Goal: Task Accomplishment & Management: Manage account settings

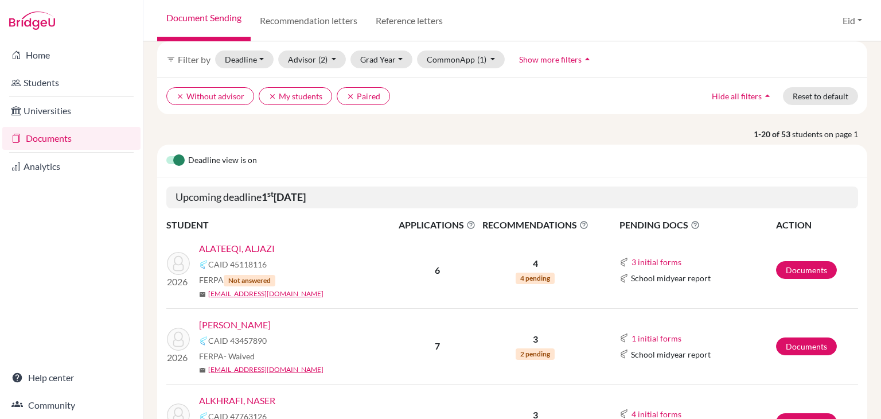
scroll to position [115, 0]
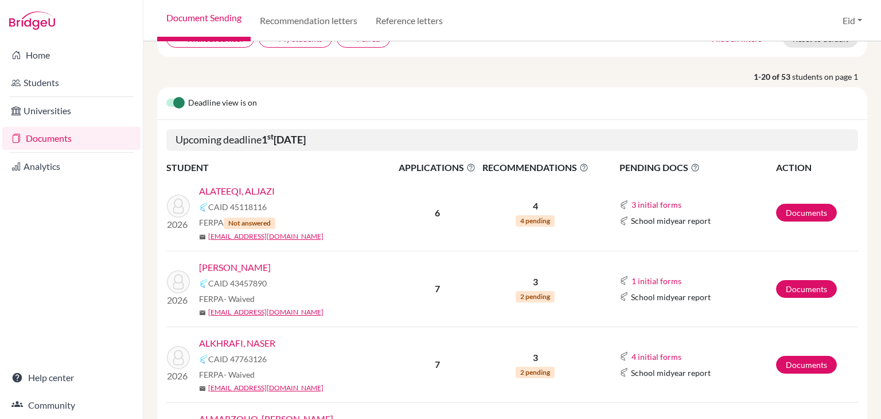
click at [271, 260] on link "ALBESHER , ABDULMUHSEN" at bounding box center [235, 267] width 72 height 14
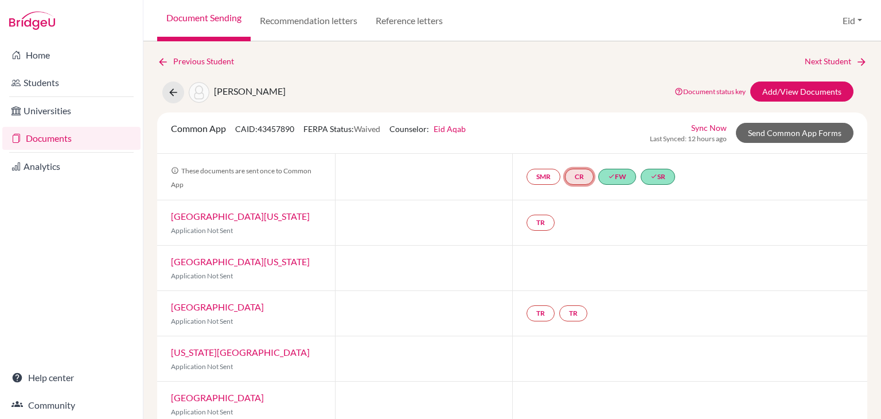
click at [576, 178] on link "CR" at bounding box center [579, 177] width 29 height 16
click at [575, 139] on link "Counselor recommendation" at bounding box center [580, 143] width 100 height 10
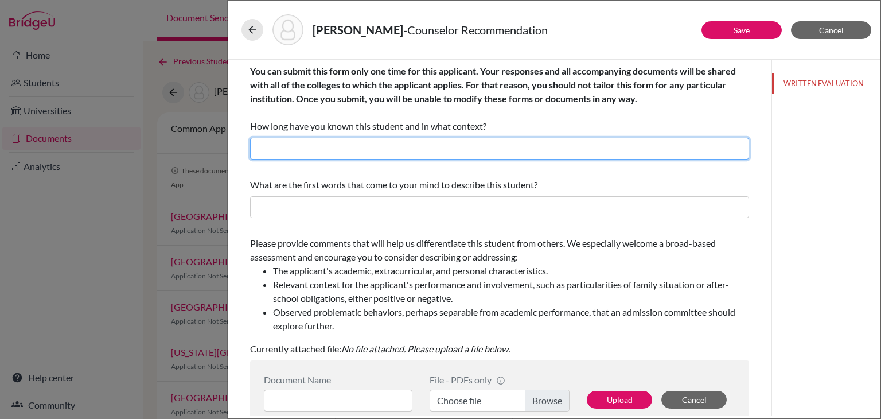
click at [378, 154] on input "text" at bounding box center [499, 149] width 499 height 22
type input "2 years"
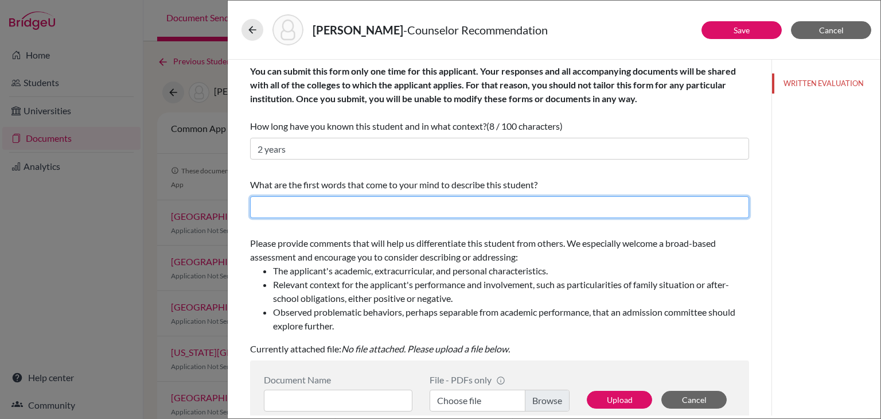
click at [322, 204] on input "text" at bounding box center [499, 207] width 499 height 22
type input "motivated"
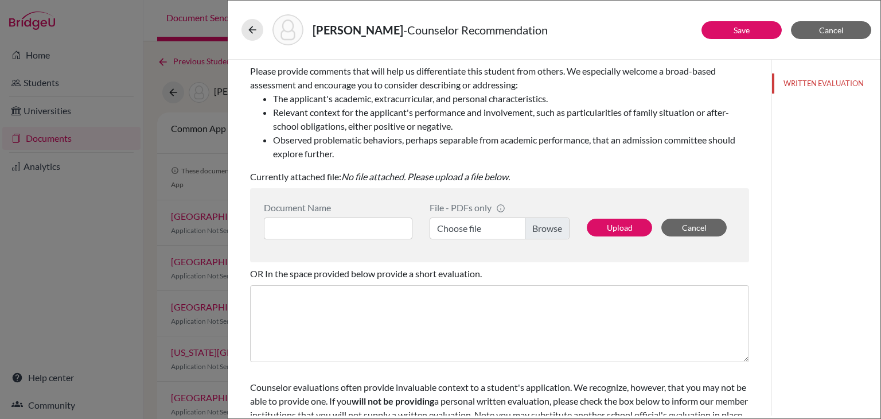
scroll to position [115, 0]
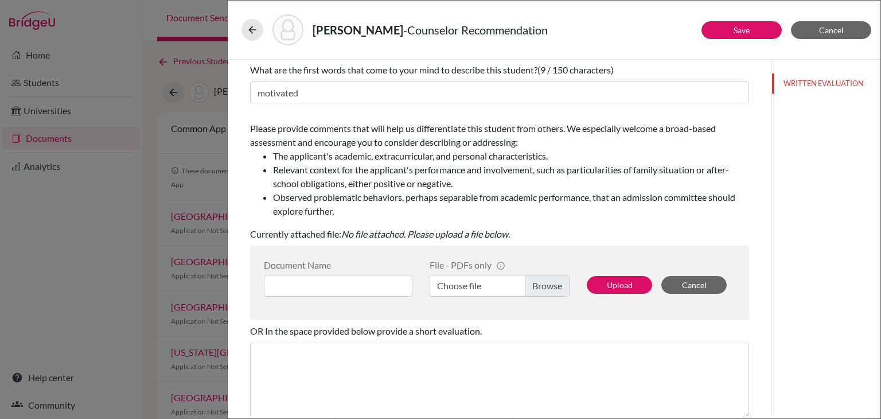
click at [551, 287] on label "Choose file" at bounding box center [499, 286] width 140 height 22
click at [551, 287] on input "Choose file" at bounding box center [499, 286] width 140 height 22
click at [256, 36] on button at bounding box center [252, 30] width 22 height 22
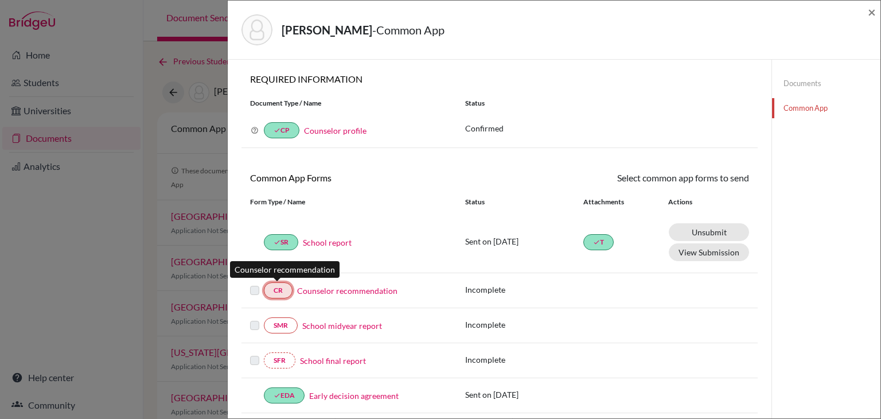
click at [285, 288] on link "CR" at bounding box center [278, 290] width 29 height 16
click at [295, 288] on div "Counselor recommendation" at bounding box center [369, 290] width 155 height 12
click at [294, 288] on div "Counselor recommendation" at bounding box center [369, 290] width 155 height 12
click at [328, 287] on link "Counselor recommendation" at bounding box center [347, 290] width 100 height 12
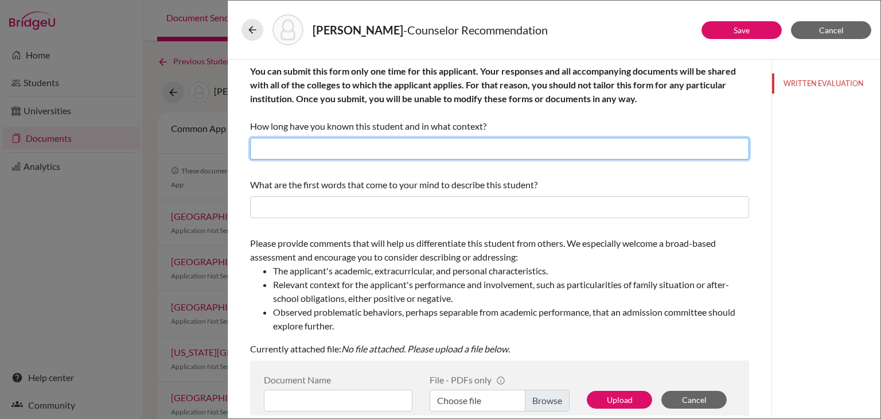
click at [426, 151] on input "text" at bounding box center [499, 149] width 499 height 22
type input "2 years"
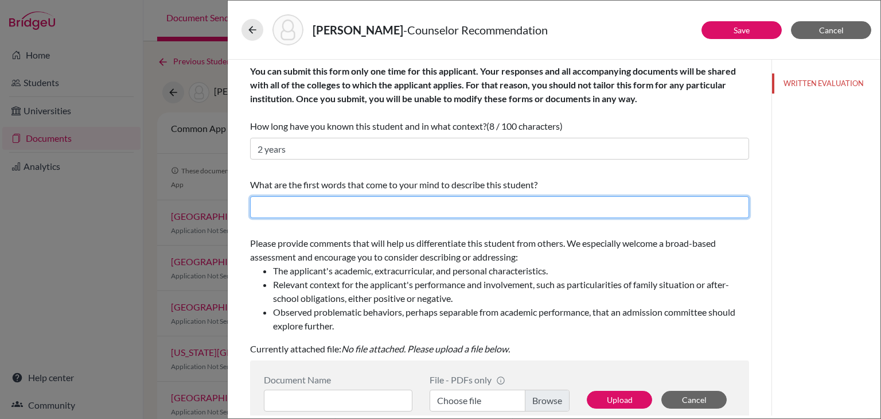
click at [320, 212] on input "text" at bounding box center [499, 207] width 499 height 22
type input "motivated"
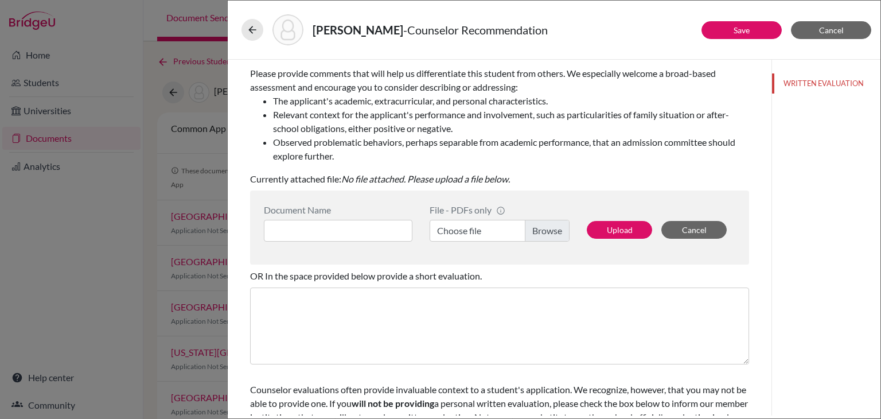
scroll to position [172, 0]
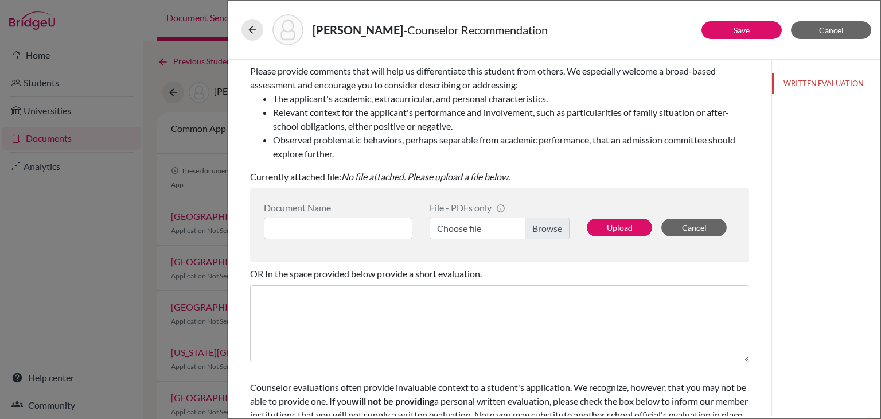
click at [544, 225] on label "Choose file" at bounding box center [499, 228] width 140 height 22
click at [544, 225] on input "Choose file" at bounding box center [499, 228] width 140 height 22
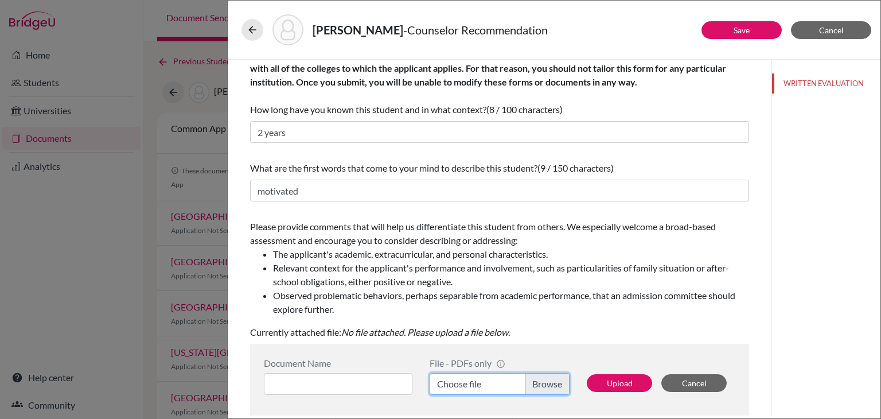
scroll to position [0, 0]
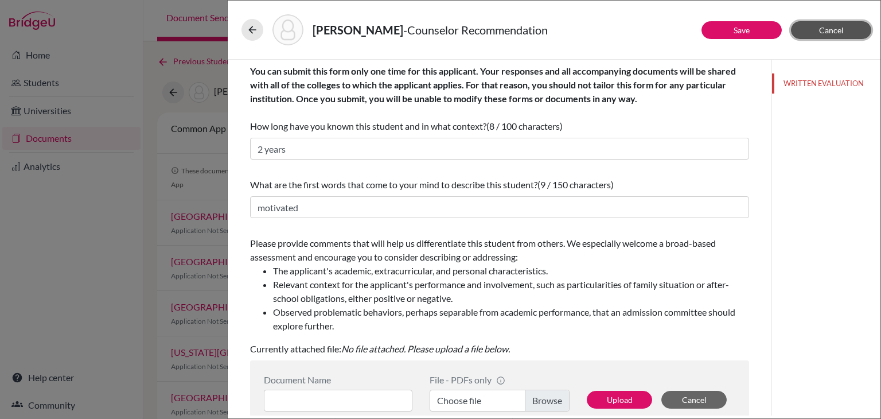
click at [834, 33] on span "Cancel" at bounding box center [831, 30] width 25 height 10
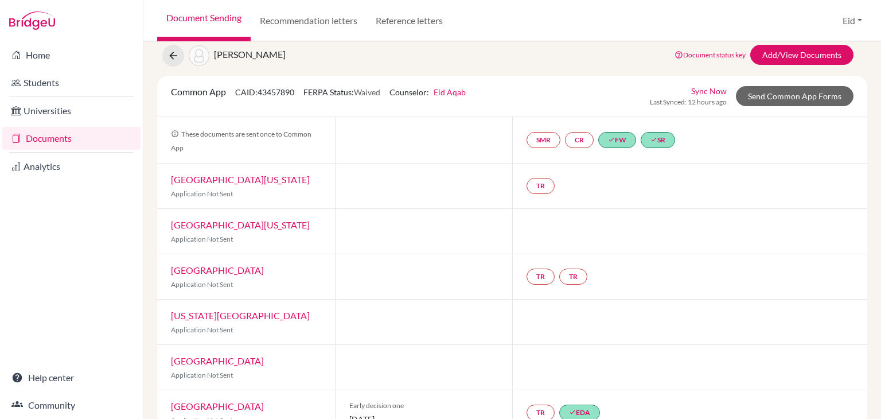
scroll to position [110, 0]
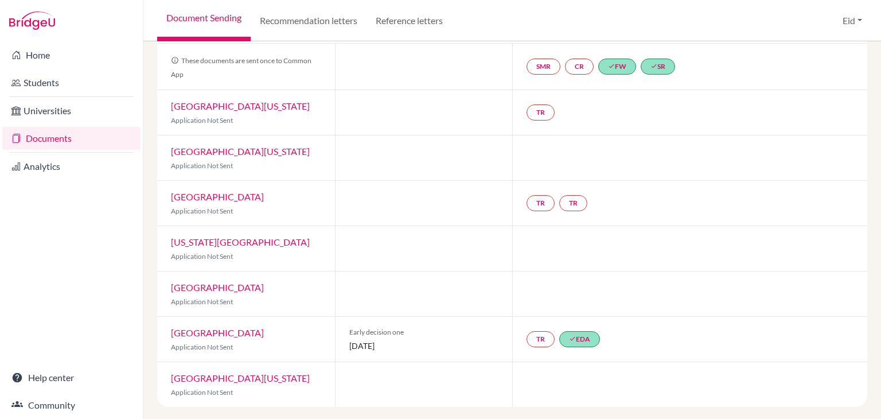
click at [63, 138] on link "Documents" at bounding box center [71, 138] width 138 height 23
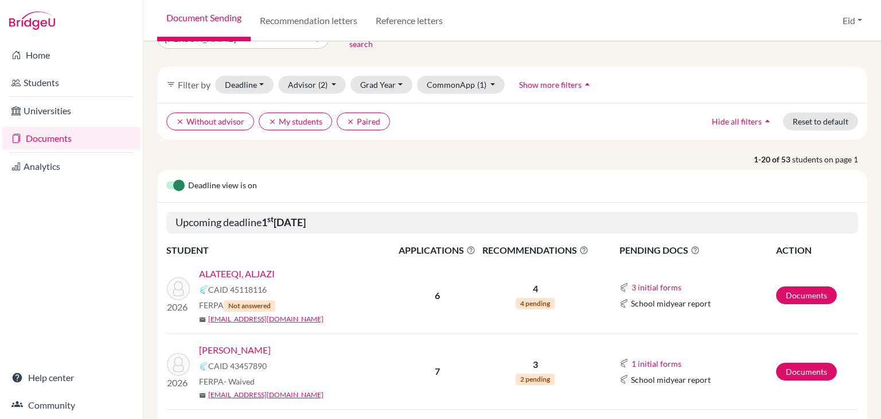
scroll to position [57, 0]
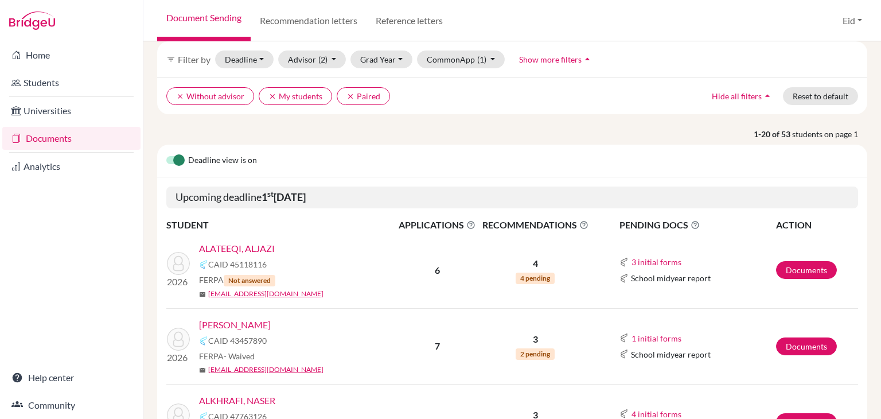
click at [271, 318] on link "ALBESHER , ABDULMUHSEN" at bounding box center [235, 325] width 72 height 14
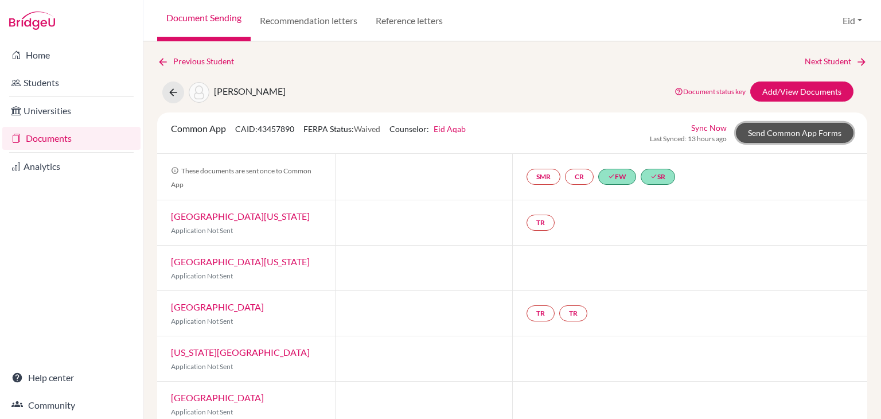
click at [794, 132] on link "Send Common App Forms" at bounding box center [795, 133] width 118 height 20
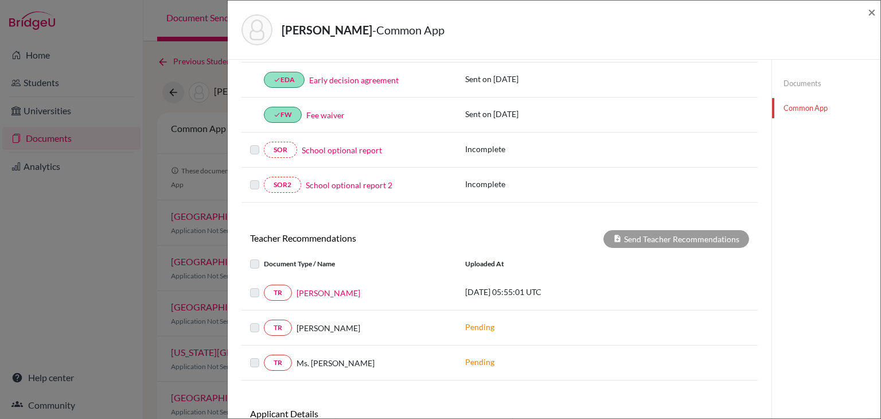
scroll to position [344, 0]
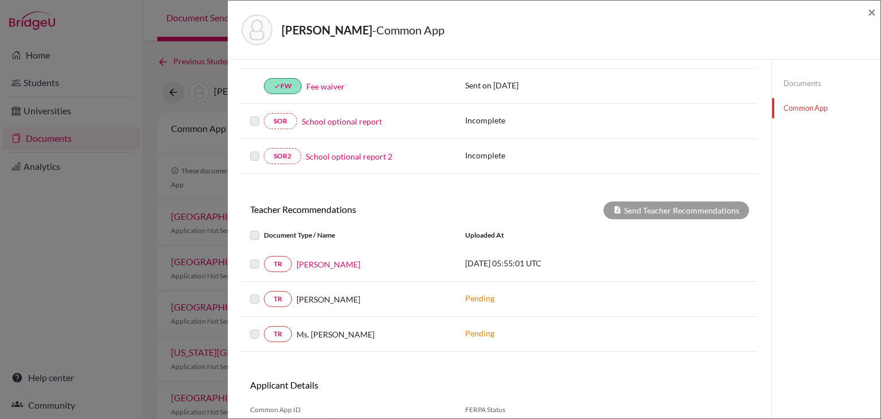
click at [264, 257] on label at bounding box center [264, 257] width 0 height 0
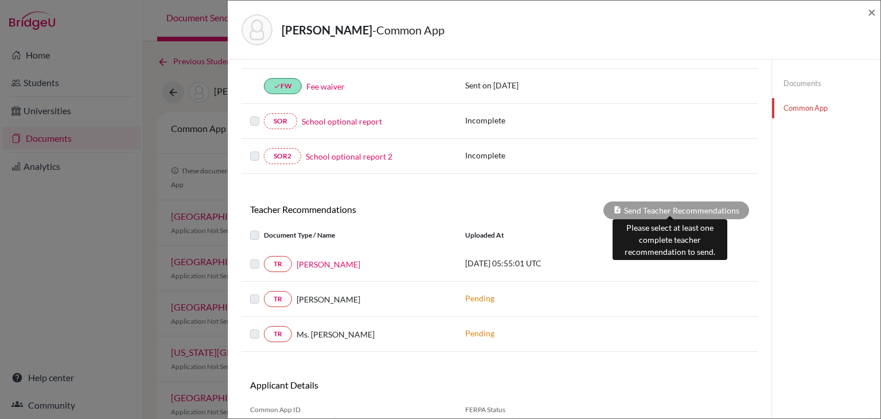
click at [642, 207] on div "Send Teacher Recommendations" at bounding box center [676, 210] width 146 height 18
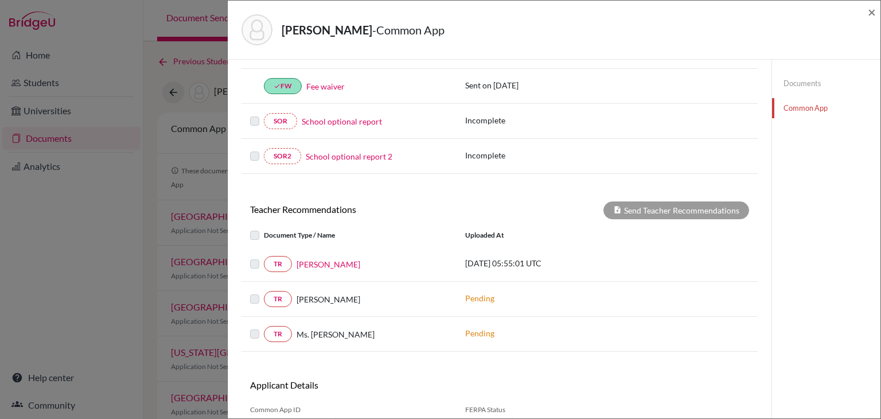
click at [264, 257] on label at bounding box center [264, 257] width 0 height 0
click at [264, 228] on label at bounding box center [264, 228] width 0 height 0
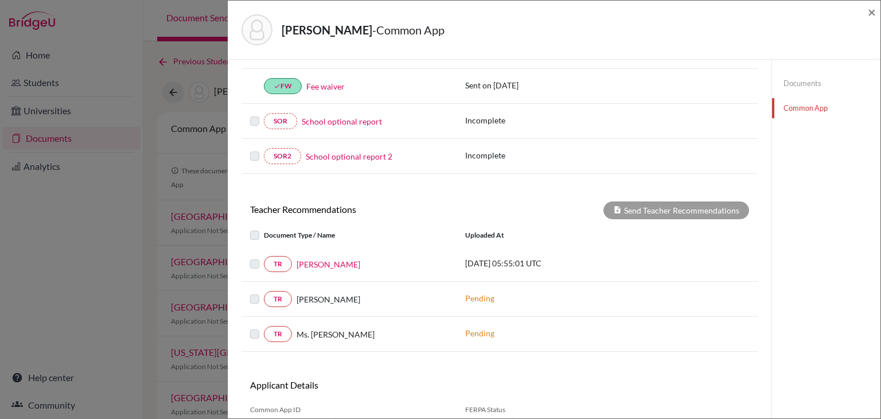
click at [264, 257] on label at bounding box center [264, 257] width 0 height 0
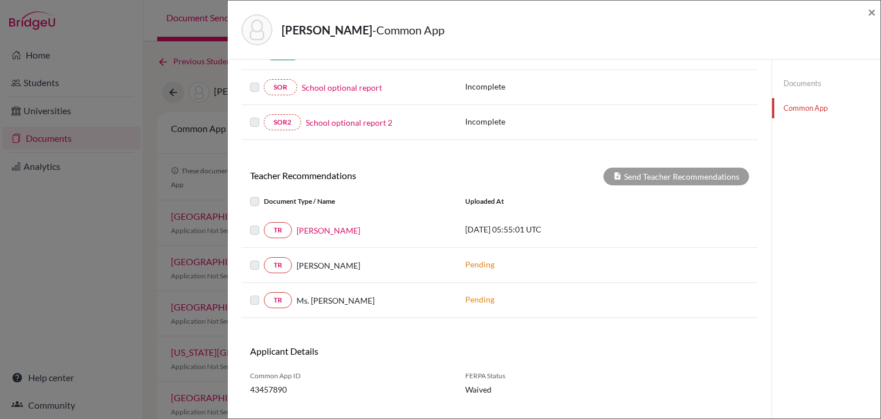
scroll to position [396, 0]
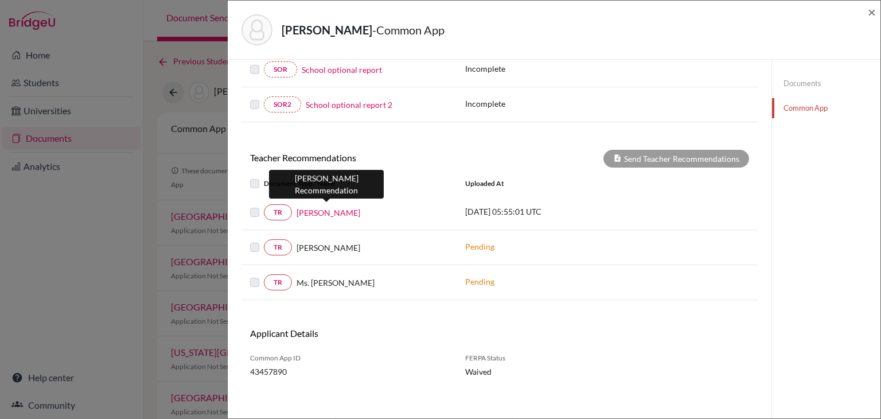
click at [321, 212] on link "Ms. Hadil Ghayad" at bounding box center [328, 212] width 64 height 12
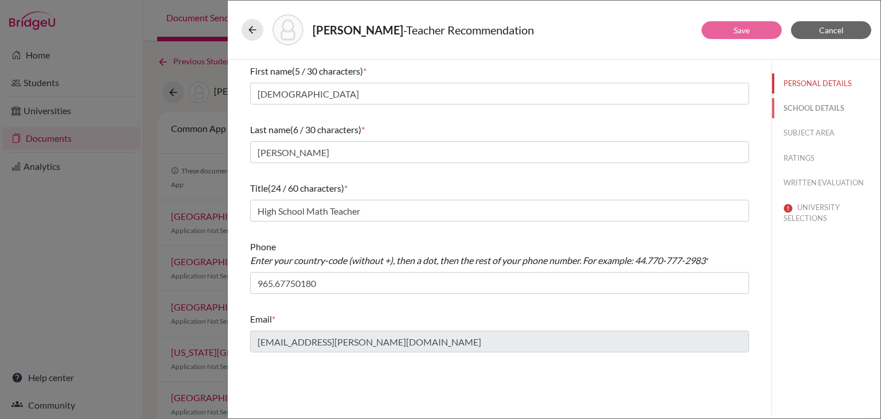
click at [818, 107] on button "SCHOOL DETAILS" at bounding box center [826, 108] width 108 height 20
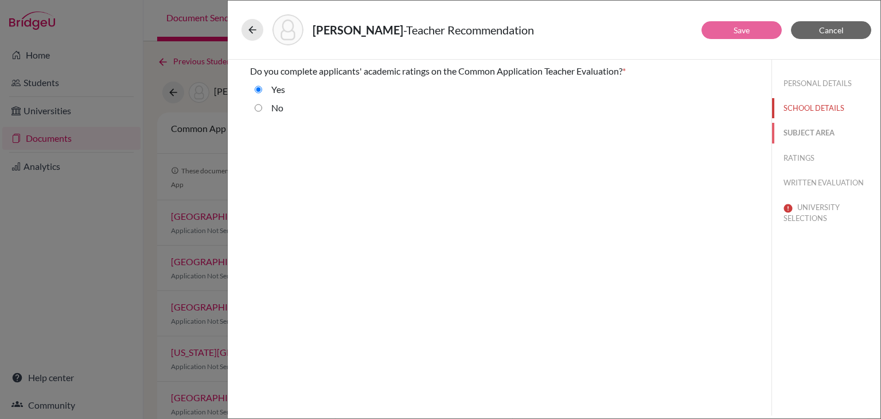
click at [798, 130] on button "SUBJECT AREA" at bounding box center [826, 133] width 108 height 20
select select "0"
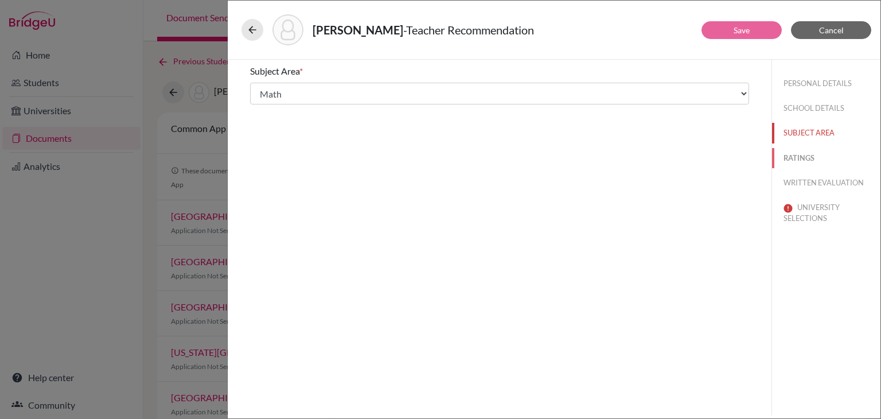
click at [804, 161] on button "RATINGS" at bounding box center [826, 158] width 108 height 20
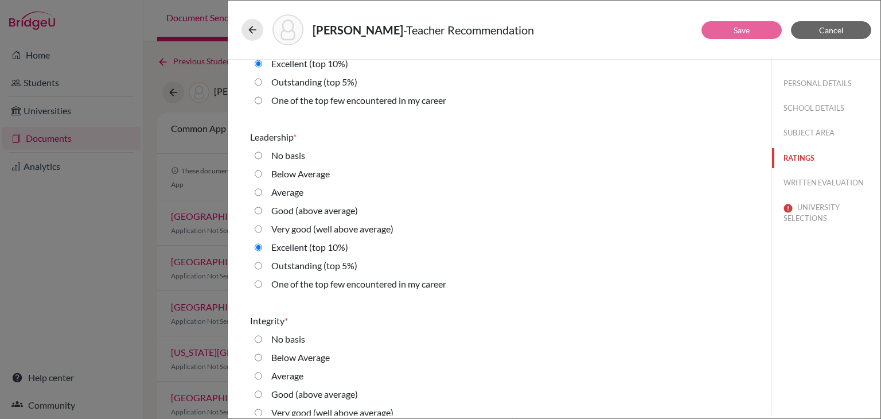
scroll to position [1663, 0]
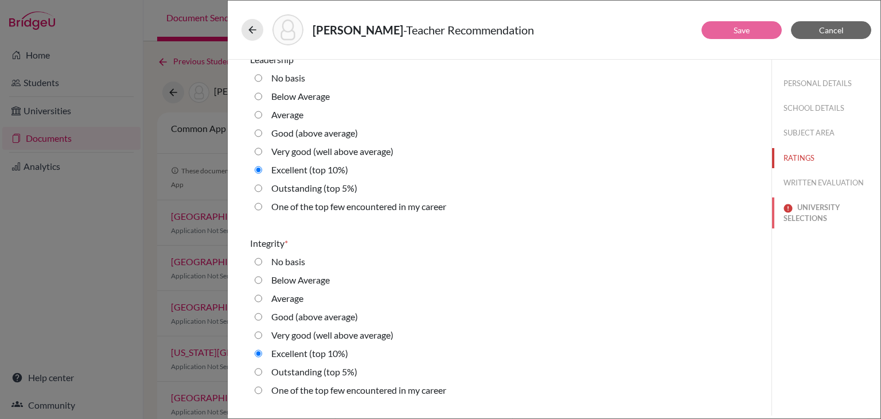
click at [799, 212] on button "UNIVERSITY SELECTIONS" at bounding box center [826, 212] width 108 height 31
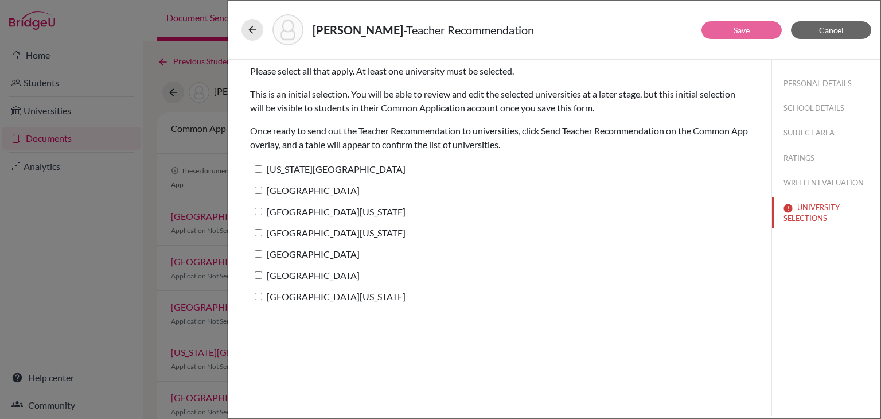
click at [259, 166] on input "Virginia Commonwealth University" at bounding box center [258, 168] width 7 height 7
checkbox input "true"
click at [260, 188] on input "Vanderbilt University" at bounding box center [258, 189] width 7 height 7
checkbox input "true"
click at [260, 209] on input "University of Southern California" at bounding box center [258, 211] width 7 height 7
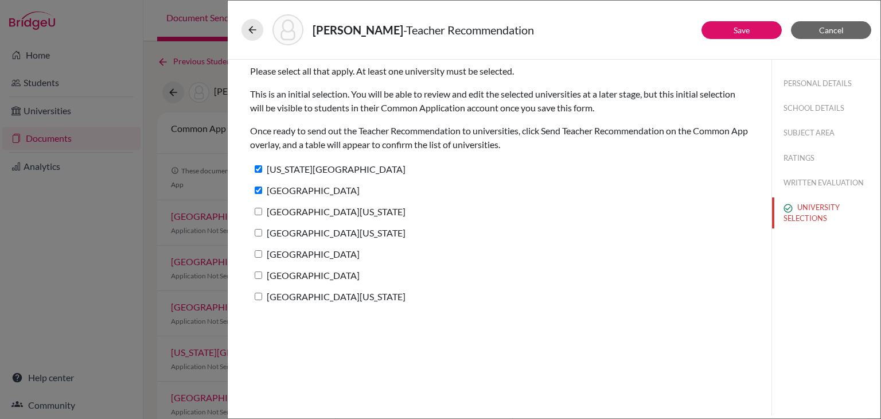
checkbox input "true"
click at [259, 232] on input "University of Virginia" at bounding box center [258, 232] width 7 height 7
checkbox input "true"
click at [259, 255] on input "University of San Diego" at bounding box center [258, 253] width 7 height 7
checkbox input "true"
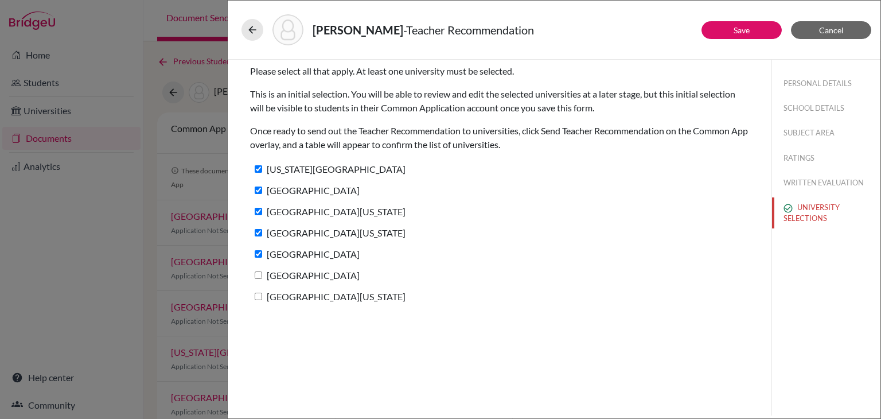
click at [256, 273] on input "Boston University" at bounding box center [258, 274] width 7 height 7
checkbox input "true"
click at [257, 292] on label "University of Utah" at bounding box center [327, 296] width 155 height 17
click at [257, 292] on input "University of Utah" at bounding box center [258, 295] width 7 height 7
checkbox input "true"
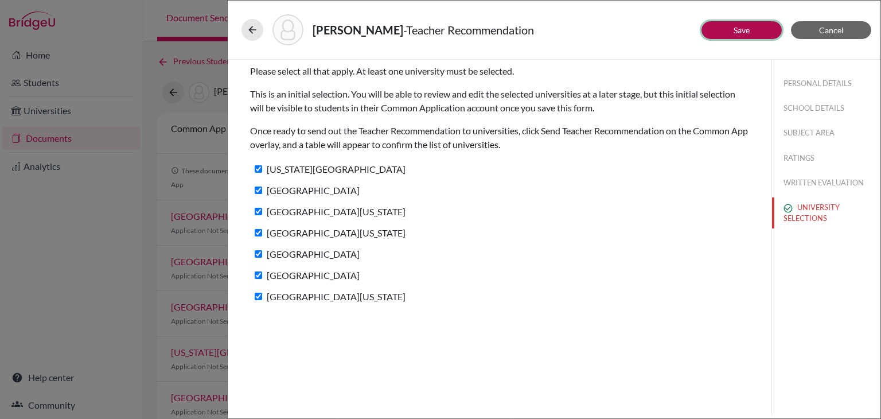
click at [742, 36] on button "Save" at bounding box center [741, 30] width 80 height 18
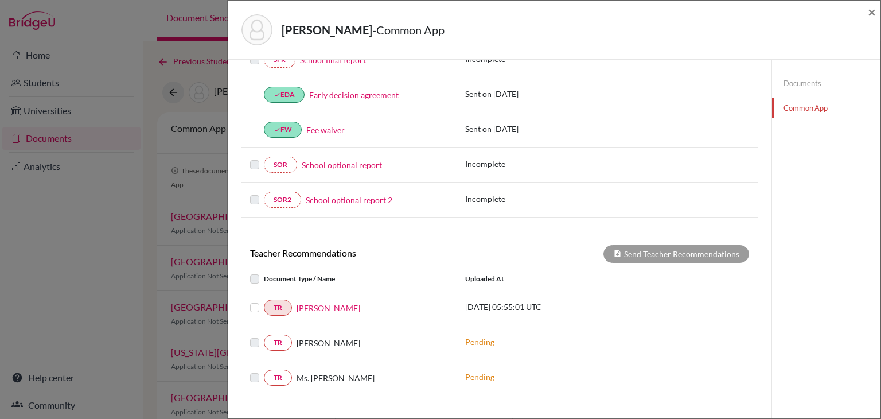
scroll to position [344, 0]
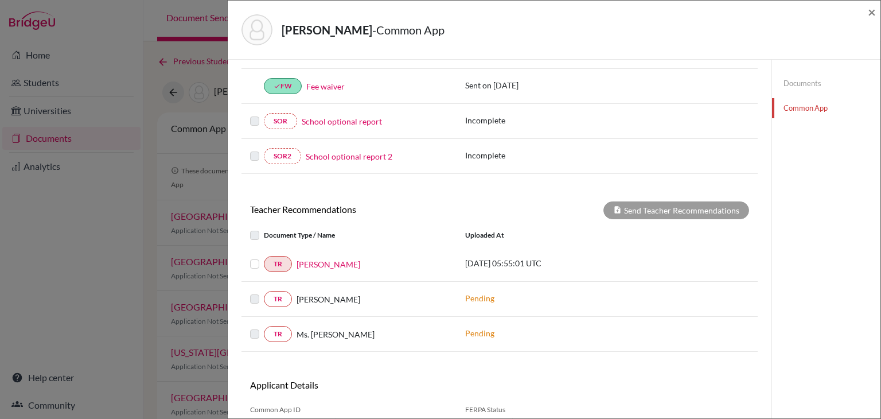
click at [264, 257] on label at bounding box center [264, 257] width 0 height 0
click at [0, 0] on input "checkbox" at bounding box center [0, 0] width 0 height 0
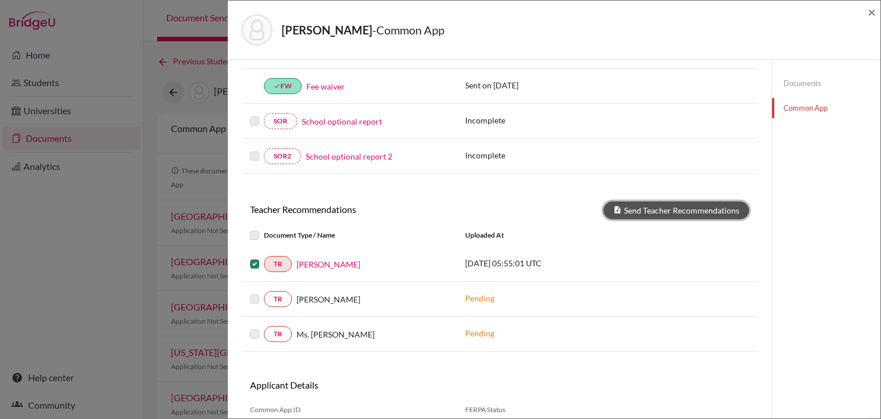
click at [669, 204] on button "Send Teacher Recommendations" at bounding box center [676, 210] width 146 height 18
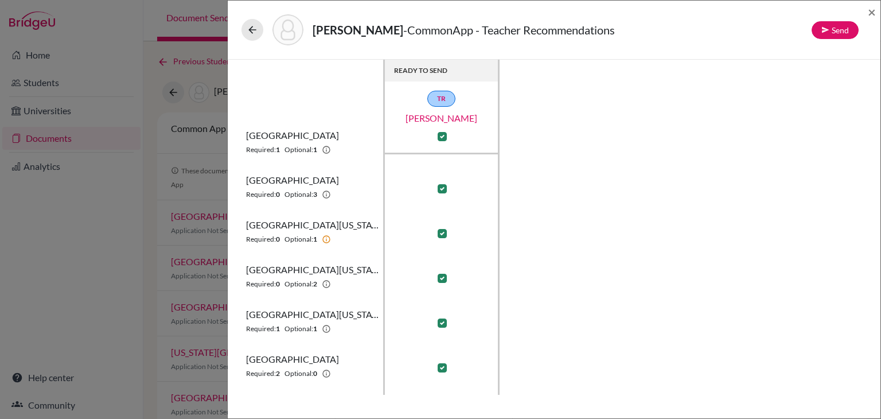
scroll to position [72, 0]
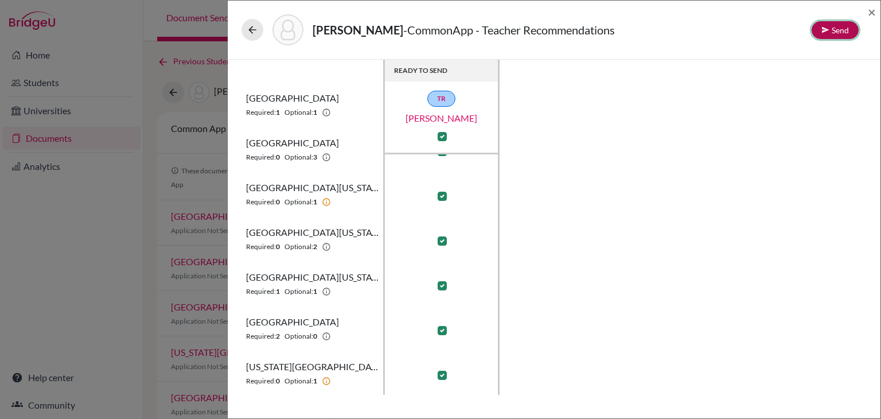
click at [842, 30] on button "Send" at bounding box center [834, 30] width 47 height 18
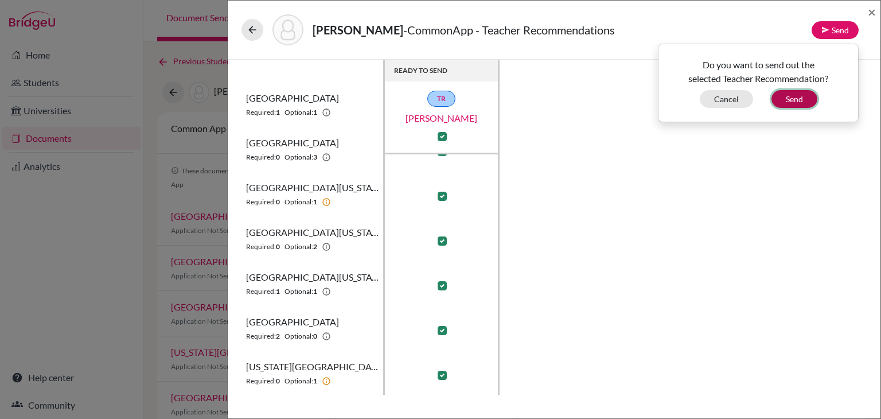
click at [794, 100] on button "Send" at bounding box center [794, 99] width 46 height 18
checkbox input "false"
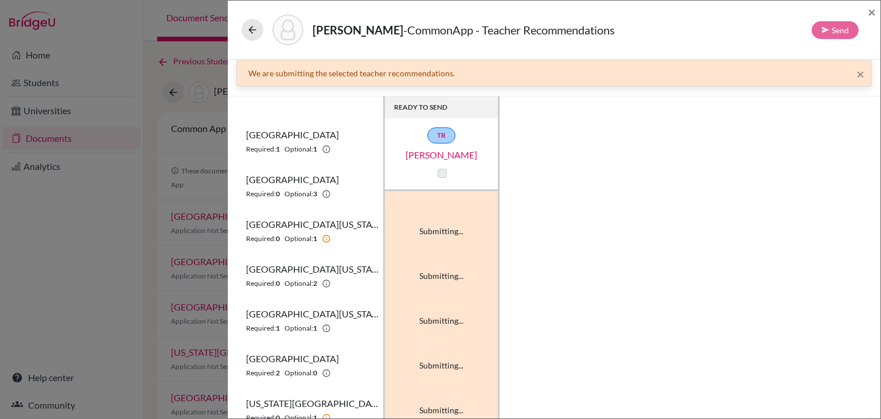
click at [445, 173] on label at bounding box center [441, 173] width 9 height 9
click at [439, 170] on label at bounding box center [441, 173] width 9 height 9
click at [440, 170] on label at bounding box center [441, 173] width 9 height 9
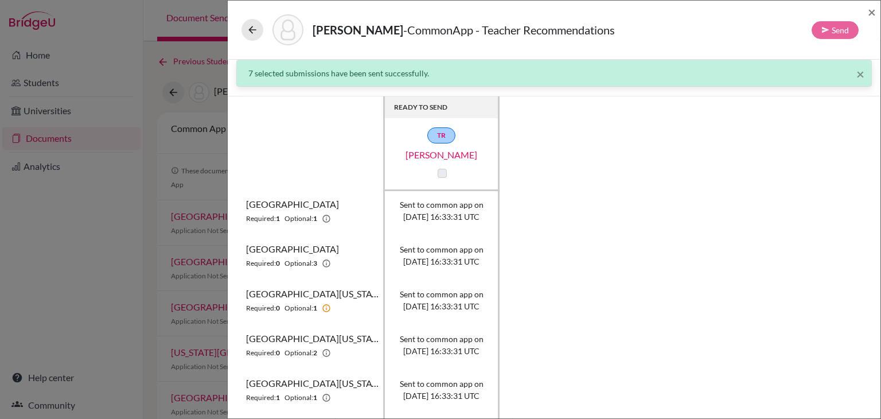
scroll to position [0, 0]
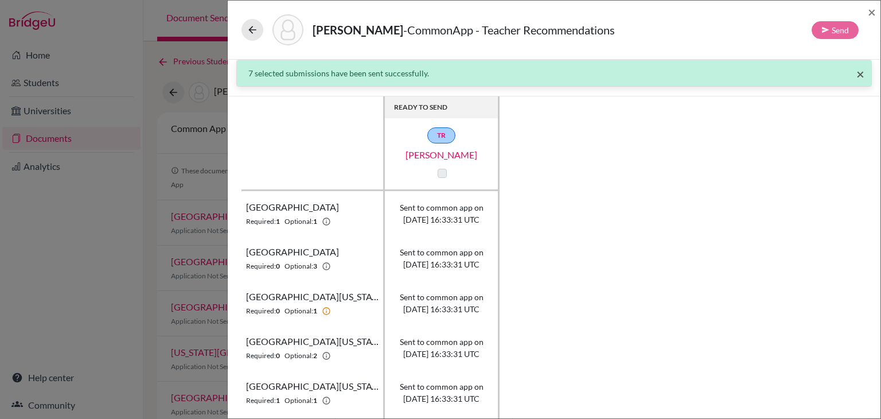
click at [856, 75] on span "×" at bounding box center [860, 73] width 8 height 17
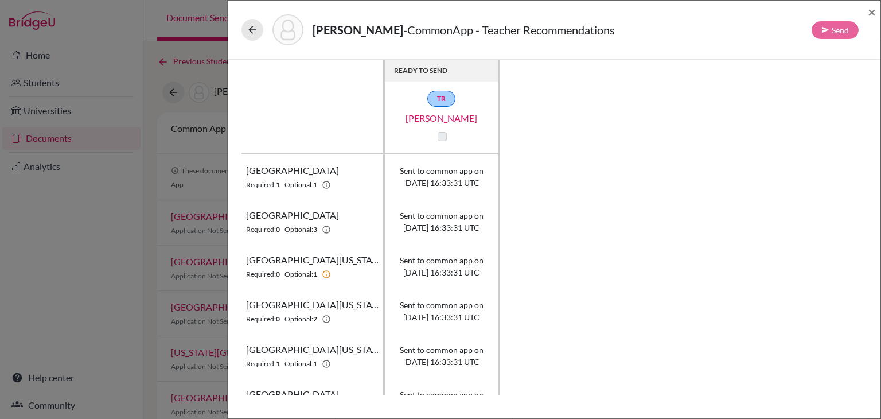
click at [866, 11] on div "ALBESHER, ABDULMUHSEN - CommonApp - Teacher Recommendations Send ×" at bounding box center [553, 29] width 643 height 49
click at [867, 10] on span "×" at bounding box center [871, 11] width 8 height 17
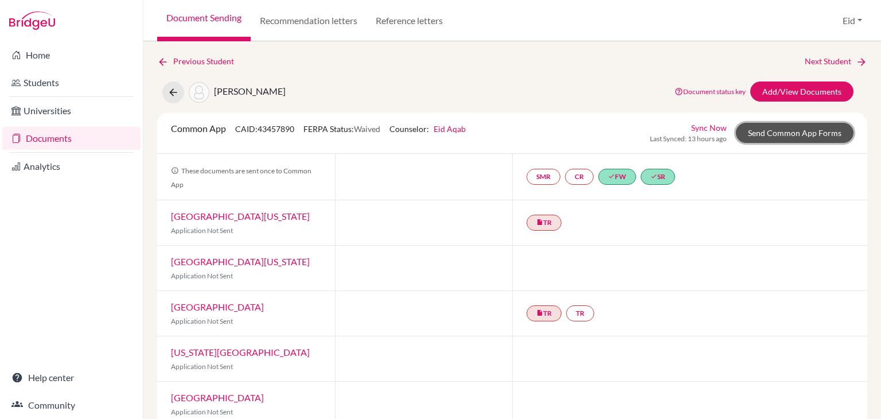
click at [765, 132] on link "Send Common App Forms" at bounding box center [795, 133] width 118 height 20
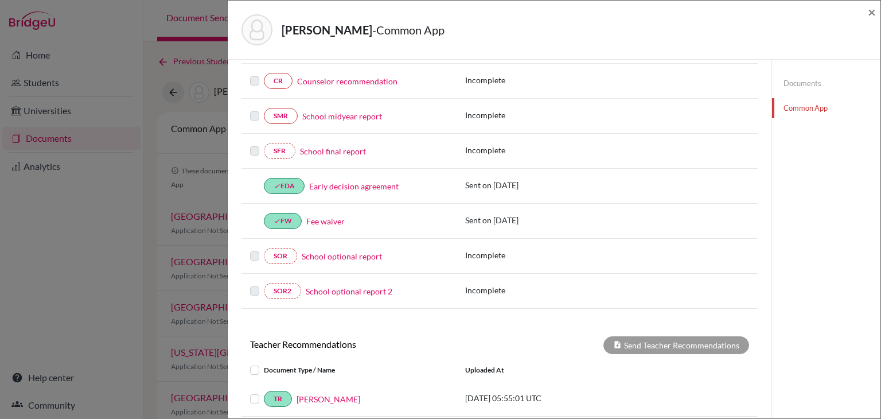
scroll to position [344, 0]
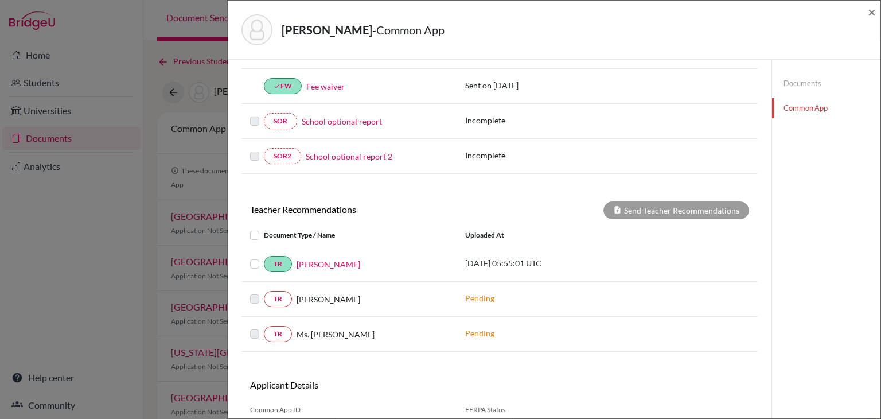
click at [249, 260] on div "TR Ms. Hadil Ghayad" at bounding box center [348, 264] width 215 height 16
click at [264, 257] on label at bounding box center [264, 257] width 0 height 0
click at [0, 0] on input "checkbox" at bounding box center [0, 0] width 0 height 0
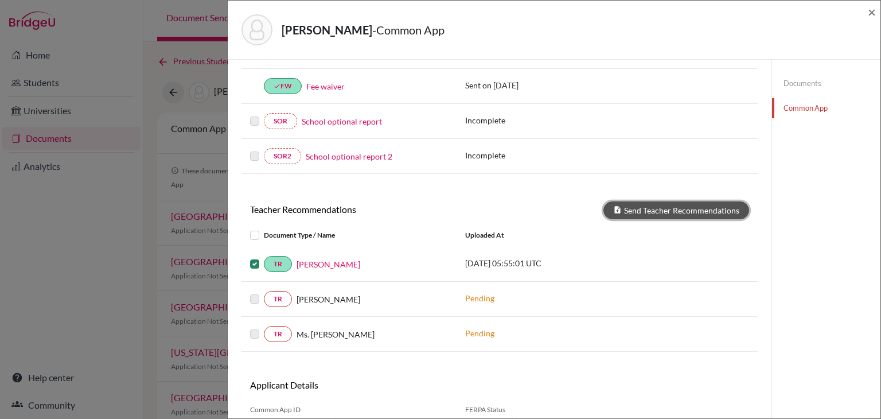
click at [668, 205] on button "Send Teacher Recommendations" at bounding box center [676, 210] width 146 height 18
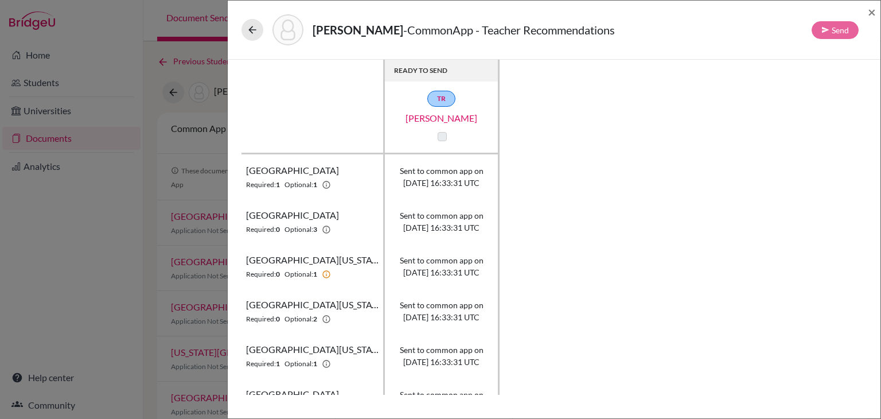
click at [444, 138] on label at bounding box center [441, 136] width 9 height 9
click at [452, 136] on div "TR Ms. Hadil Ghayad" at bounding box center [441, 117] width 115 height 53
click at [438, 135] on label at bounding box center [441, 136] width 9 height 9
click at [447, 135] on div at bounding box center [442, 137] width 14 height 14
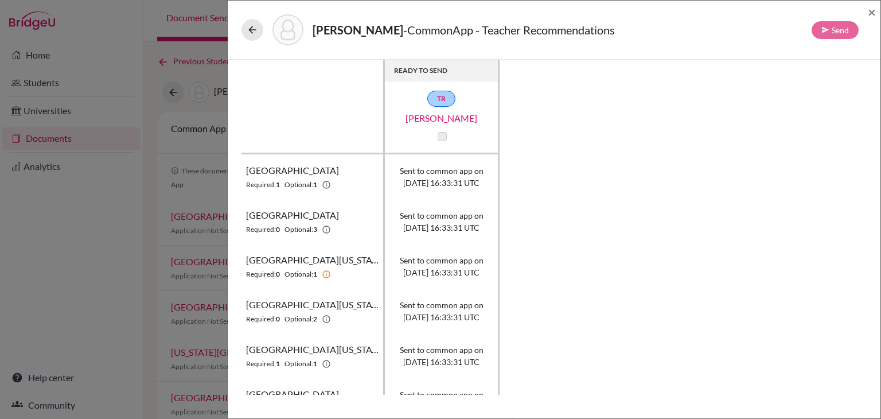
click at [447, 135] on div at bounding box center [442, 137] width 14 height 14
click at [445, 135] on label at bounding box center [441, 136] width 9 height 9
click at [439, 98] on link "TR" at bounding box center [441, 99] width 28 height 16
click at [444, 136] on label at bounding box center [441, 136] width 9 height 9
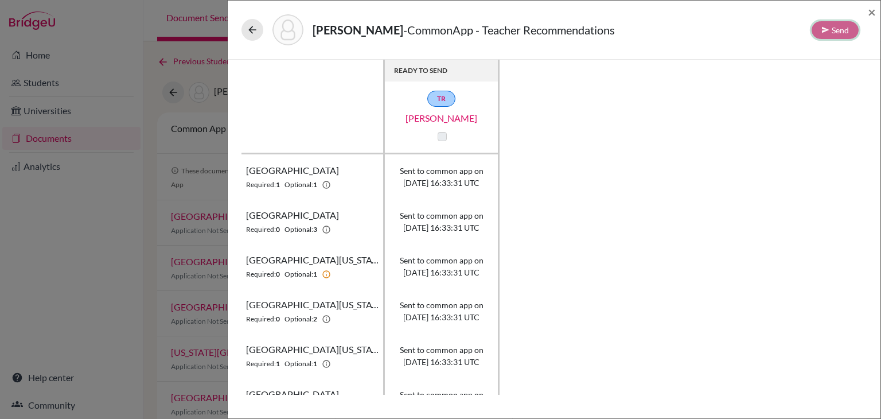
click at [842, 23] on div "Send" at bounding box center [834, 30] width 47 height 18
click at [874, 5] on span "×" at bounding box center [871, 11] width 8 height 17
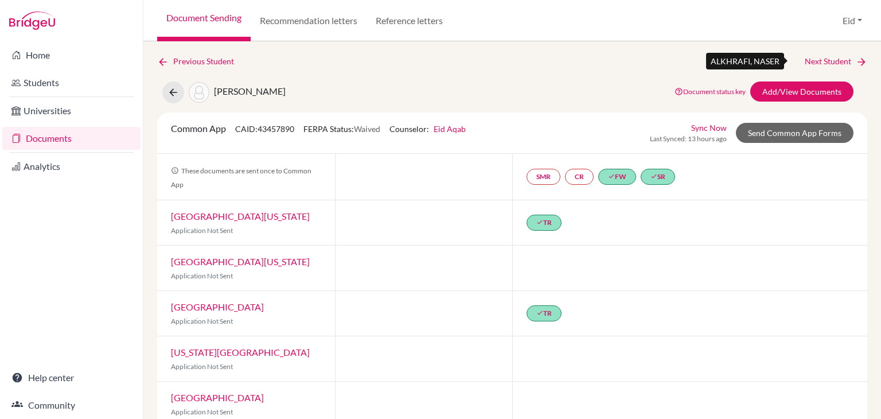
click at [817, 56] on link "Next Student" at bounding box center [835, 61] width 62 height 13
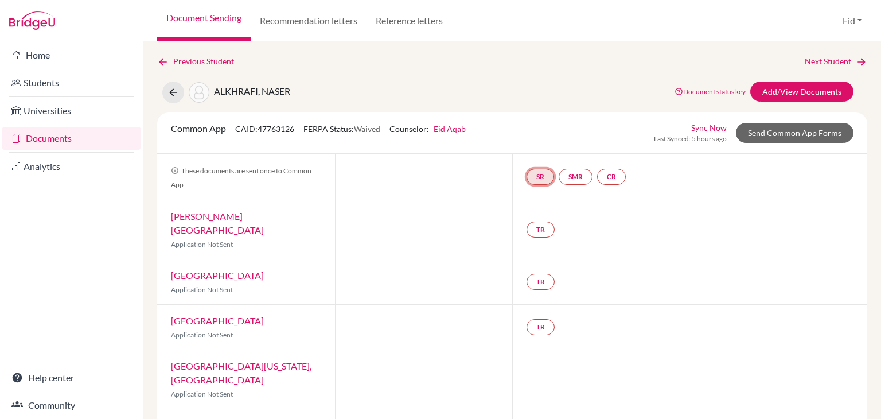
click at [532, 181] on link "SR" at bounding box center [540, 177] width 28 height 16
click at [539, 138] on link "School report" at bounding box center [540, 143] width 49 height 10
click at [537, 177] on link "SR" at bounding box center [540, 177] width 28 height 16
click at [541, 136] on div "School report Incomplete" at bounding box center [540, 147] width 53 height 22
click at [541, 176] on link "SR" at bounding box center [540, 177] width 28 height 16
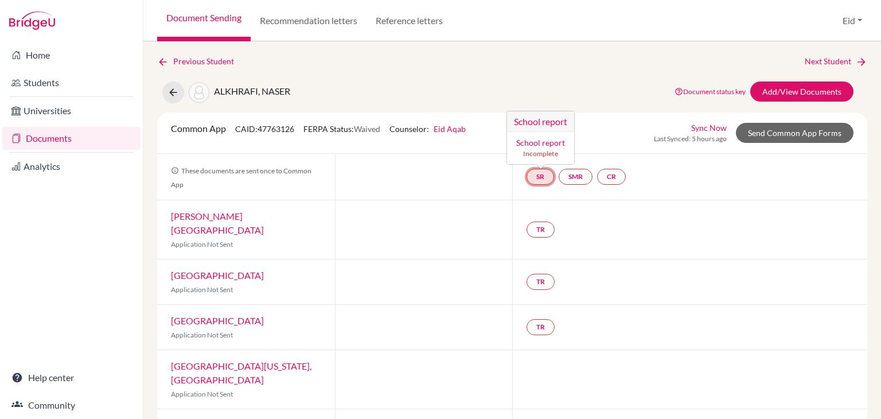
click at [553, 118] on h3 "School report" at bounding box center [540, 121] width 67 height 21
click at [540, 178] on link "SR" at bounding box center [540, 177] width 28 height 16
click at [540, 177] on link "SR" at bounding box center [540, 177] width 28 height 16
click at [534, 142] on link "School report" at bounding box center [540, 143] width 49 height 10
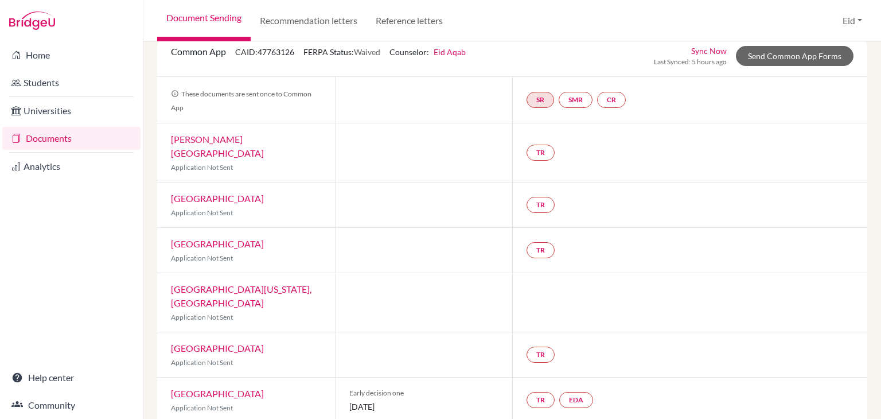
scroll to position [110, 0]
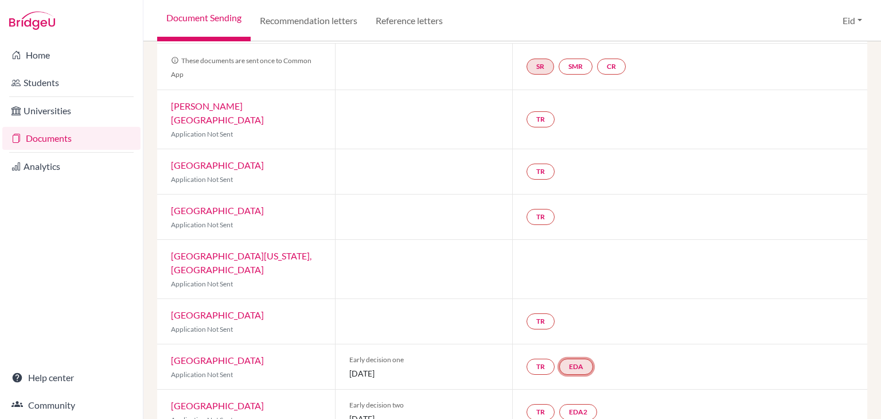
click at [578, 358] on link "EDA" at bounding box center [576, 366] width 34 height 16
click at [579, 327] on link "Early decision agreement" at bounding box center [576, 332] width 89 height 10
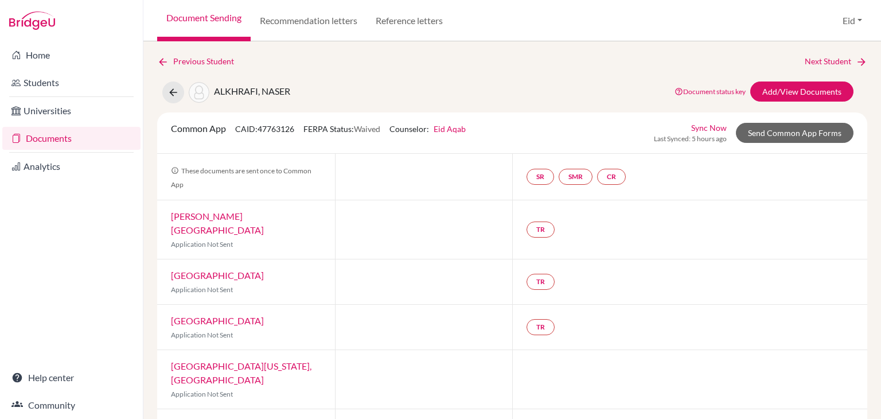
click at [66, 135] on link "Documents" at bounding box center [71, 138] width 138 height 23
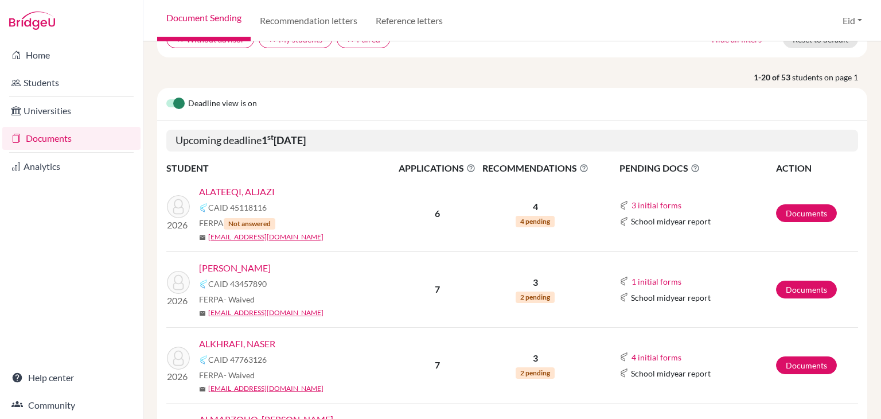
scroll to position [115, 0]
click at [259, 336] on link "ALKHRAFI, NASER" at bounding box center [237, 343] width 76 height 14
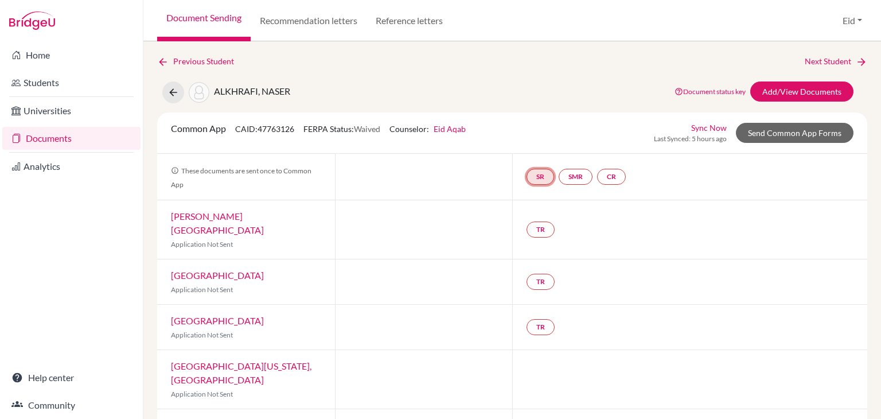
click at [530, 179] on link "SR" at bounding box center [540, 177] width 28 height 16
click at [536, 142] on link "School report" at bounding box center [540, 143] width 49 height 10
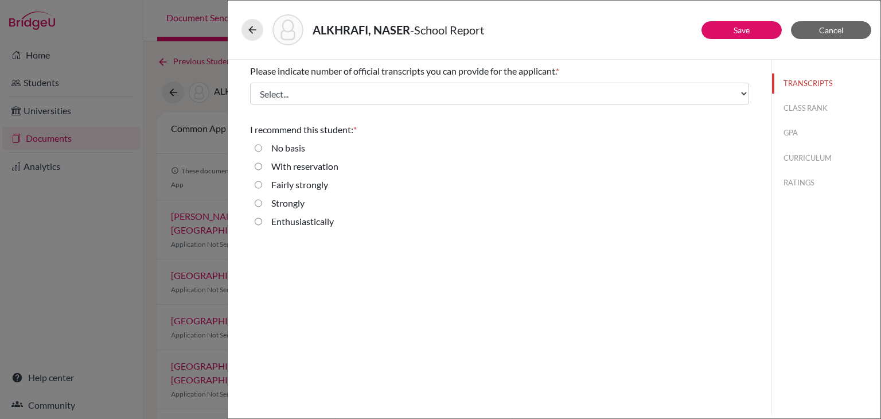
click at [255, 185] on strongly "Fairly strongly" at bounding box center [258, 185] width 7 height 14
radio strongly "true"
click at [257, 204] on input "Strongly" at bounding box center [258, 203] width 7 height 14
radio input "true"
click at [723, 27] on button "Save" at bounding box center [741, 30] width 80 height 18
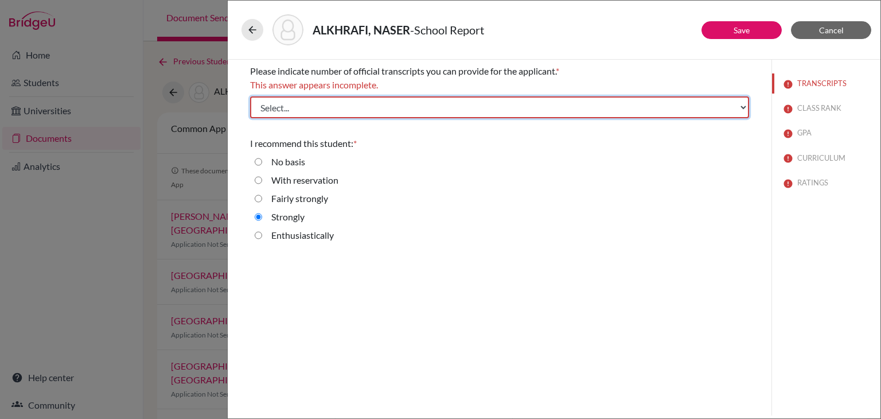
click at [627, 118] on select "Select... 1 2 3 4" at bounding box center [499, 107] width 499 height 22
select select "1"
click at [250, 96] on select "Select... 1 2 3 4" at bounding box center [499, 107] width 499 height 22
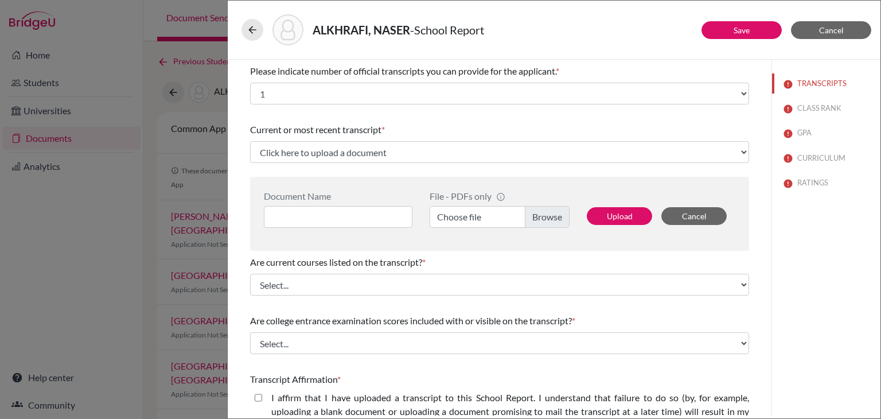
click at [543, 221] on label "Choose file" at bounding box center [499, 217] width 140 height 22
click at [543, 221] on input "Choose file" at bounding box center [499, 217] width 140 height 22
click at [619, 219] on button "Upload" at bounding box center [619, 216] width 65 height 18
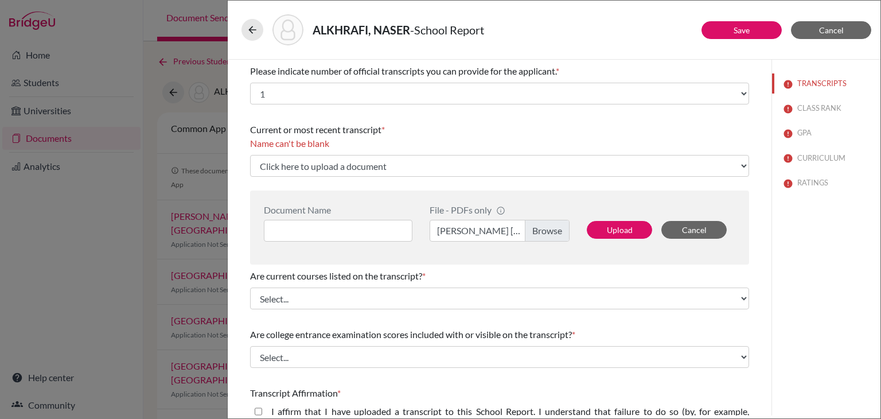
click at [388, 216] on div "Document Name" at bounding box center [342, 222] width 157 height 37
click at [369, 225] on input at bounding box center [338, 231] width 148 height 22
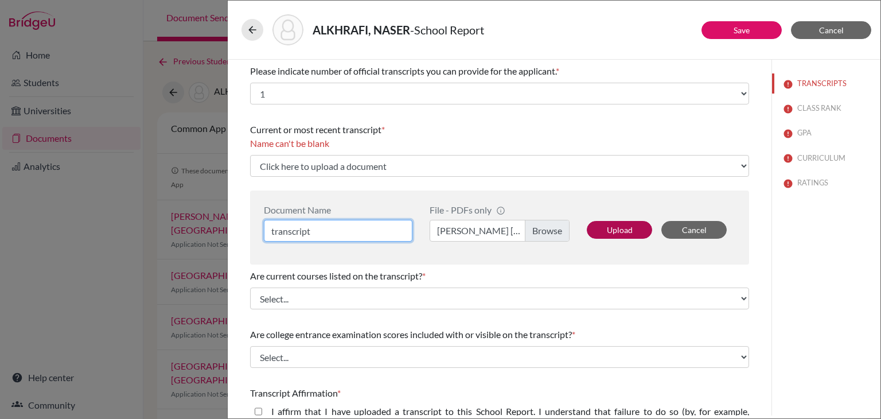
type input "transcript"
click at [604, 232] on button "Upload" at bounding box center [619, 230] width 65 height 18
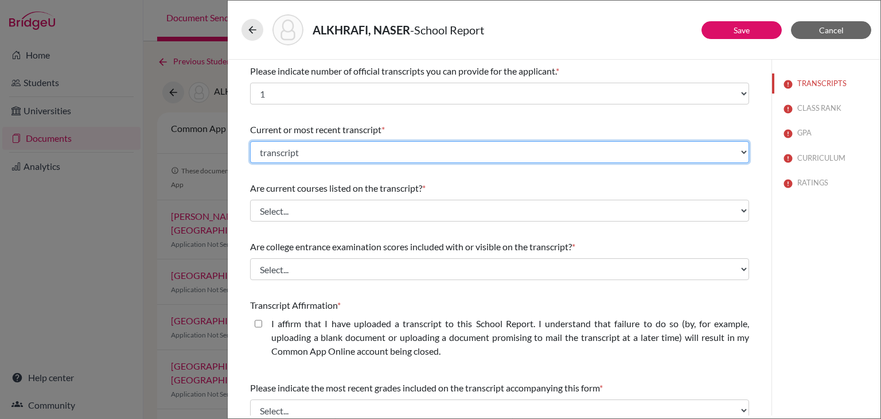
click at [736, 152] on select "Select existing document or upload a new one transcript Upload New File" at bounding box center [499, 152] width 499 height 22
select select "Upload New File"
click at [250, 141] on select "Select existing document or upload a new one transcript Upload New File" at bounding box center [499, 152] width 499 height 22
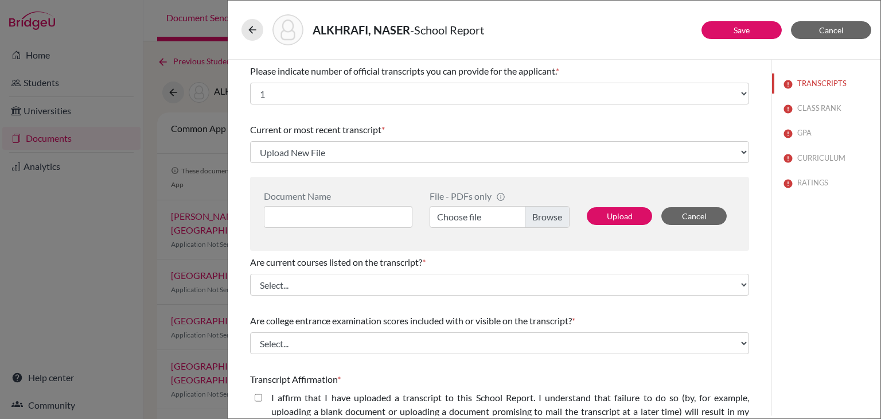
click at [531, 216] on label "Choose file" at bounding box center [499, 217] width 140 height 22
click at [531, 216] on input "Choose file" at bounding box center [499, 217] width 140 height 22
click at [587, 213] on button "Upload" at bounding box center [619, 216] width 65 height 18
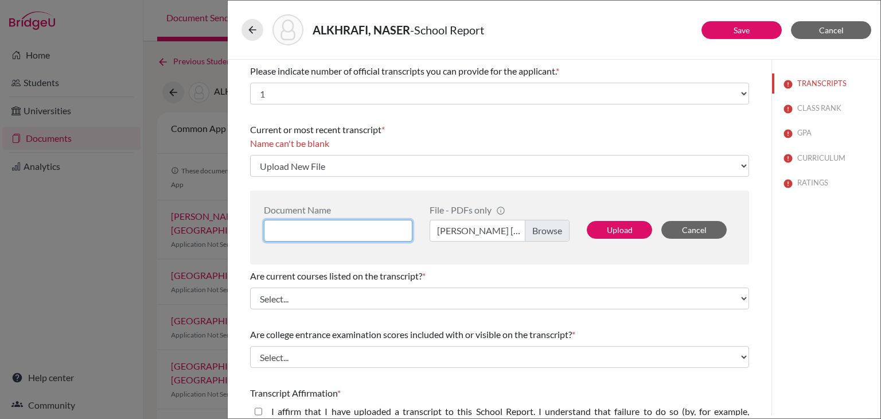
click at [369, 239] on input at bounding box center [338, 231] width 148 height 22
type input "transcript 11"
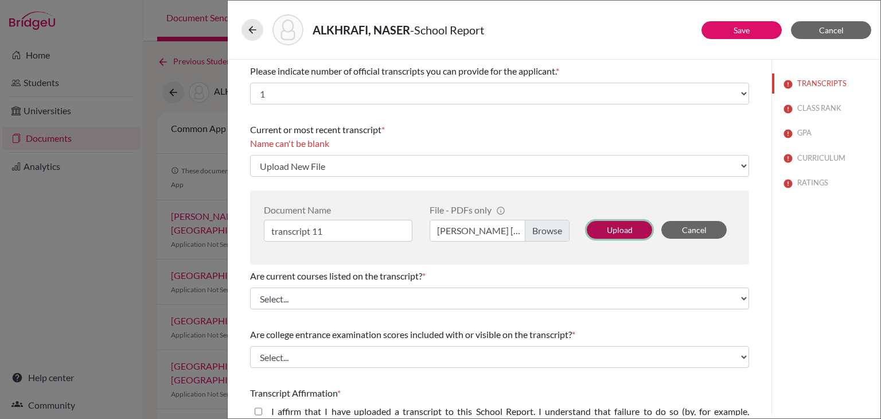
click at [616, 229] on button "Upload" at bounding box center [619, 230] width 65 height 18
select select "1337"
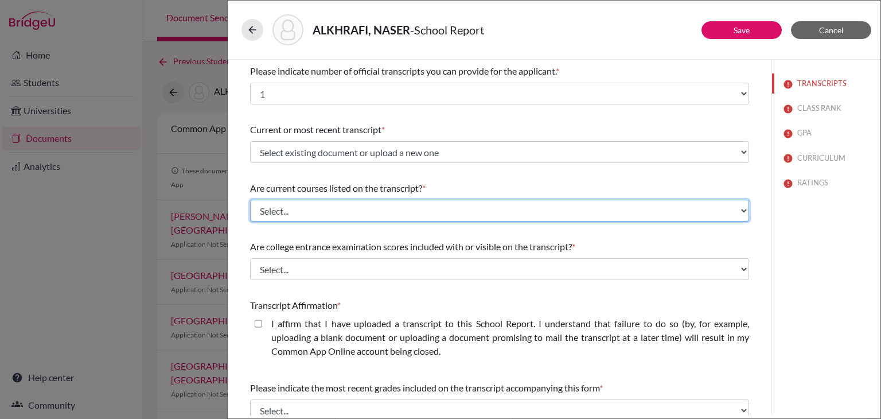
click at [410, 211] on select "Select... Yes No" at bounding box center [499, 211] width 499 height 22
select select "0"
click at [250, 200] on select "Select... Yes No" at bounding box center [499, 211] width 499 height 22
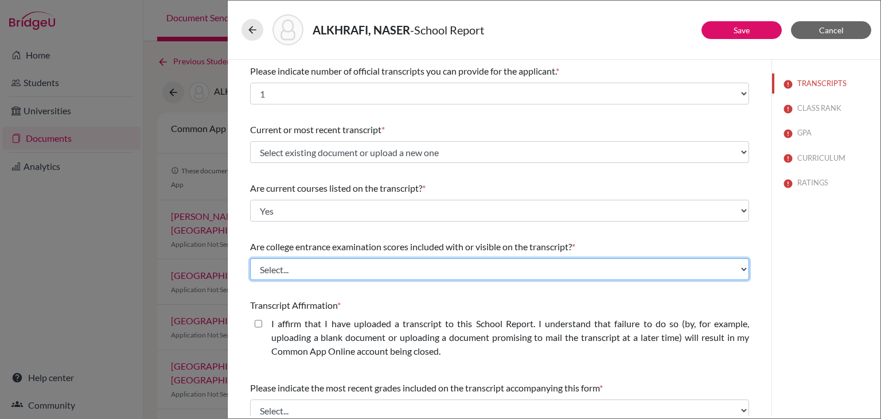
click at [351, 271] on select "Select... Yes No" at bounding box center [499, 269] width 499 height 22
select select "1"
click at [250, 258] on select "Select... Yes No" at bounding box center [499, 269] width 499 height 22
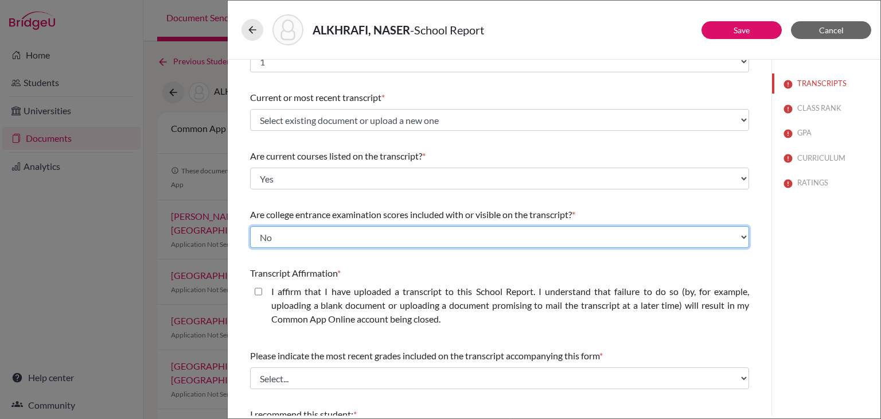
scroll to position [57, 0]
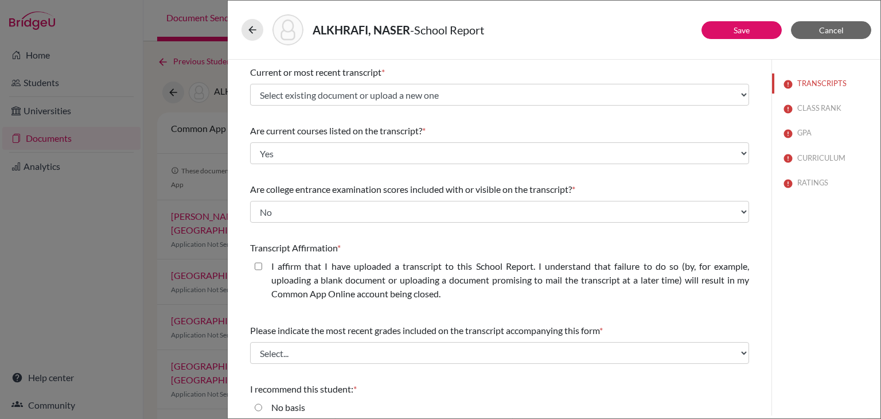
click at [259, 266] on closed\ "I affirm that I have uploaded a transcript to this School Report. I understand …" at bounding box center [258, 266] width 7 height 14
checkbox closed\ "true"
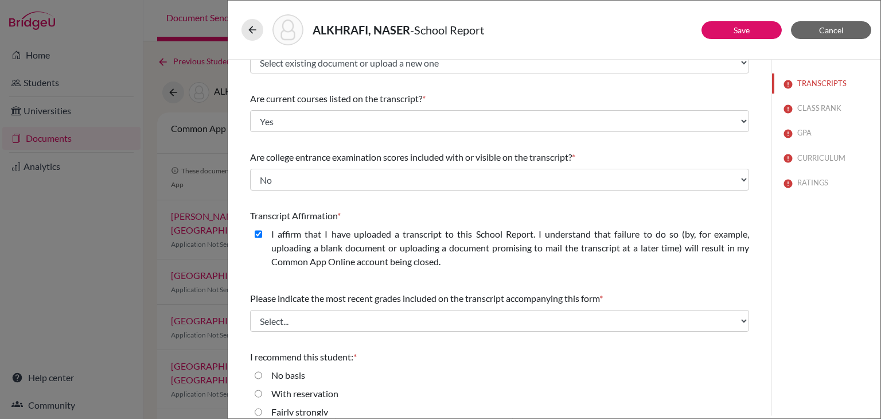
scroll to position [139, 0]
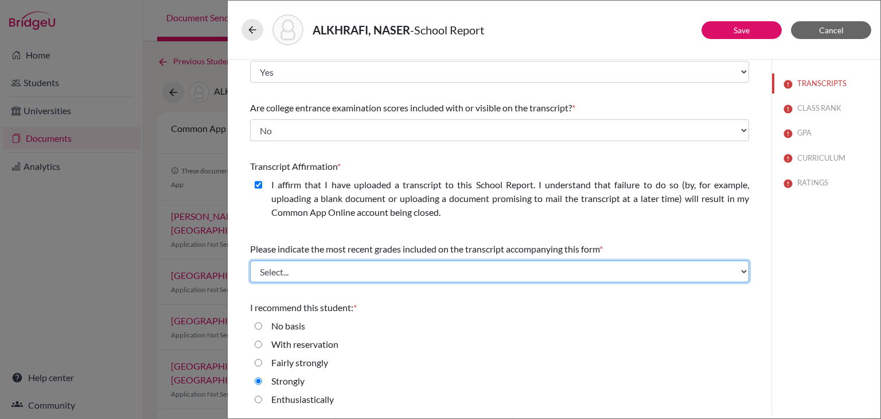
click at [374, 275] on select "Select... Final junior year grades 1st Quarter senior year grades 2nd Quarter/1…" at bounding box center [499, 271] width 499 height 22
select select "0"
click at [250, 260] on select "Select... Final junior year grades 1st Quarter senior year grades 2nd Quarter/1…" at bounding box center [499, 271] width 499 height 22
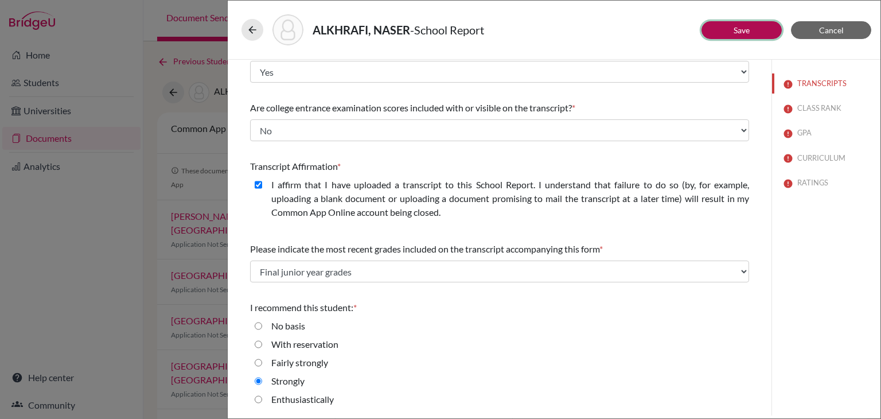
click at [766, 36] on button "Save" at bounding box center [741, 30] width 80 height 18
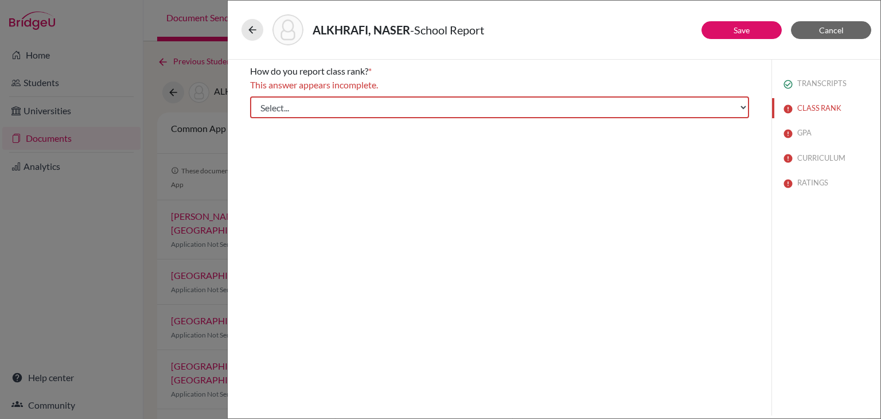
scroll to position [0, 0]
click at [429, 119] on div "How do you report class rank? * This answer appears incomplete. Select... Exact…" at bounding box center [499, 91] width 499 height 63
click at [431, 118] on select "Select... Exact Decile Quintile Quartile None" at bounding box center [499, 107] width 499 height 22
select select "1"
click at [250, 96] on select "Select... Exact Decile Quintile Quartile None" at bounding box center [499, 107] width 499 height 22
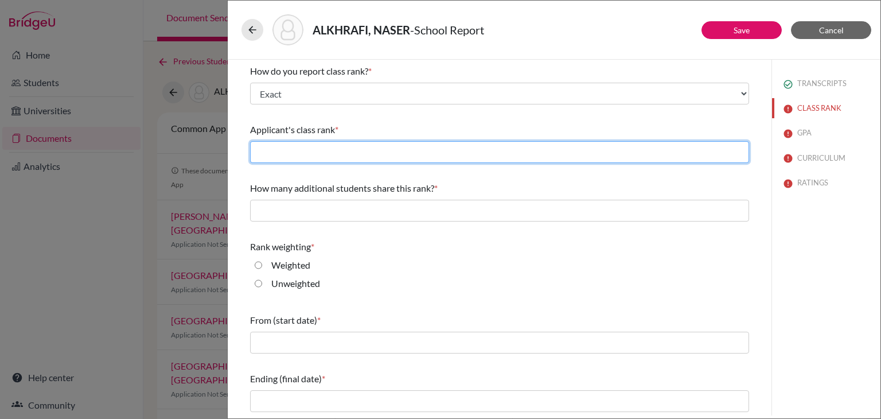
click at [384, 152] on input "text" at bounding box center [499, 152] width 499 height 22
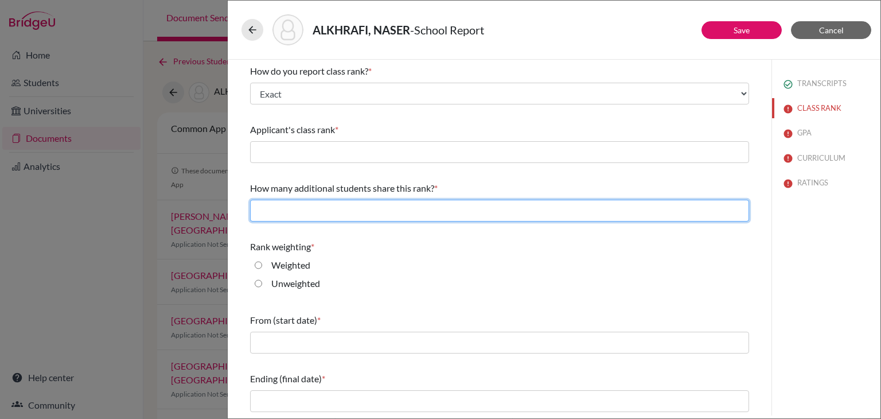
click at [287, 212] on input "text" at bounding box center [499, 211] width 499 height 22
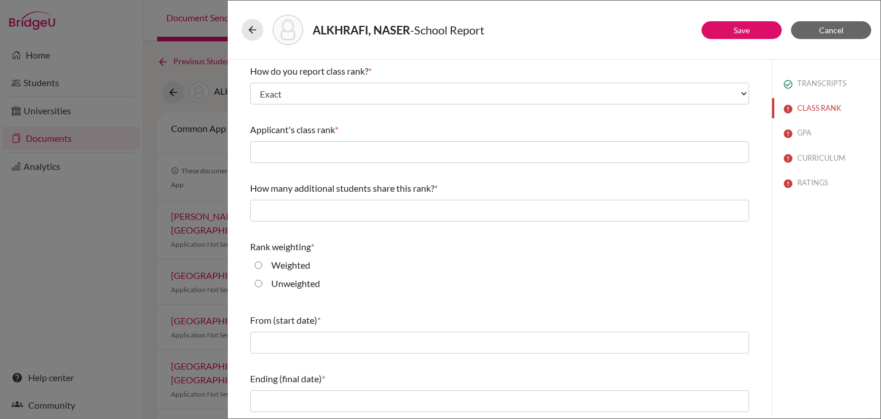
click at [257, 259] on input "Weighted" at bounding box center [258, 265] width 7 height 14
radio input "true"
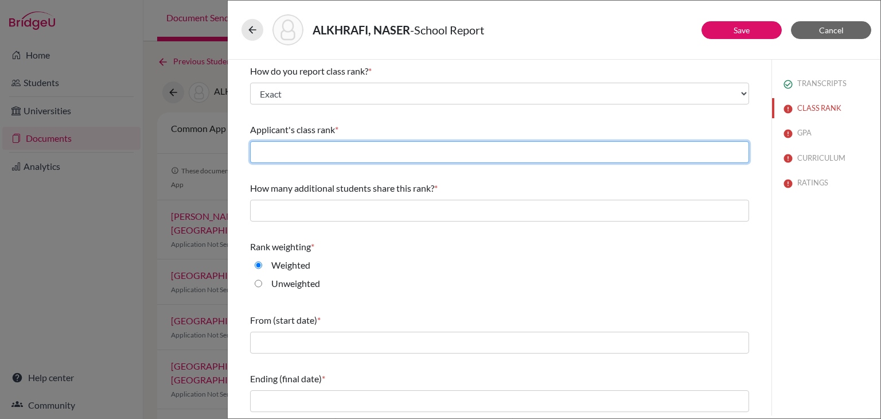
click at [380, 154] on input "text" at bounding box center [499, 152] width 499 height 22
type input "41"
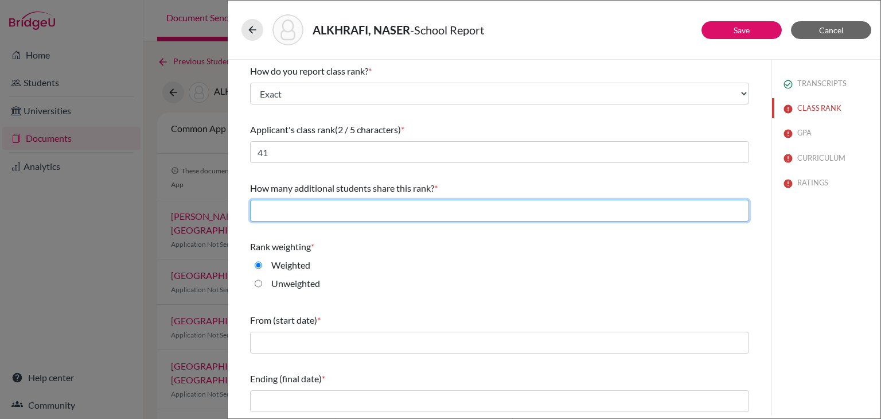
click at [394, 210] on input "text" at bounding box center [499, 211] width 499 height 22
type input "0"
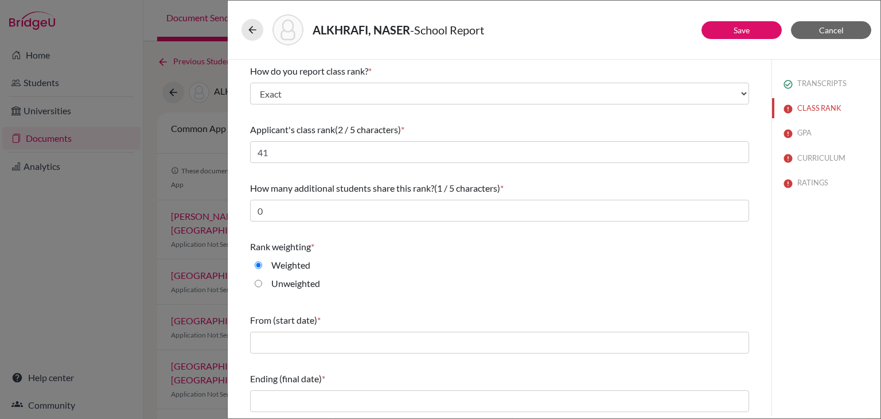
click at [427, 255] on div "Rank weighting * Weighted Unweighted" at bounding box center [499, 267] width 499 height 64
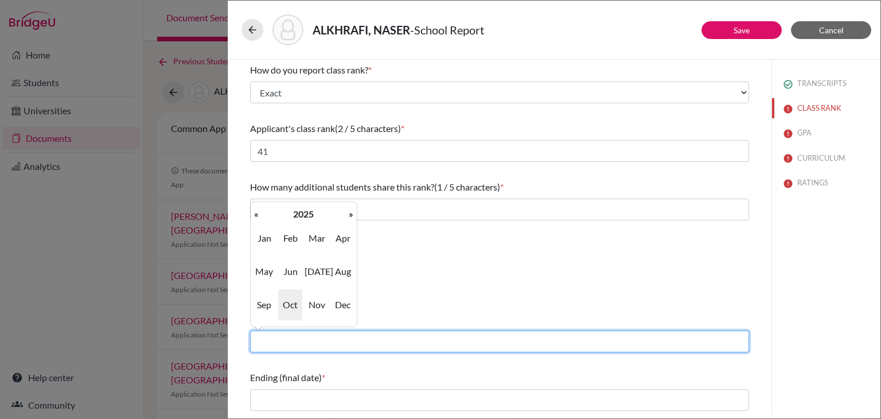
click at [355, 342] on input "text" at bounding box center [499, 341] width 499 height 22
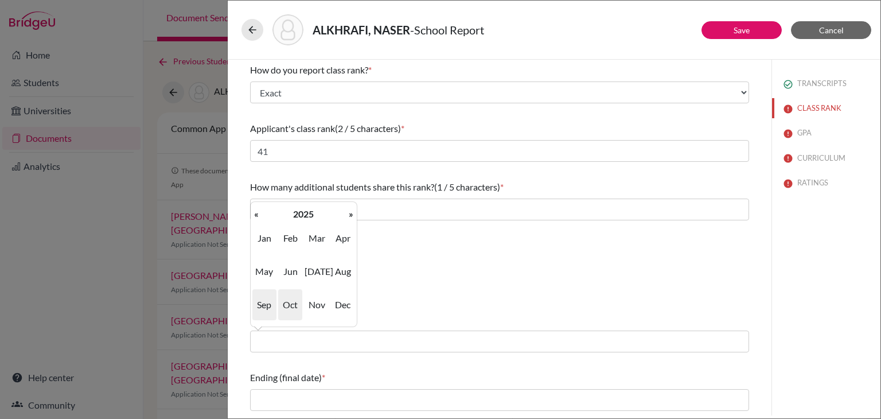
click at [263, 300] on span "Sep" at bounding box center [264, 304] width 24 height 31
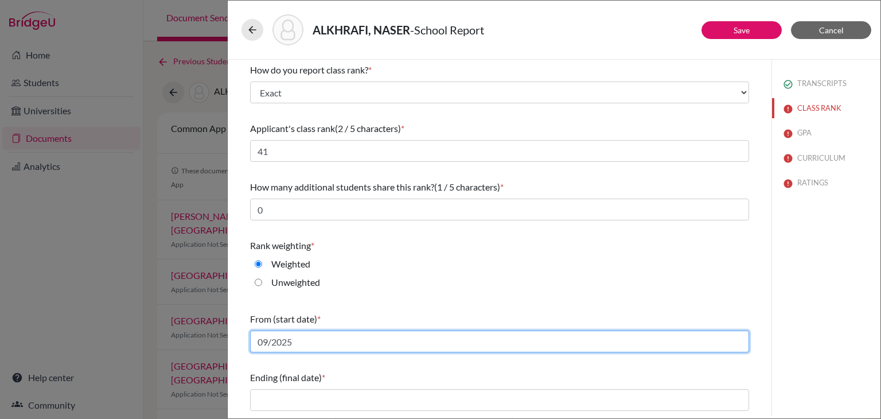
click at [308, 347] on input "09/2025" at bounding box center [499, 341] width 499 height 22
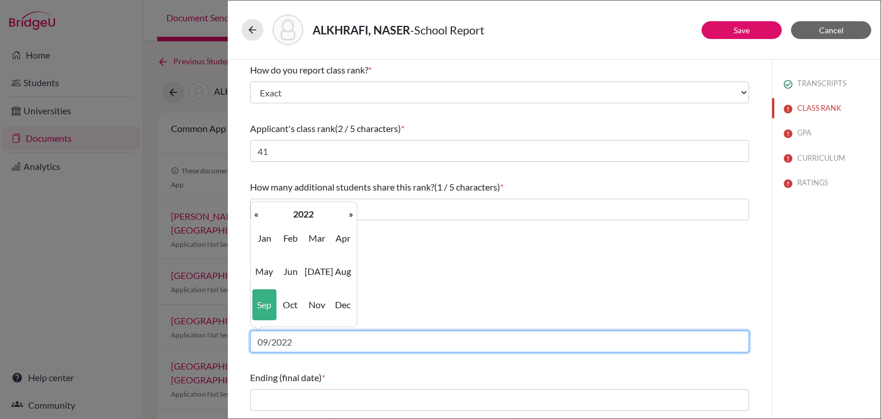
type input "09/2022"
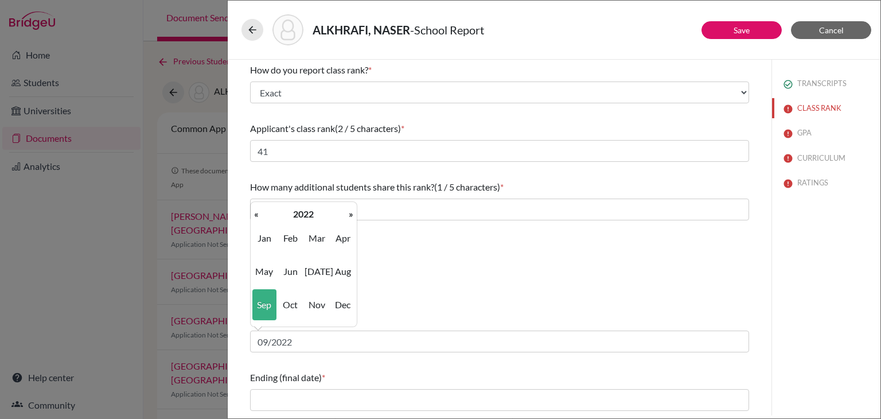
click at [370, 356] on div "How do you report class rank? * Select... Exact Decile Quintile Quartile None A…" at bounding box center [499, 236] width 499 height 357
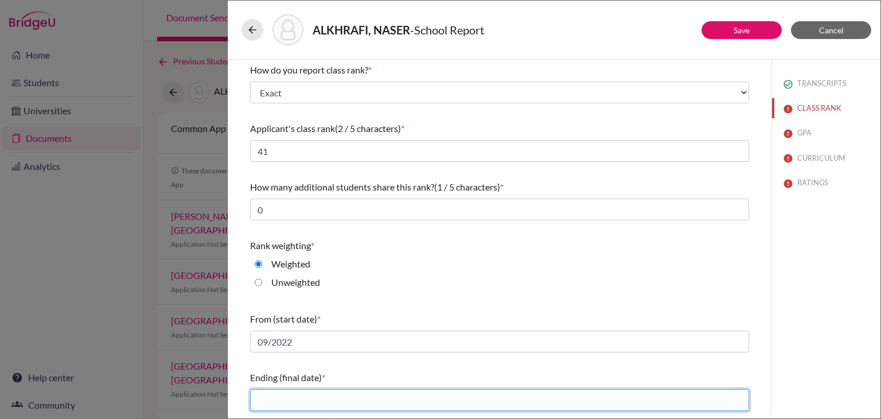
click at [441, 402] on input "text" at bounding box center [499, 400] width 499 height 22
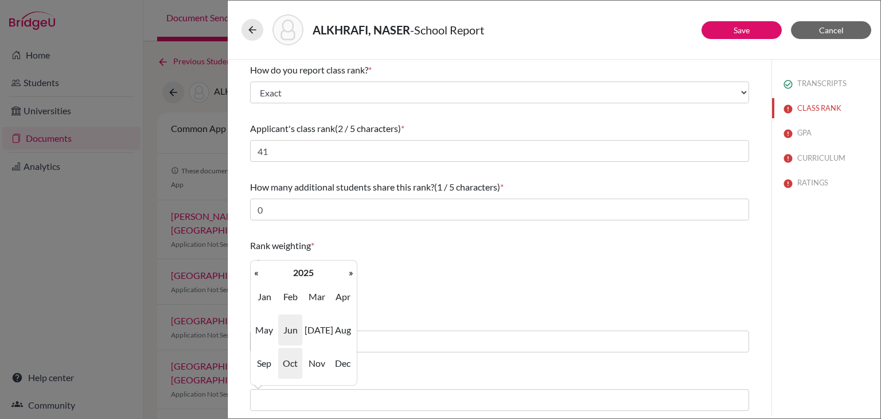
click at [283, 327] on span "Jun" at bounding box center [290, 329] width 24 height 31
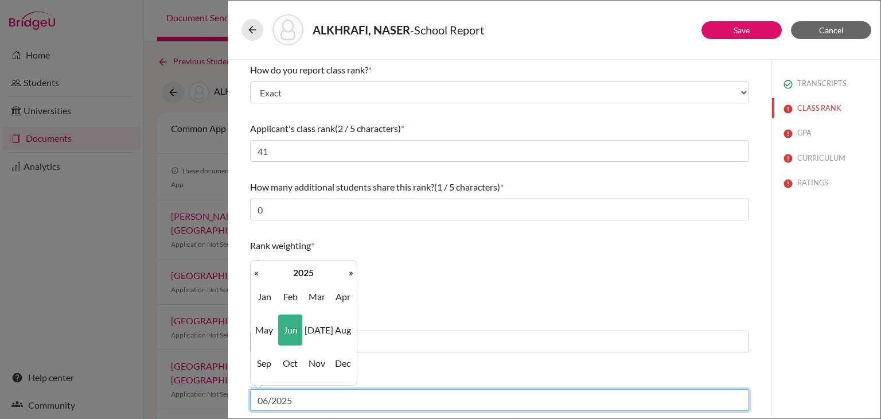
click at [311, 397] on input "06/2025" at bounding box center [499, 400] width 499 height 22
type input "06/2026"
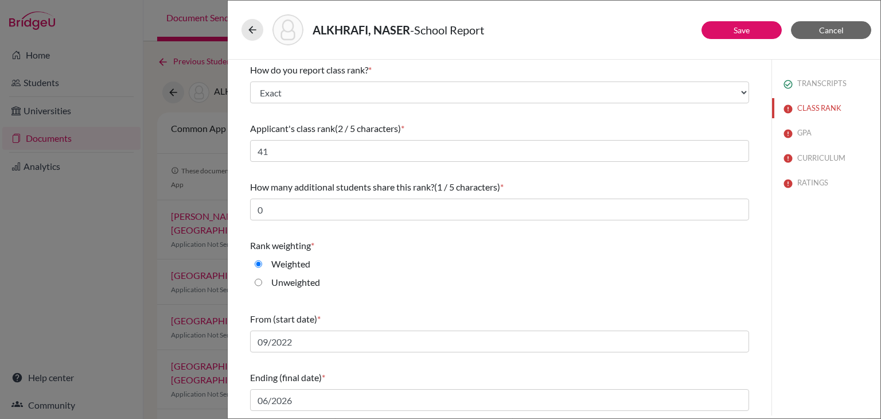
click at [463, 319] on div "From (start date) *" at bounding box center [499, 319] width 499 height 14
click at [728, 34] on button "Save" at bounding box center [741, 30] width 80 height 18
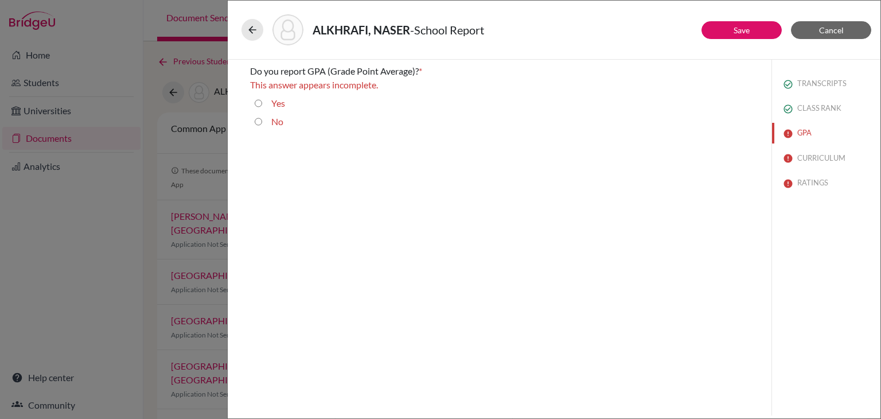
click at [259, 106] on input "Yes" at bounding box center [258, 103] width 7 height 14
radio input "true"
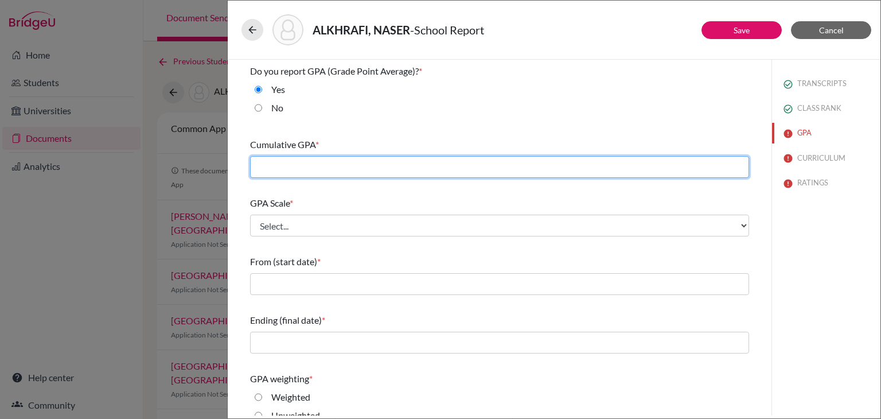
click at [335, 170] on input "text" at bounding box center [499, 167] width 499 height 22
paste input "3.786"
type input "3.78"
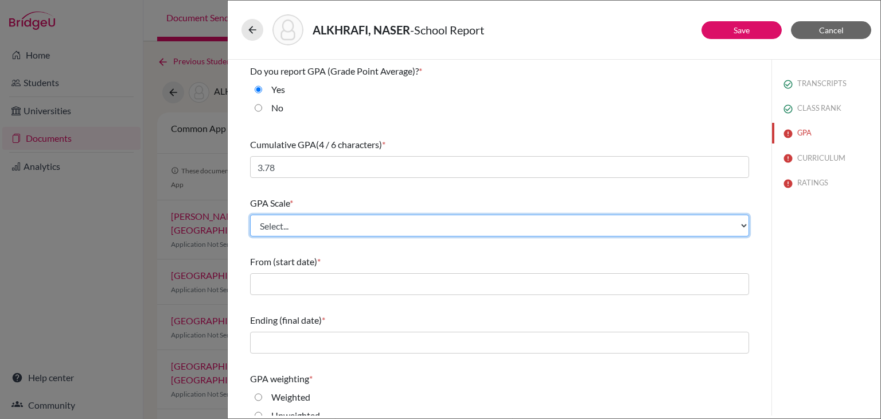
click at [342, 221] on select "Select... 4 5 6 7 8 9 10 11 12 13 14 15 16 17 18 19 20 100" at bounding box center [499, 225] width 499 height 22
select select "4"
click at [250, 214] on select "Select... 4 5 6 7 8 9 10 11 12 13 14 15 16 17 18 19 20 100" at bounding box center [499, 225] width 499 height 22
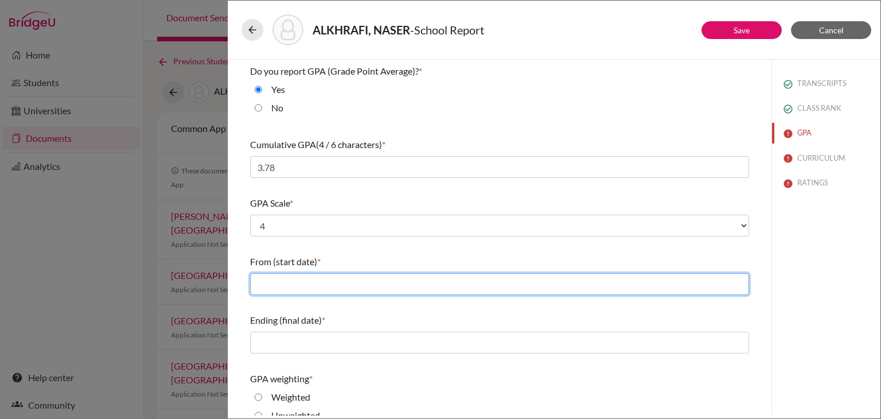
click at [335, 278] on input "text" at bounding box center [499, 284] width 499 height 22
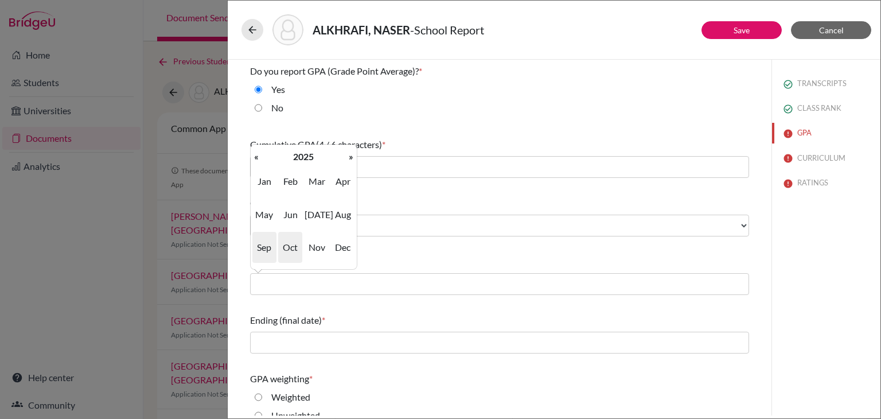
click at [268, 249] on span "Sep" at bounding box center [264, 247] width 24 height 31
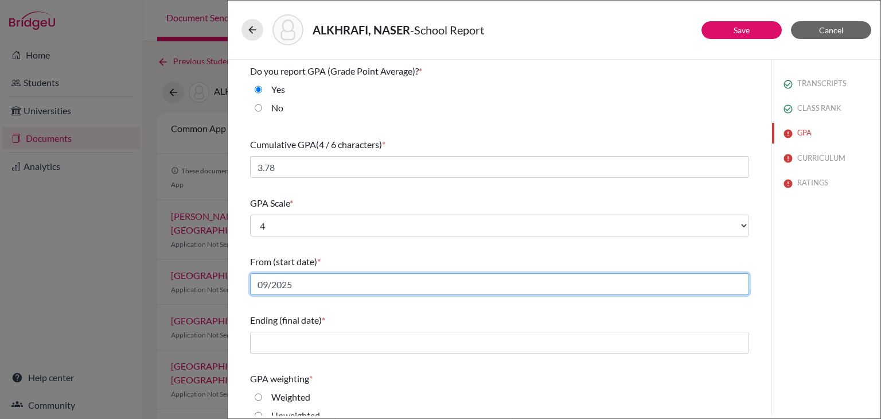
click at [300, 284] on input "09/2025" at bounding box center [499, 284] width 499 height 22
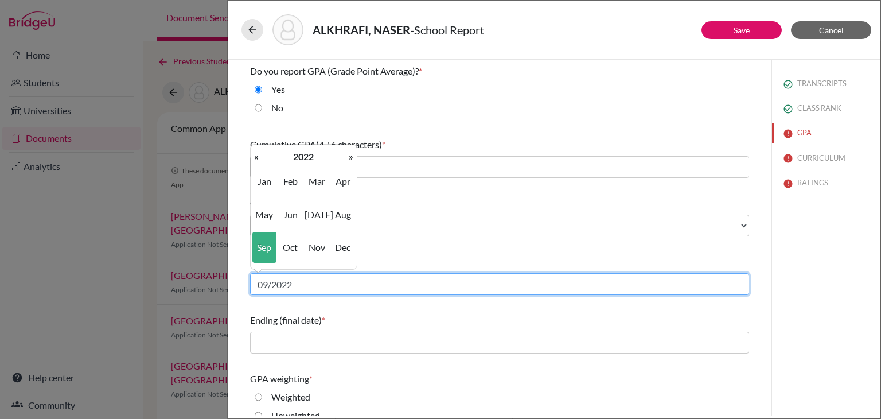
type input "09/2022"
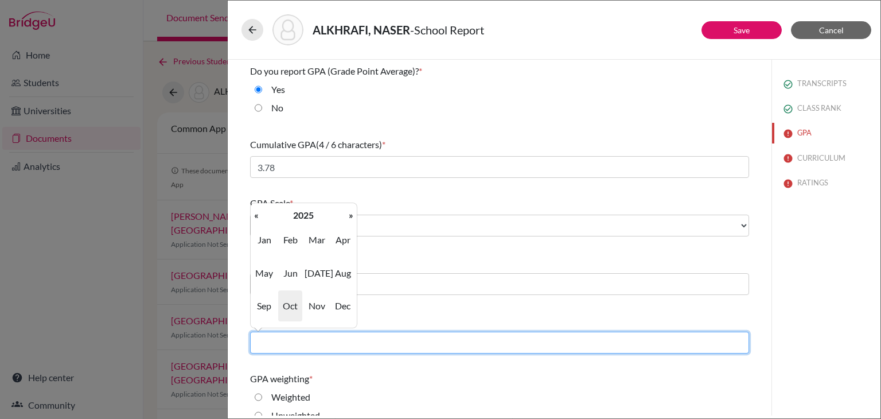
click at [288, 347] on input "text" at bounding box center [499, 342] width 499 height 22
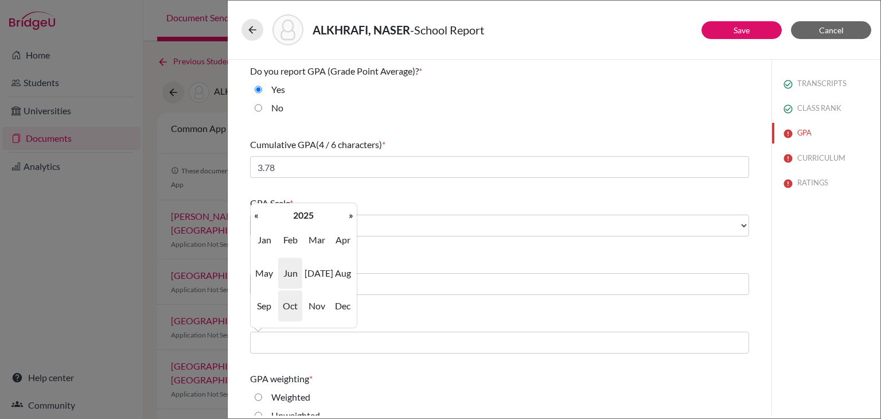
click at [292, 278] on span "Jun" at bounding box center [290, 272] width 24 height 31
type input "06/2025"
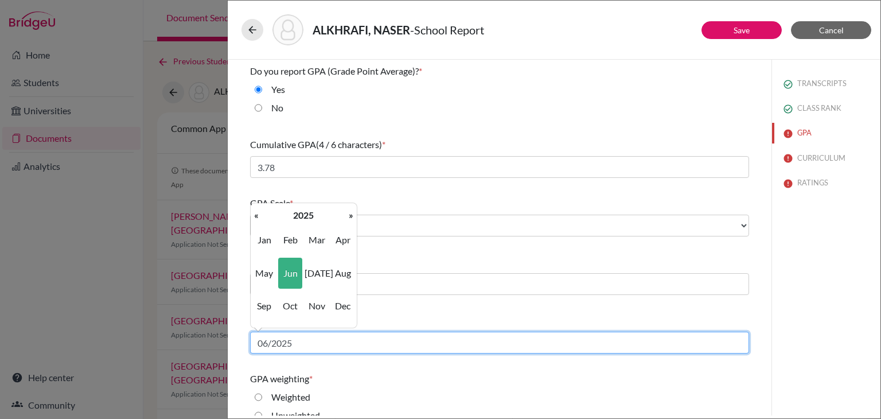
click at [311, 348] on input "06/2025" at bounding box center [499, 342] width 499 height 22
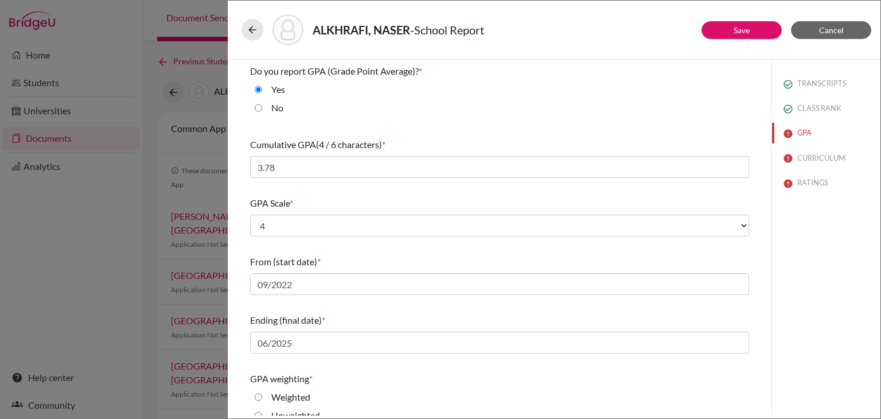
click at [356, 370] on div "GPA weighting * Weighted Unweighted" at bounding box center [499, 399] width 499 height 64
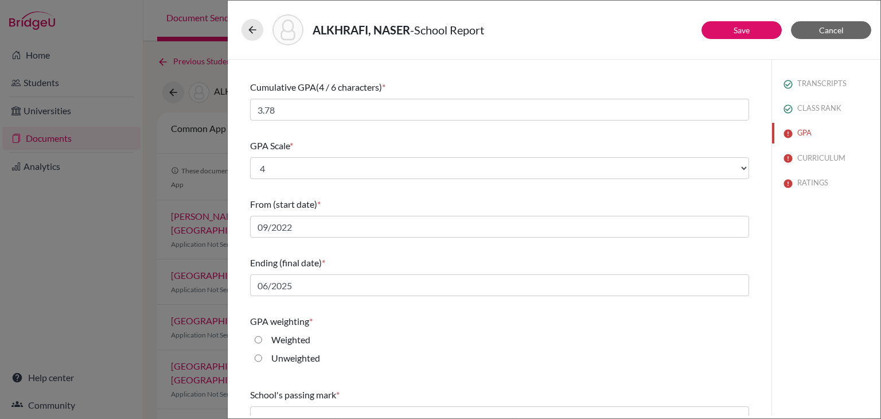
click at [275, 342] on label "Weighted" at bounding box center [290, 340] width 39 height 14
click at [262, 342] on input "Weighted" at bounding box center [258, 340] width 7 height 14
radio input "true"
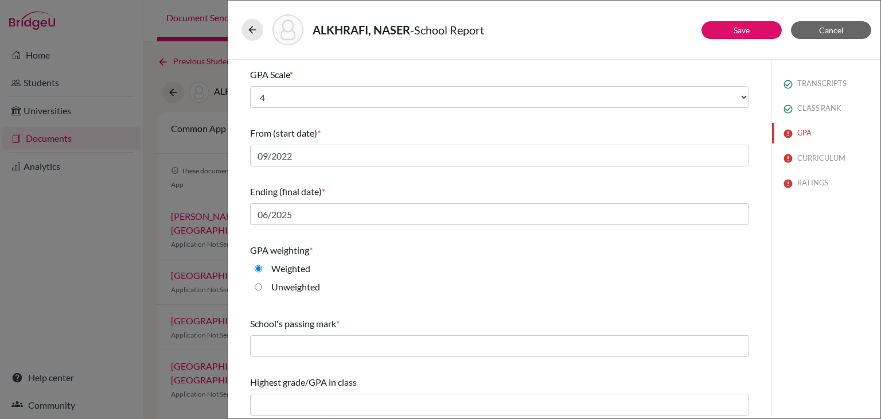
scroll to position [133, 0]
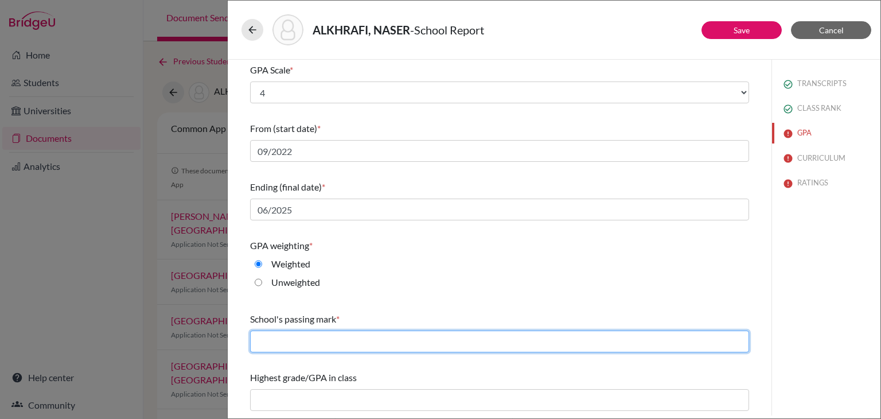
click at [275, 342] on input "text" at bounding box center [499, 341] width 499 height 22
type input "60"
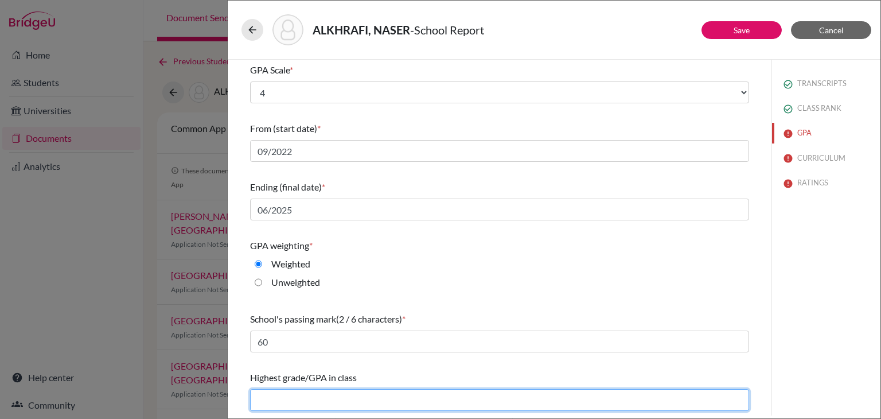
click at [319, 396] on input "text" at bounding box center [499, 400] width 499 height 22
paste input "4.266"
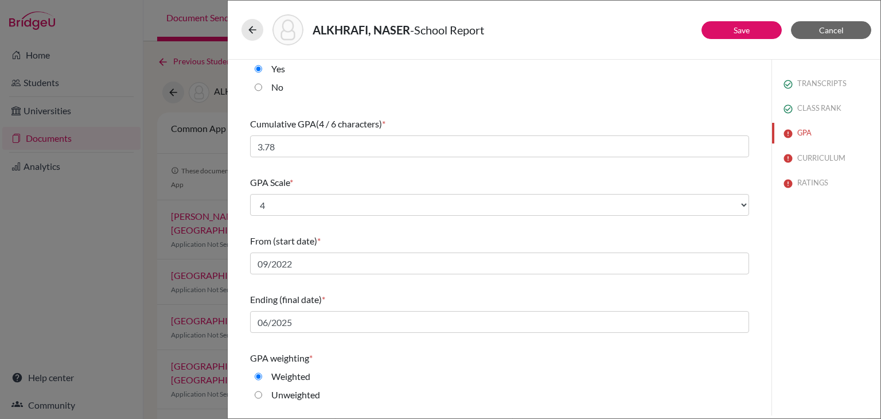
scroll to position [18, 0]
type input "4.26"
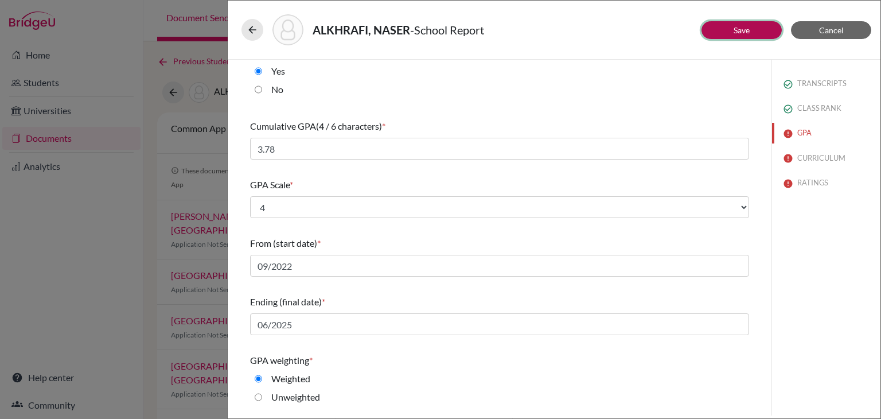
click at [740, 34] on button "Save" at bounding box center [741, 30] width 80 height 18
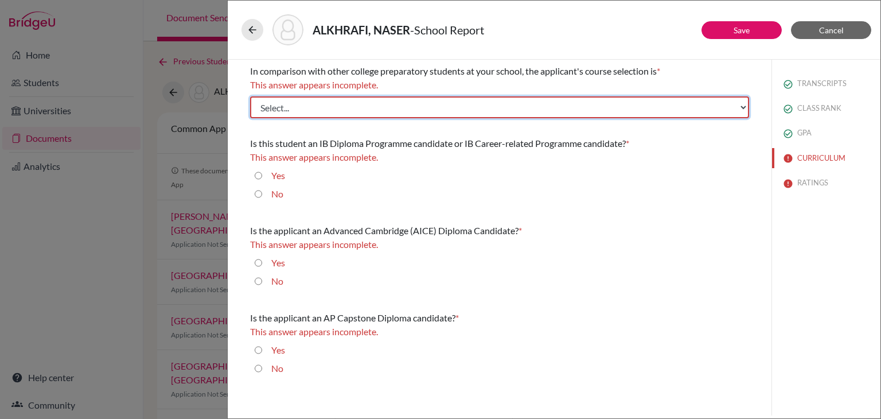
click at [295, 111] on select "Select... Less than demanding Average [PERSON_NAME] Very demanding Most demandi…" at bounding box center [499, 107] width 499 height 22
select select "3"
click at [250, 96] on select "Select... Less than demanding Average [PERSON_NAME] Very demanding Most demandi…" at bounding box center [499, 107] width 499 height 22
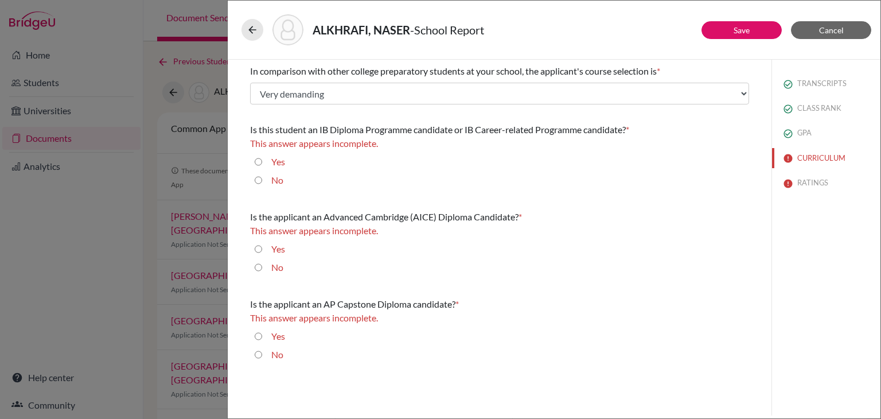
click at [259, 177] on input "No" at bounding box center [258, 180] width 7 height 14
radio input "true"
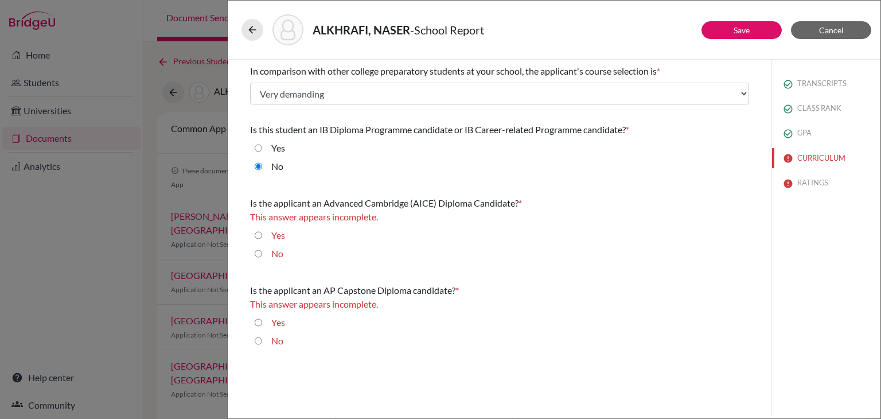
click at [259, 255] on input "No" at bounding box center [258, 254] width 7 height 14
radio input "true"
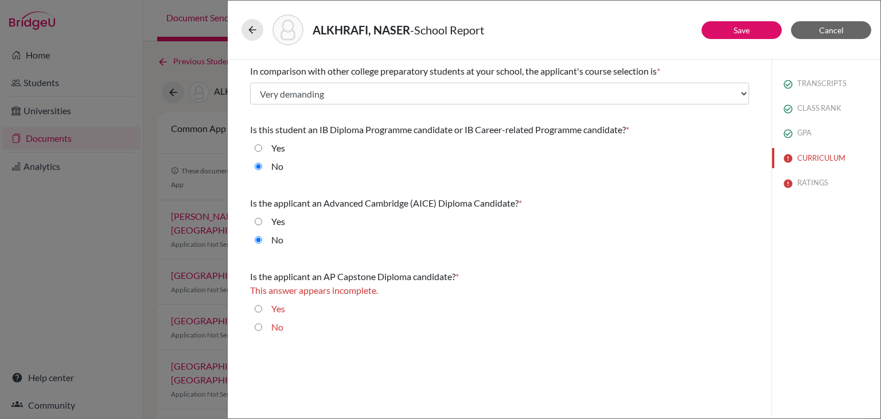
click at [257, 327] on input "No" at bounding box center [258, 327] width 7 height 14
radio input "true"
click at [742, 25] on link "Save" at bounding box center [741, 30] width 16 height 10
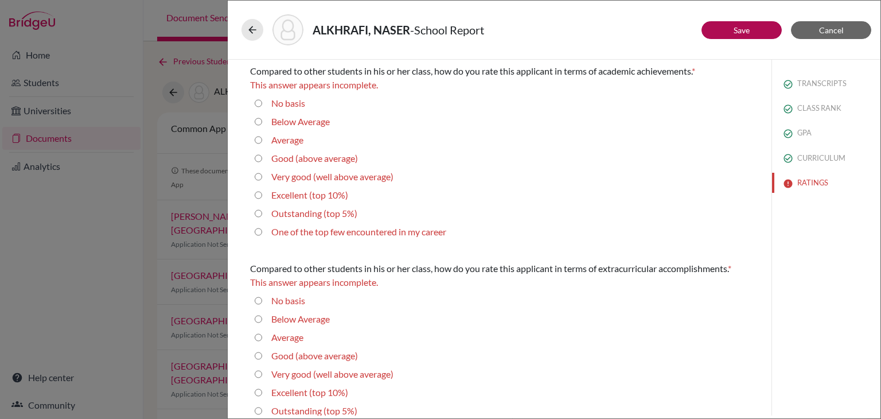
click at [255, 179] on average\) "Very good (well above average)" at bounding box center [258, 177] width 7 height 14
radio average\) "true"
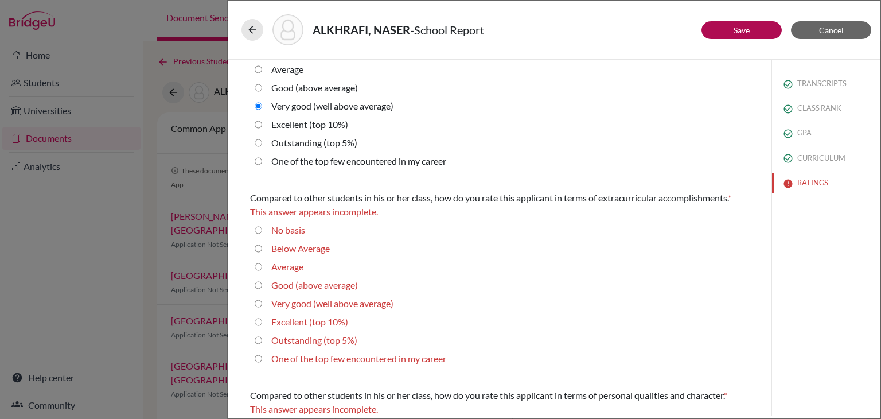
scroll to position [57, 0]
click at [261, 304] on average\) "Very good (well above average)" at bounding box center [258, 303] width 7 height 14
radio average\) "true"
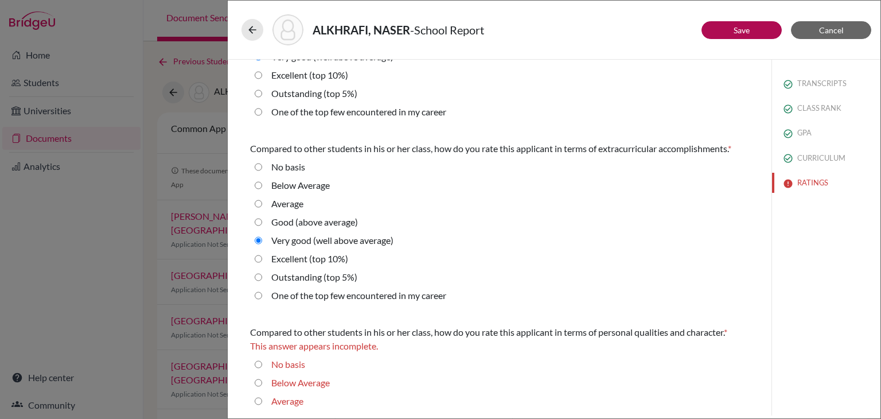
scroll to position [172, 0]
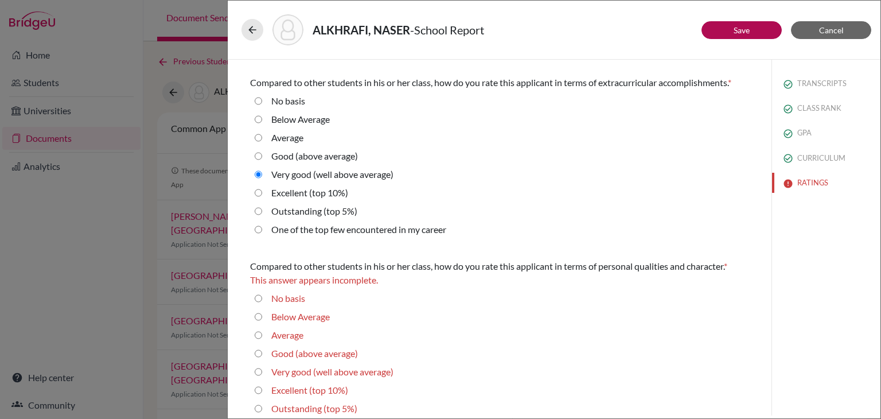
click at [260, 369] on average\) "Very good (well above average)" at bounding box center [258, 372] width 7 height 14
radio average\) "true"
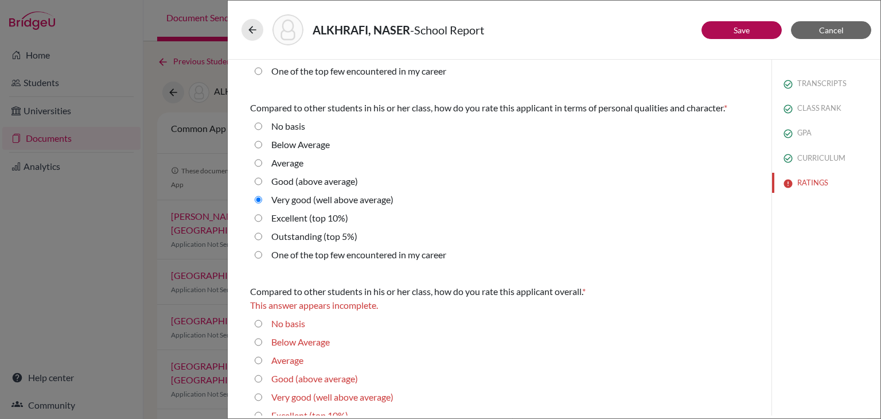
scroll to position [383, 0]
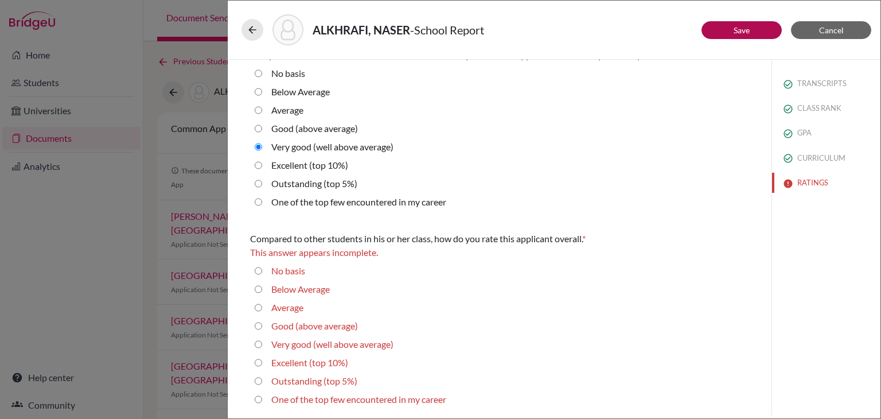
click at [252, 338] on div "Very good (well above average)" at bounding box center [499, 346] width 499 height 18
click at [263, 343] on div "Very good (well above average)" at bounding box center [327, 346] width 131 height 18
click at [256, 343] on average\) "Very good (well above average)" at bounding box center [258, 344] width 7 height 14
radio average\) "true"
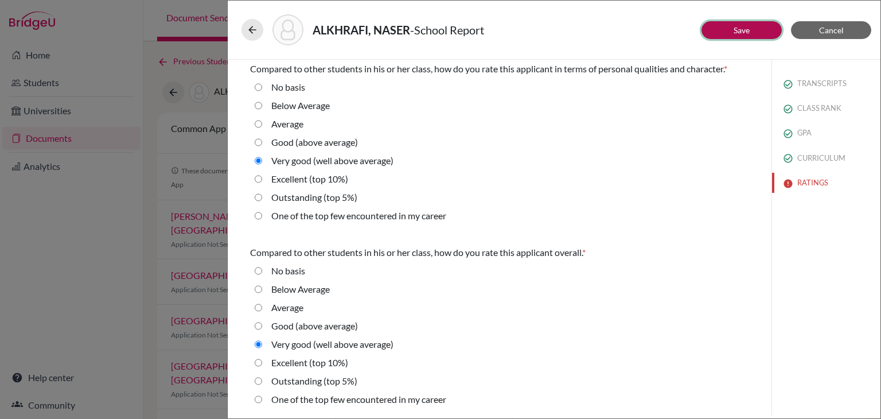
click at [734, 36] on button "Save" at bounding box center [741, 30] width 80 height 18
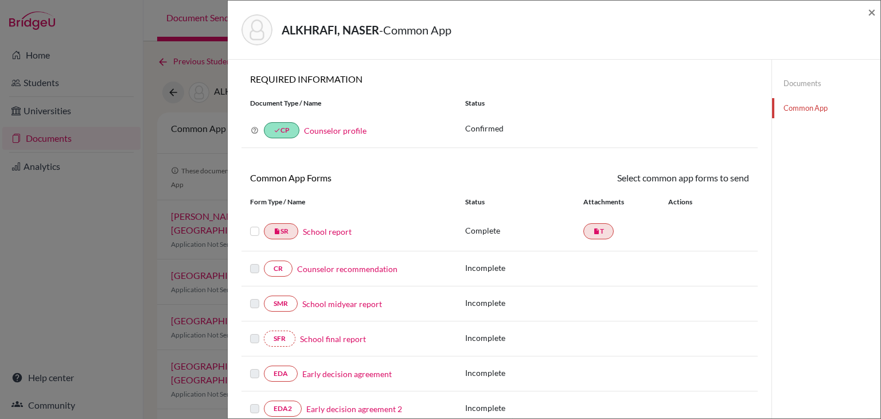
click at [255, 224] on label at bounding box center [254, 224] width 9 height 0
click at [0, 0] on input "checkbox" at bounding box center [0, 0] width 0 height 0
click at [717, 180] on link "Send" at bounding box center [725, 180] width 48 height 18
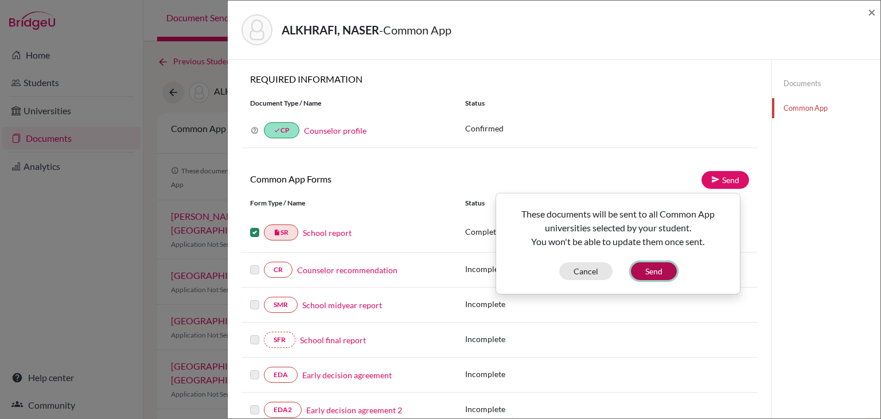
click at [657, 271] on button "Send" at bounding box center [654, 271] width 46 height 18
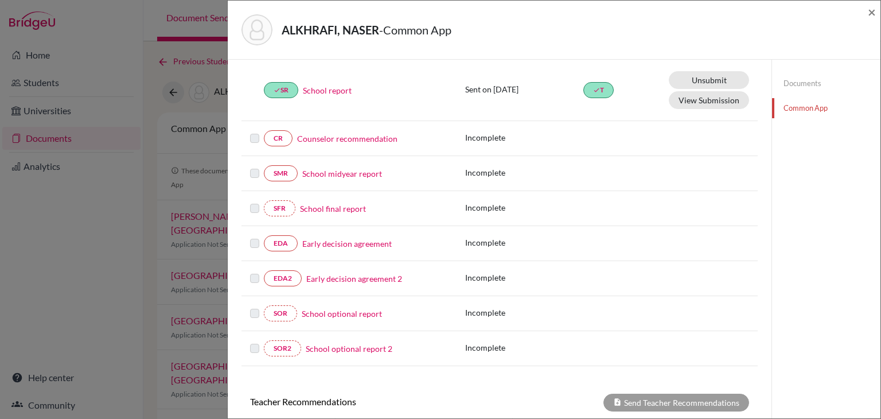
scroll to position [172, 0]
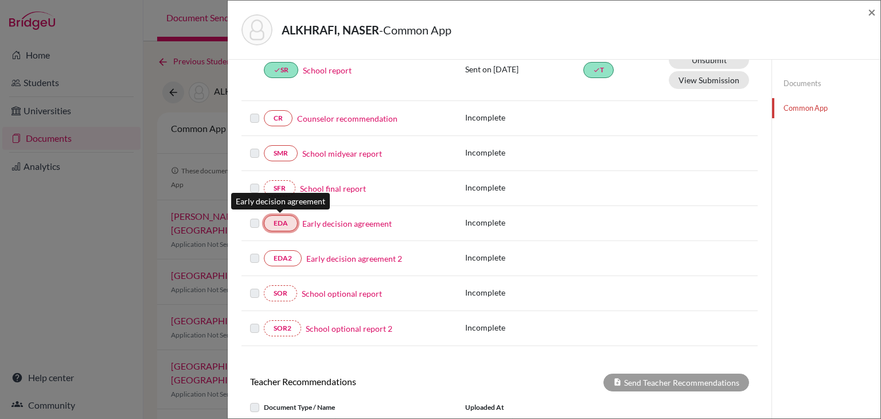
click at [283, 221] on link "EDA" at bounding box center [281, 223] width 34 height 16
click at [255, 216] on label at bounding box center [254, 216] width 9 height 0
click at [259, 223] on div at bounding box center [257, 223] width 14 height 14
click at [273, 225] on link "EDA" at bounding box center [281, 223] width 34 height 16
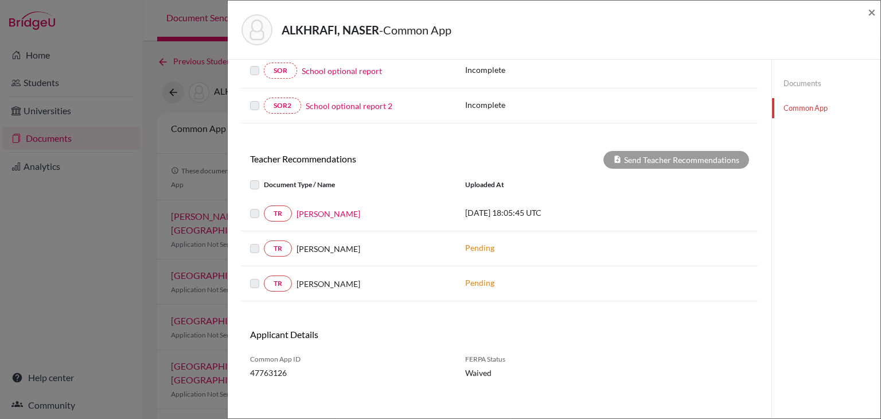
scroll to position [396, 0]
click at [264, 205] on label at bounding box center [264, 205] width 0 height 0
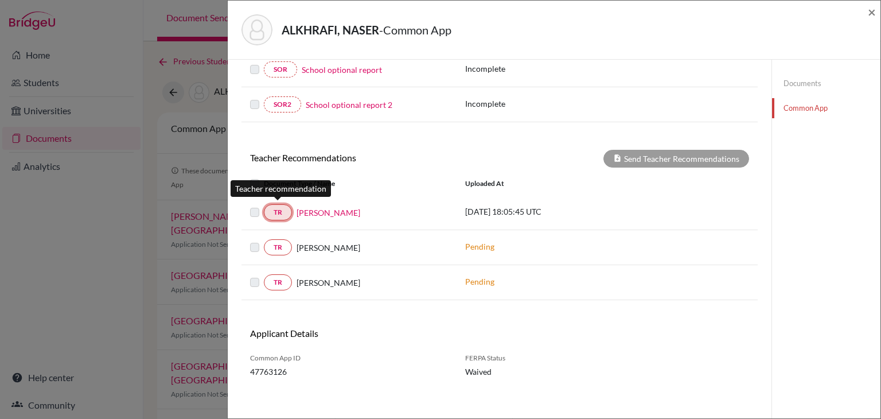
click at [275, 210] on link "TR" at bounding box center [278, 212] width 28 height 16
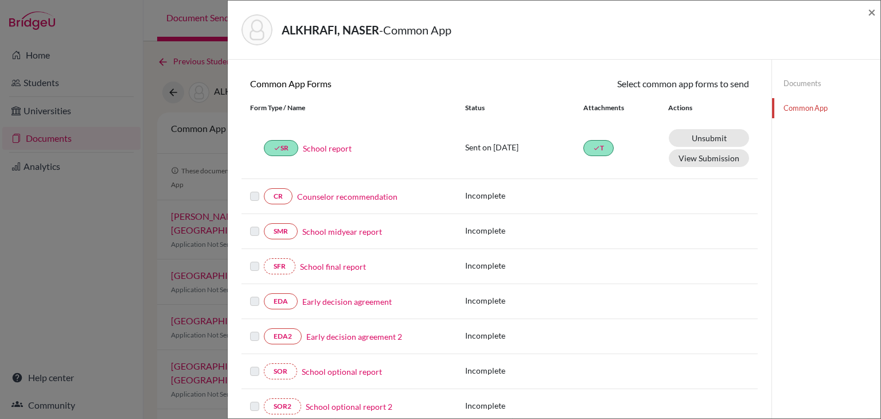
scroll to position [0, 0]
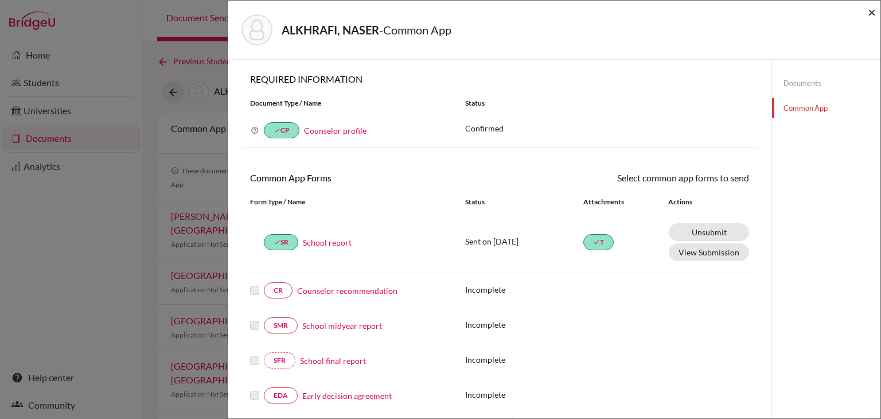
click at [869, 11] on span "×" at bounding box center [871, 11] width 8 height 17
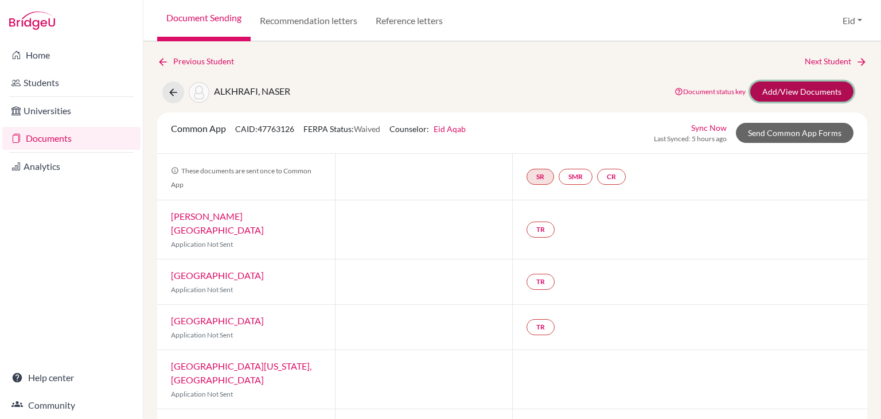
click at [782, 91] on link "Add/View Documents" at bounding box center [801, 91] width 103 height 20
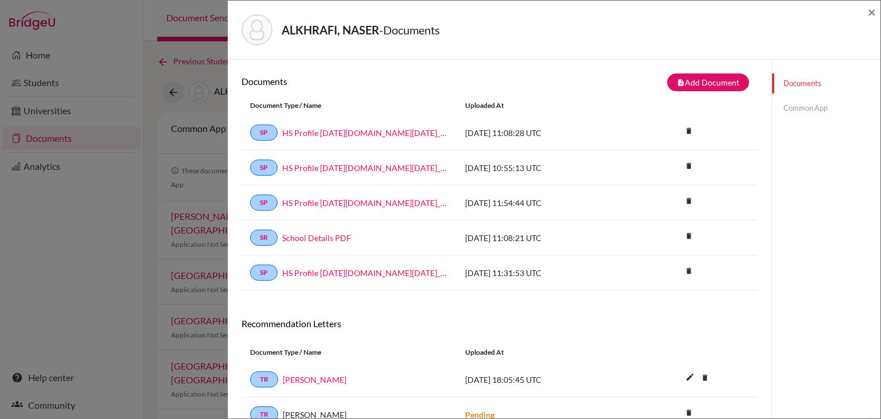
click at [805, 85] on link "Documents" at bounding box center [826, 83] width 108 height 20
click at [874, 15] on span "×" at bounding box center [871, 11] width 8 height 17
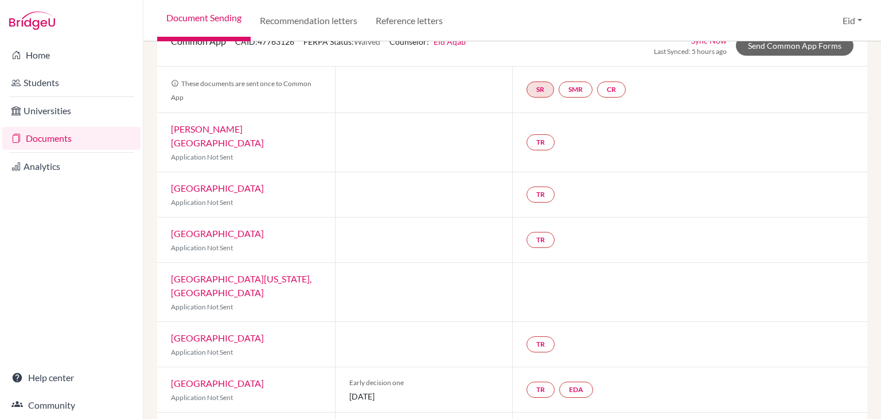
scroll to position [110, 0]
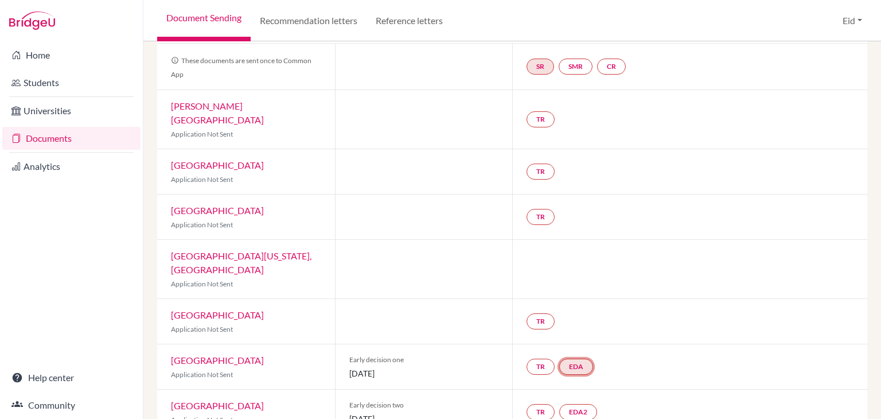
click at [578, 358] on link "EDA" at bounding box center [576, 366] width 34 height 16
click at [574, 301] on h3 "Early decision agreement" at bounding box center [576, 311] width 112 height 21
click at [583, 301] on h3 "Early decision agreement" at bounding box center [576, 311] width 112 height 21
click at [581, 358] on link "EDA" at bounding box center [576, 366] width 34 height 16
click at [569, 327] on link "Early decision agreement" at bounding box center [576, 332] width 89 height 10
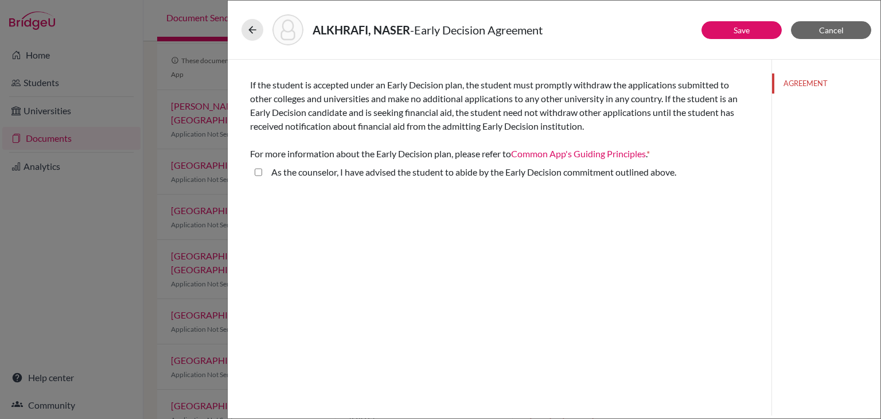
click at [260, 169] on above\ "As the counselor, I have advised the student to abide by the Early Decision com…" at bounding box center [258, 172] width 7 height 14
checkbox above\ "true"
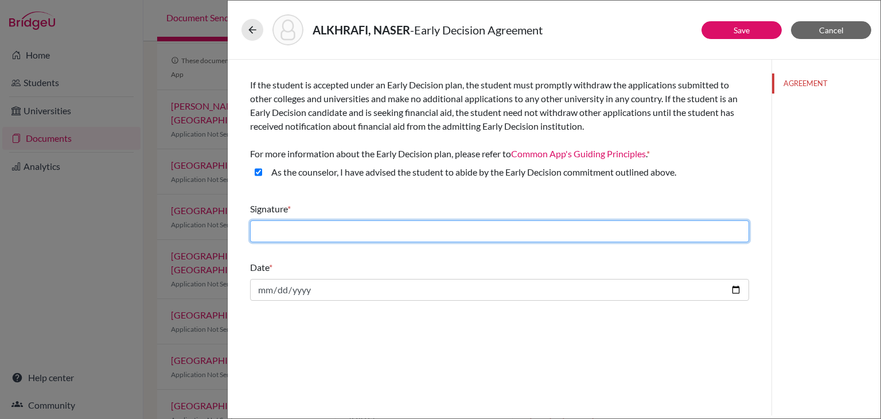
click at [357, 229] on input "text" at bounding box center [499, 231] width 499 height 22
type input "Eid Aqab"
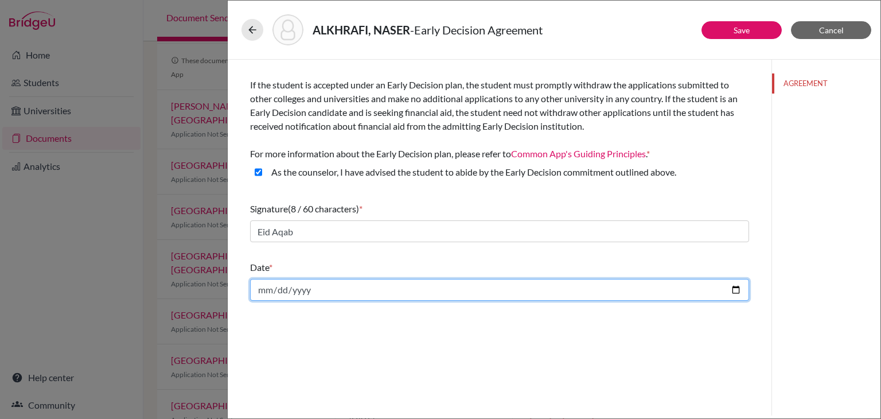
click at [432, 293] on input "date" at bounding box center [499, 290] width 499 height 22
type input "2025-10-11"
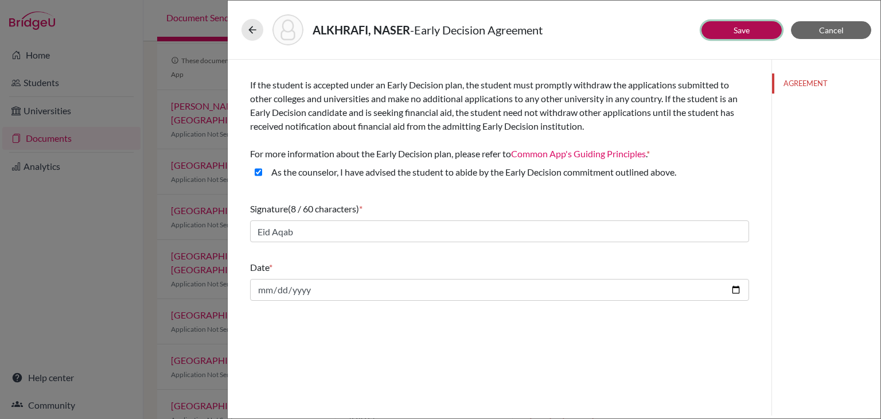
click at [733, 33] on link "Save" at bounding box center [741, 30] width 16 height 10
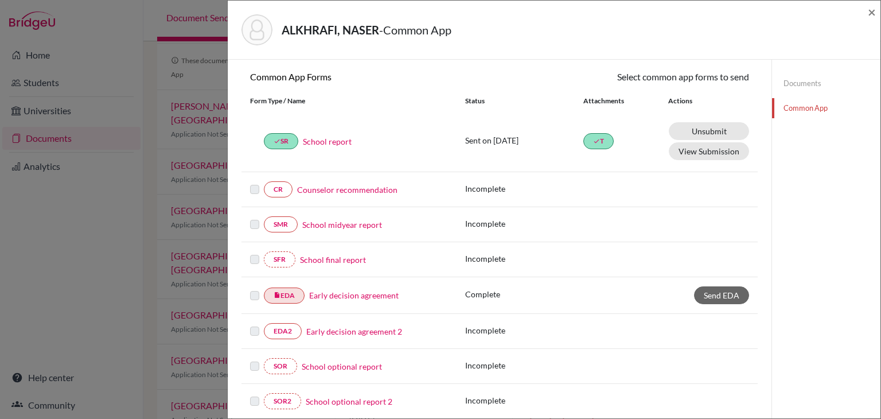
scroll to position [115, 0]
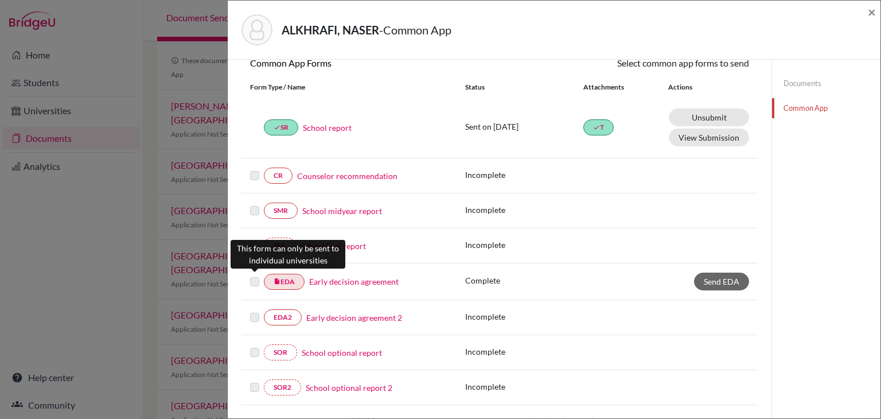
click at [252, 275] on label at bounding box center [254, 275] width 9 height 0
click at [257, 275] on label at bounding box center [254, 275] width 9 height 0
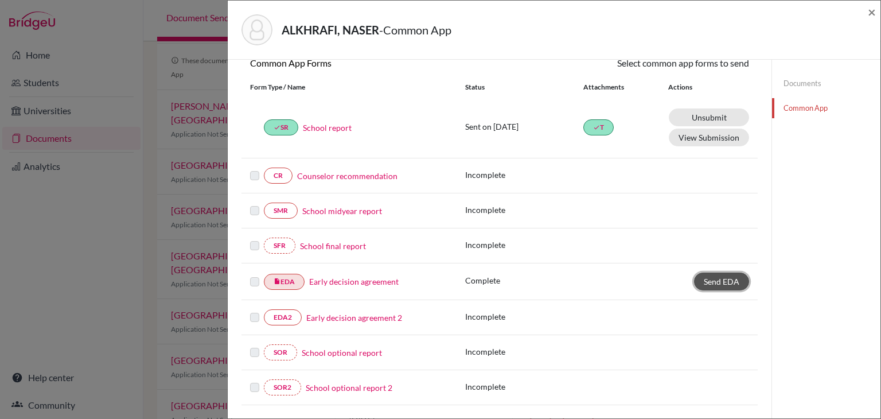
click at [725, 280] on span "Send EDA" at bounding box center [722, 281] width 36 height 10
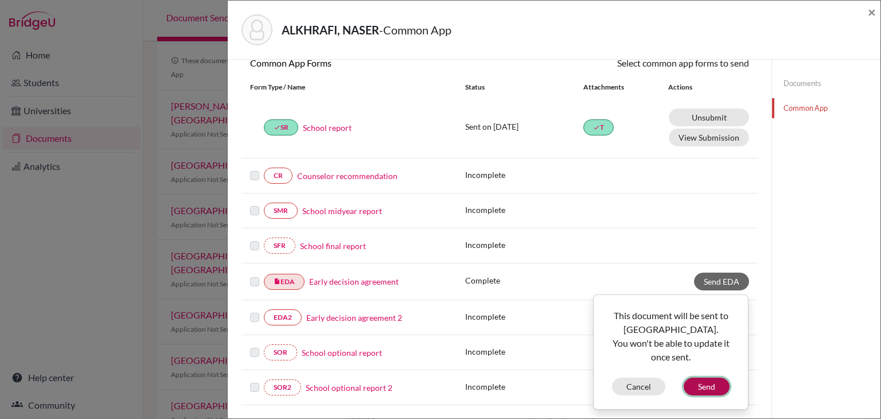
click at [693, 386] on button "Send" at bounding box center [706, 386] width 46 height 18
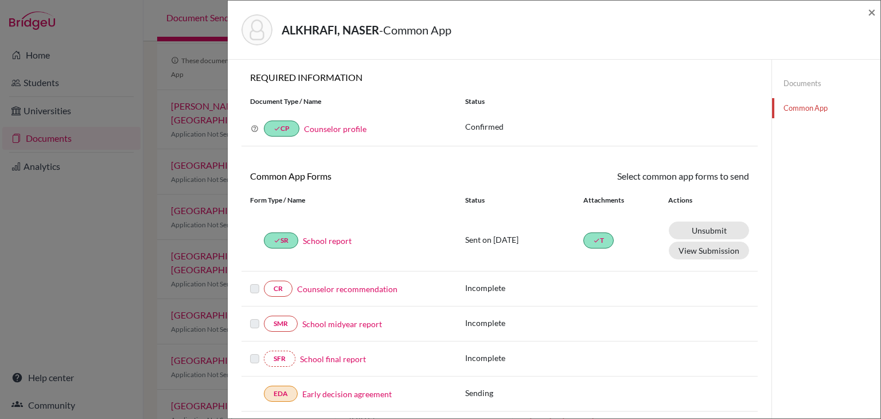
scroll to position [0, 0]
click at [869, 11] on span "×" at bounding box center [871, 11] width 8 height 17
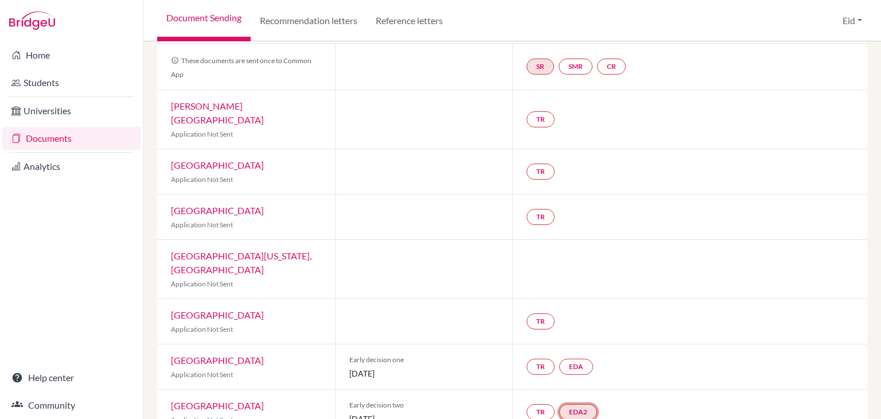
click at [570, 404] on link "EDA2" at bounding box center [578, 412] width 38 height 16
click at [568, 346] on h3 "Early decision agreement 2" at bounding box center [577, 356] width 119 height 21
click at [562, 373] on link "Early decision agreement 2" at bounding box center [578, 378] width 96 height 10
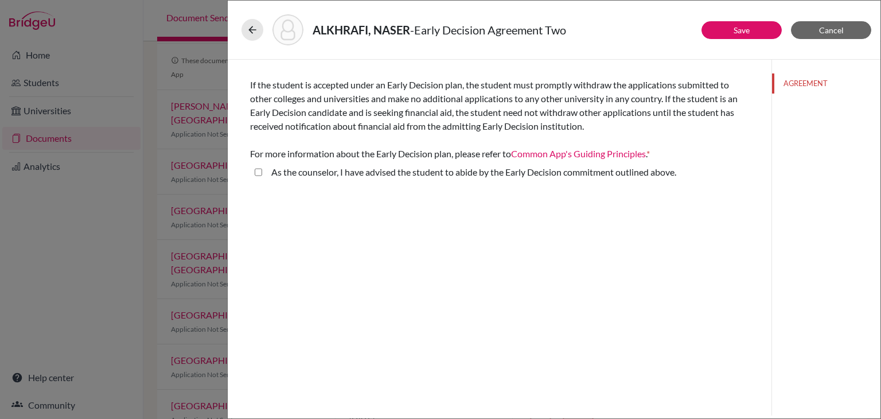
click at [256, 167] on above\ "As the counselor, I have advised the student to abide by the Early Decision com…" at bounding box center [258, 172] width 7 height 14
checkbox above\ "true"
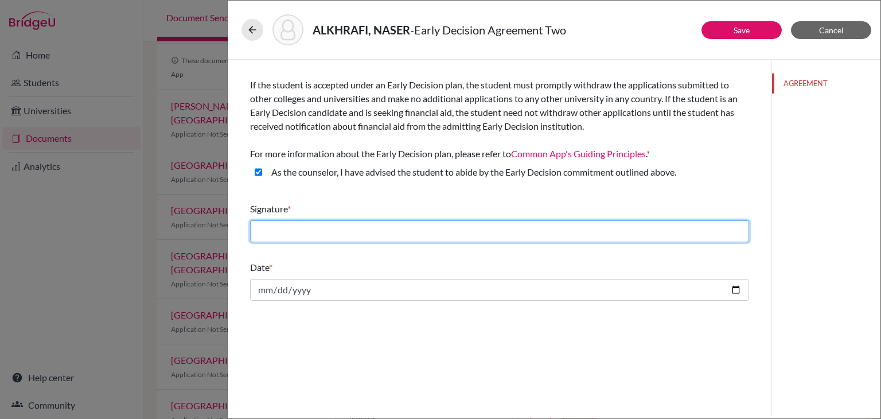
click at [296, 228] on input "text" at bounding box center [499, 231] width 499 height 22
type input "Eid"
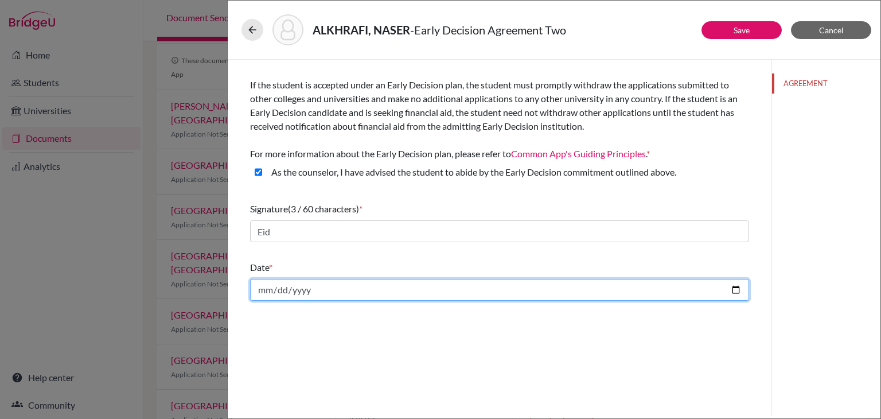
click at [330, 282] on input "date" at bounding box center [499, 290] width 499 height 22
click at [742, 287] on input "date" at bounding box center [499, 290] width 499 height 22
click at [734, 287] on input "date" at bounding box center [499, 290] width 499 height 22
type input "2025-10-11"
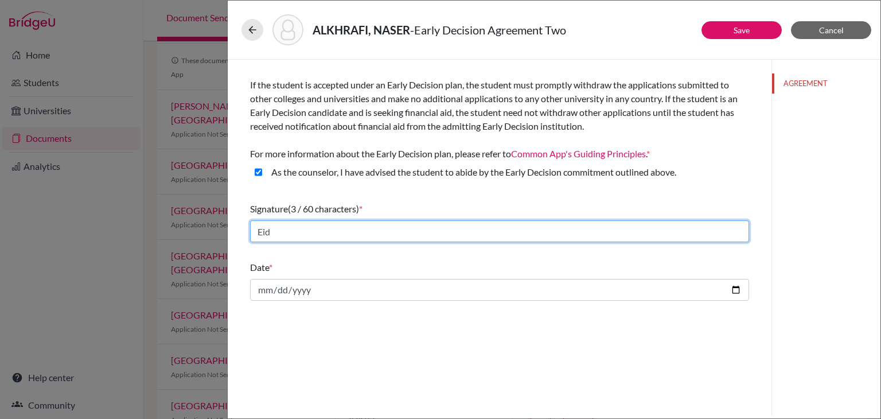
click at [372, 228] on input "Eid" at bounding box center [499, 231] width 499 height 22
type input "Eid Aqab"
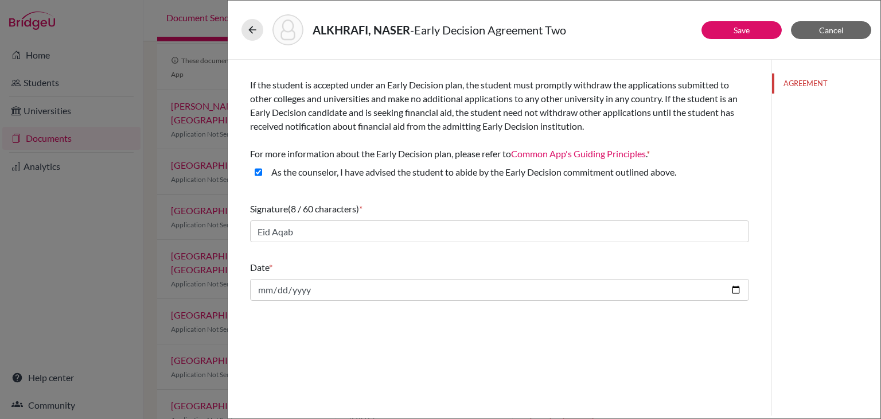
click at [479, 315] on div "If the student is accepted under an Early Decision plan, the student must promp…" at bounding box center [500, 237] width 544 height 355
click at [729, 36] on button "Save" at bounding box center [741, 30] width 80 height 18
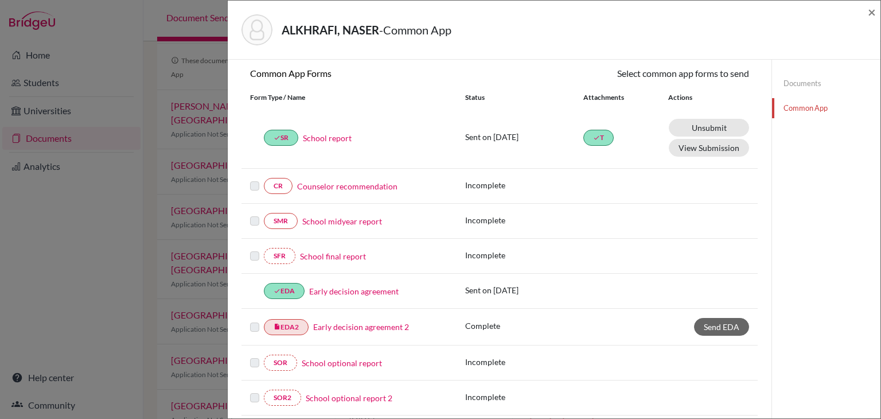
scroll to position [115, 0]
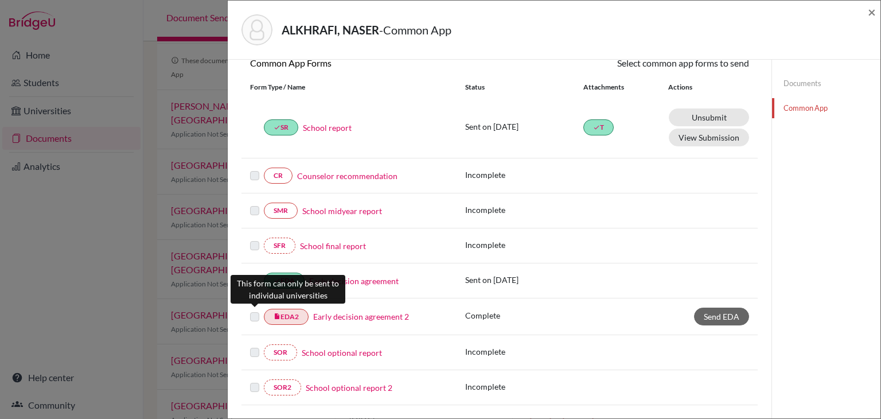
click at [255, 310] on label at bounding box center [254, 310] width 9 height 0
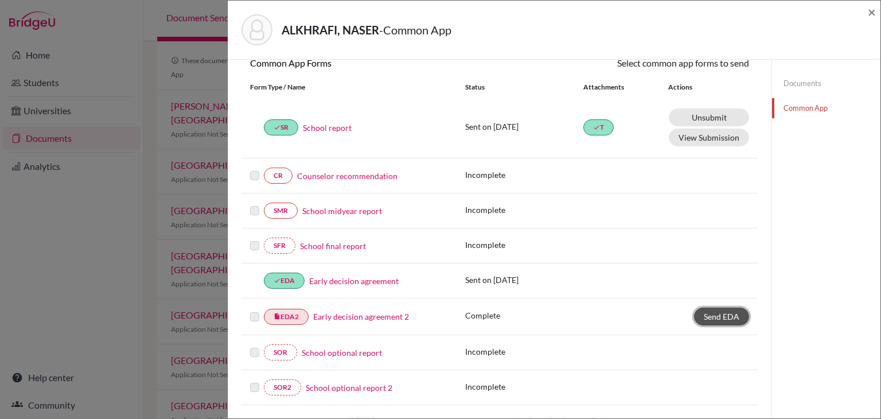
click at [716, 312] on span "Send EDA" at bounding box center [722, 316] width 36 height 10
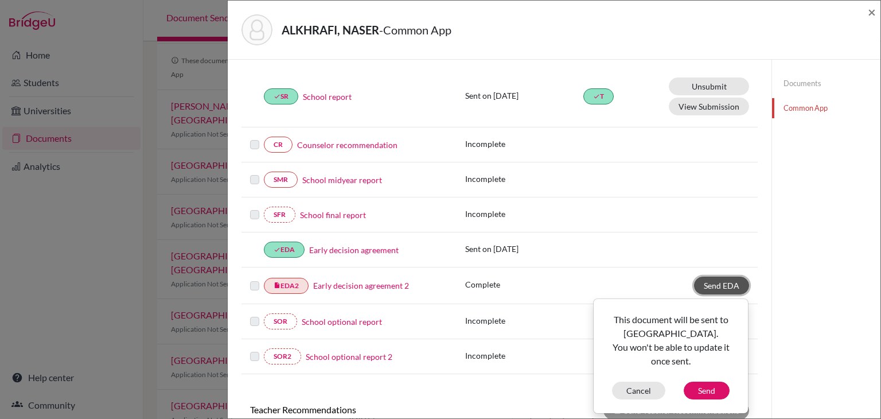
scroll to position [172, 0]
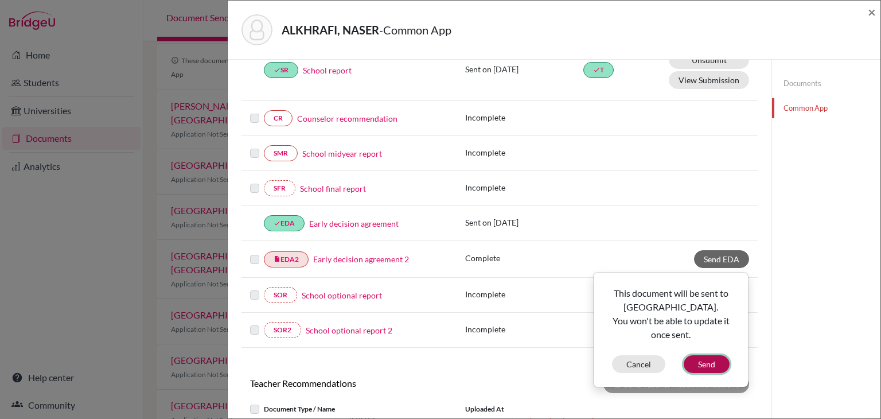
click at [709, 365] on button "Send" at bounding box center [706, 364] width 46 height 18
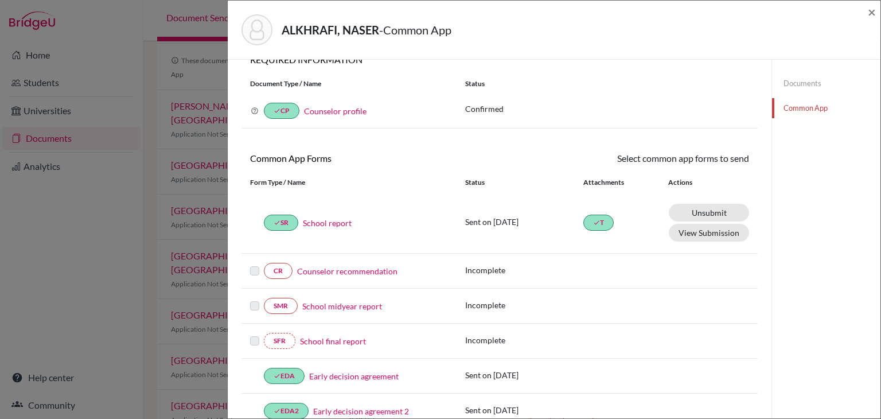
scroll to position [0, 0]
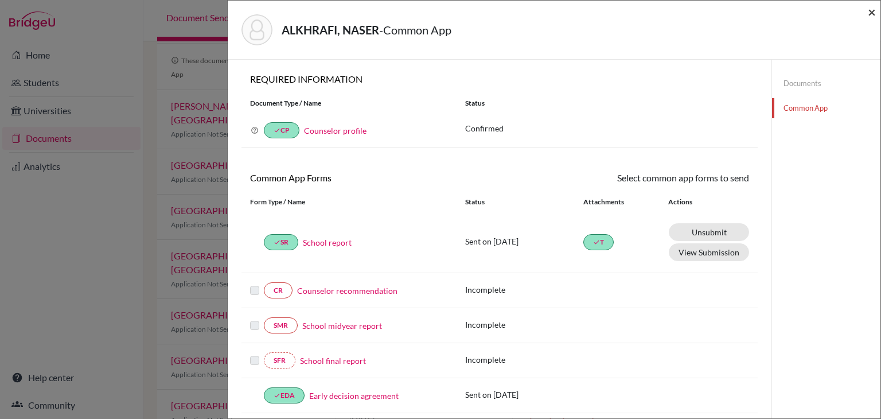
click at [870, 12] on span "×" at bounding box center [871, 11] width 8 height 17
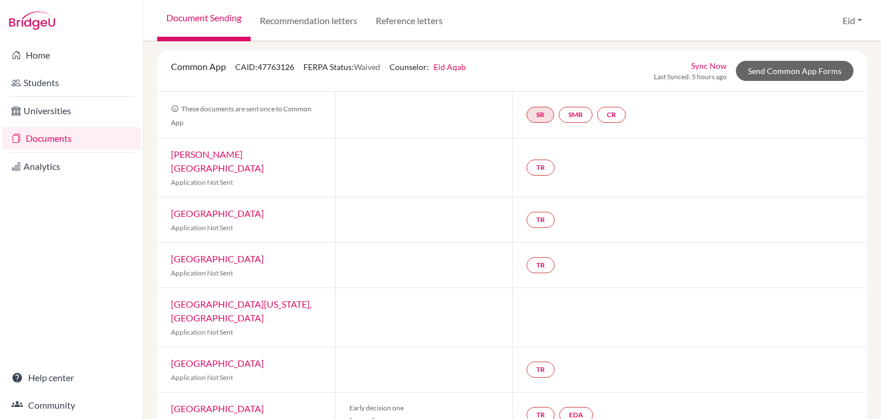
scroll to position [110, 0]
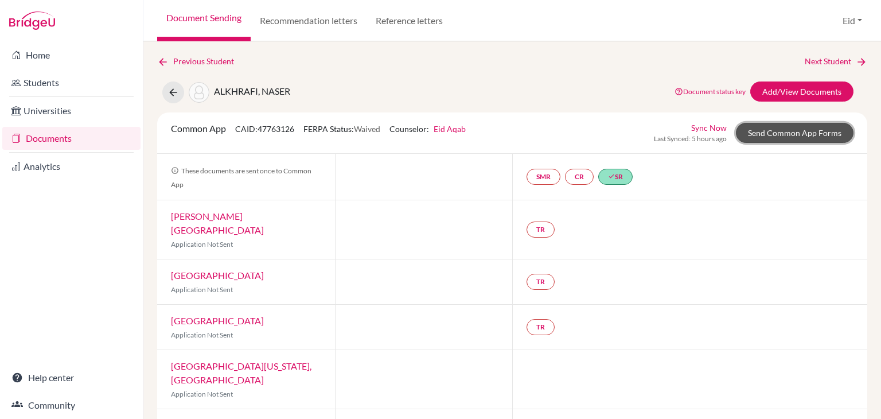
click at [772, 132] on link "Send Common App Forms" at bounding box center [795, 133] width 118 height 20
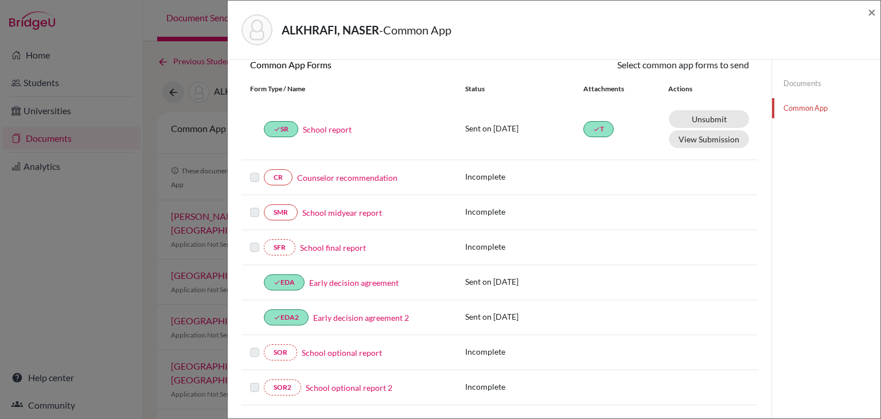
scroll to position [115, 0]
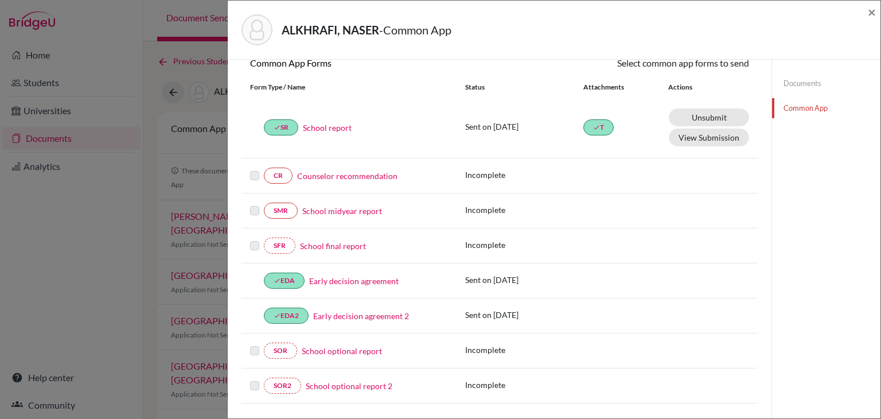
click at [250, 169] on label at bounding box center [254, 169] width 9 height 0
click at [255, 204] on label at bounding box center [254, 204] width 9 height 0
click at [249, 238] on div "SFR School final report" at bounding box center [348, 245] width 215 height 16
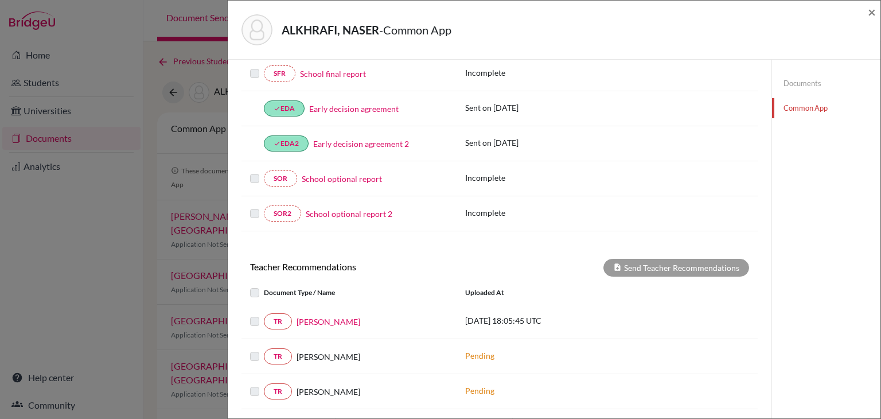
scroll to position [344, 0]
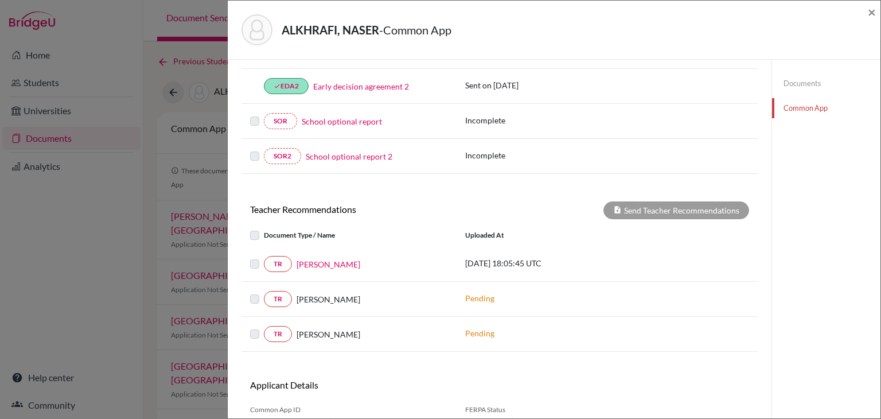
click at [264, 257] on label at bounding box center [264, 257] width 0 height 0
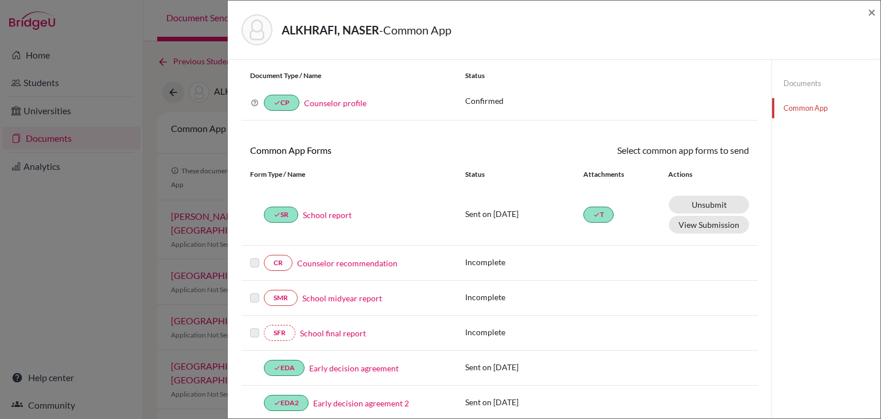
scroll to position [0, 0]
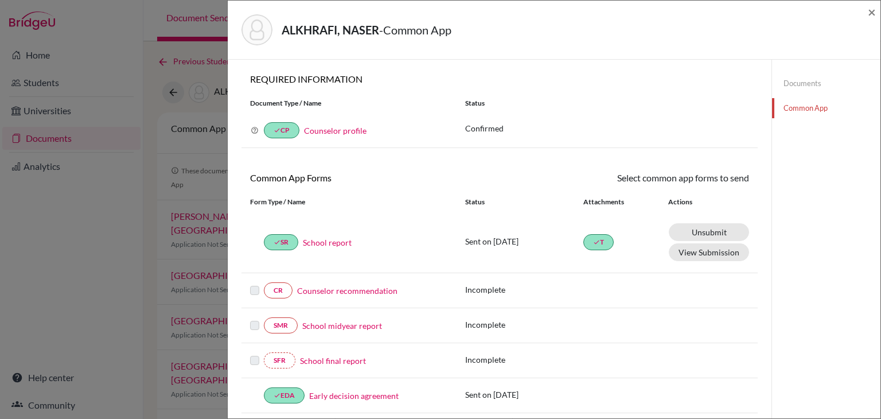
click at [807, 79] on link "Documents" at bounding box center [826, 83] width 108 height 20
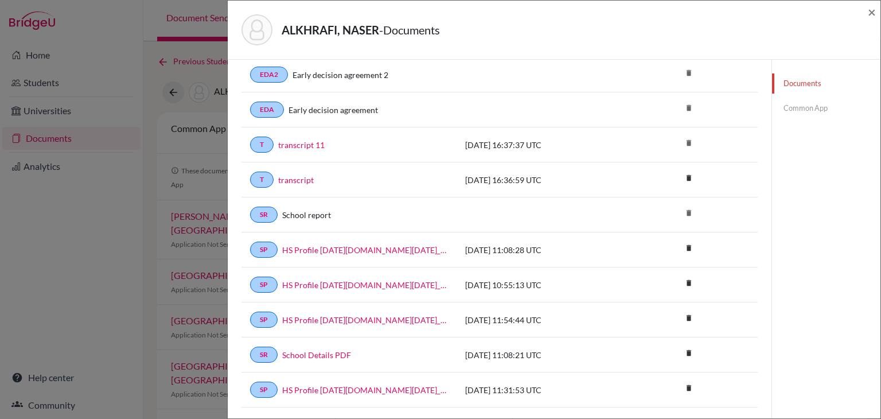
scroll to position [30, 0]
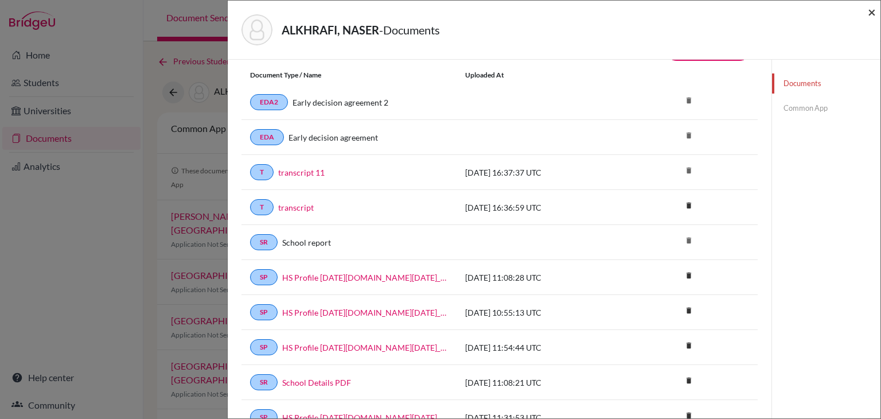
click at [872, 14] on span "×" at bounding box center [871, 11] width 8 height 17
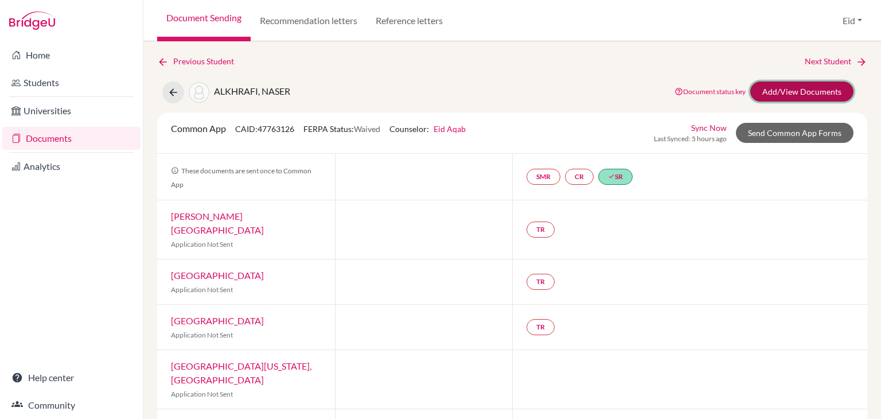
click at [780, 92] on link "Add/View Documents" at bounding box center [801, 91] width 103 height 20
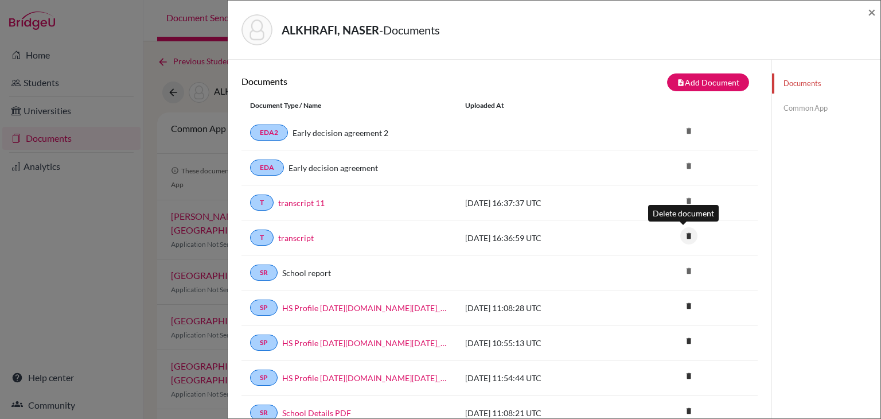
click at [686, 231] on icon "delete" at bounding box center [688, 235] width 17 height 17
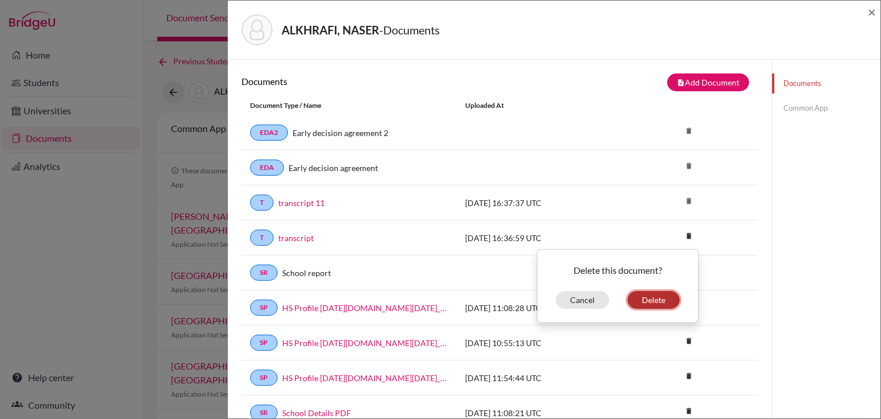
click at [642, 291] on button "Delete" at bounding box center [653, 300] width 52 height 18
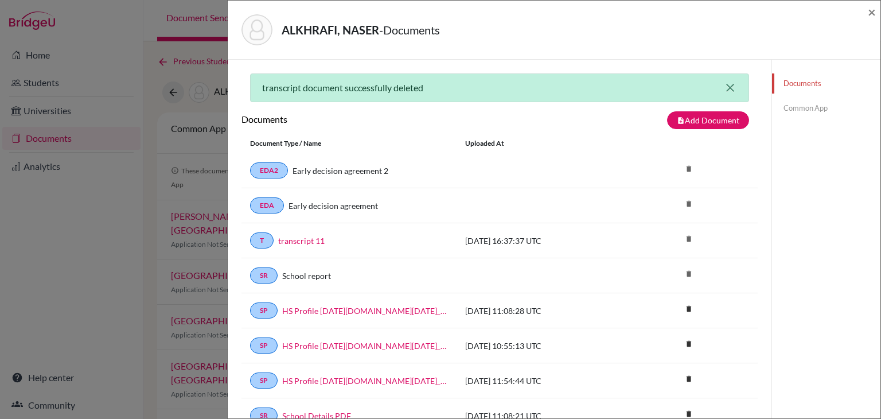
click at [724, 87] on icon "close" at bounding box center [730, 88] width 14 height 14
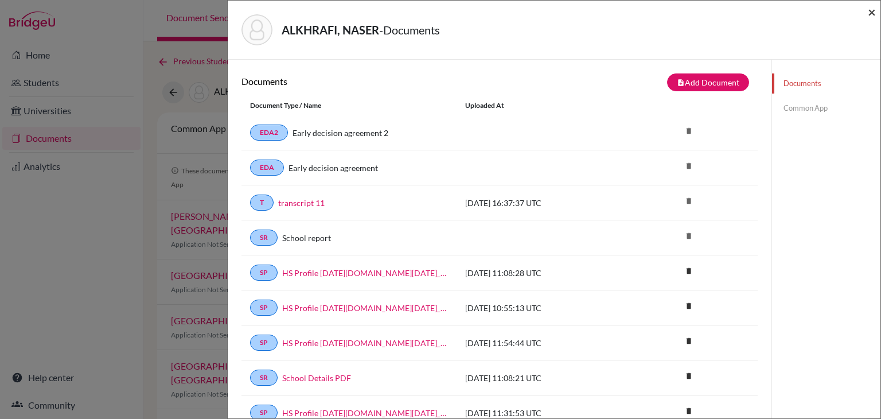
click at [870, 10] on span "×" at bounding box center [871, 11] width 8 height 17
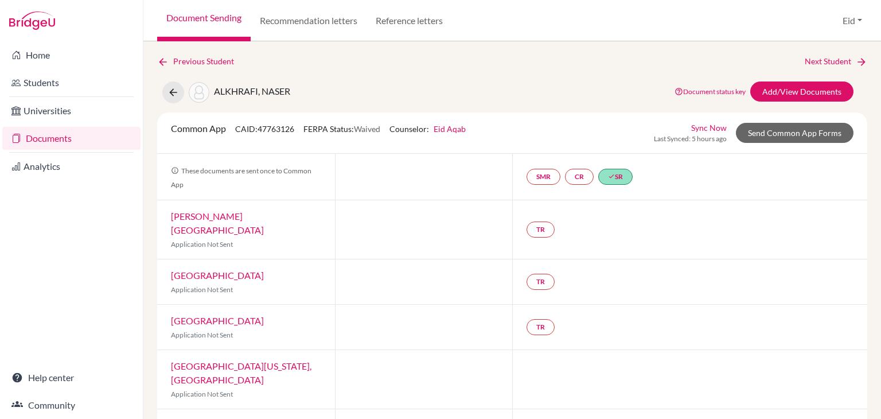
scroll to position [57, 0]
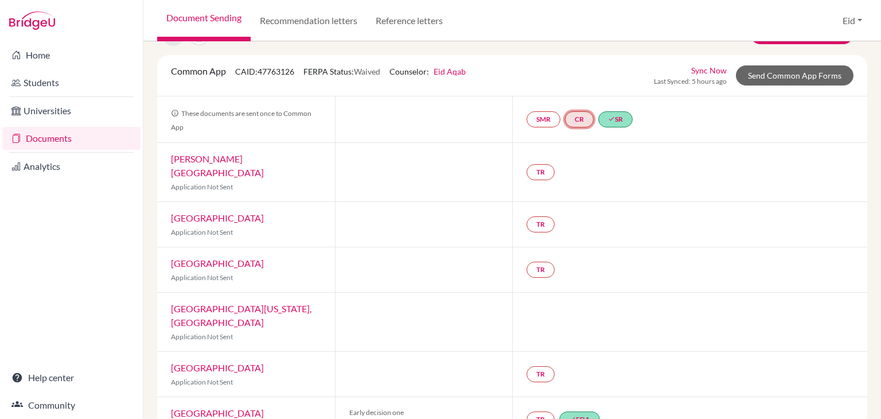
click at [579, 119] on link "CR" at bounding box center [579, 119] width 29 height 16
click at [585, 76] on div "Counselor recommendation Incomplete" at bounding box center [580, 91] width 124 height 32
click at [585, 82] on link "Counselor recommendation" at bounding box center [580, 85] width 100 height 10
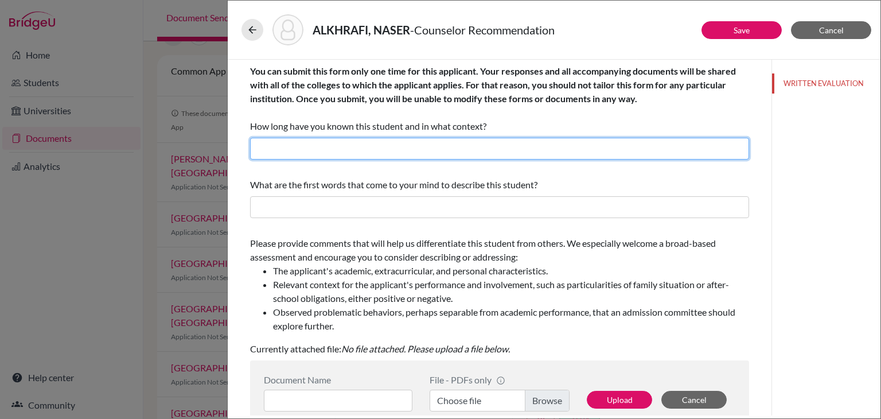
click at [468, 149] on input "text" at bounding box center [499, 149] width 499 height 22
type input "2 years"
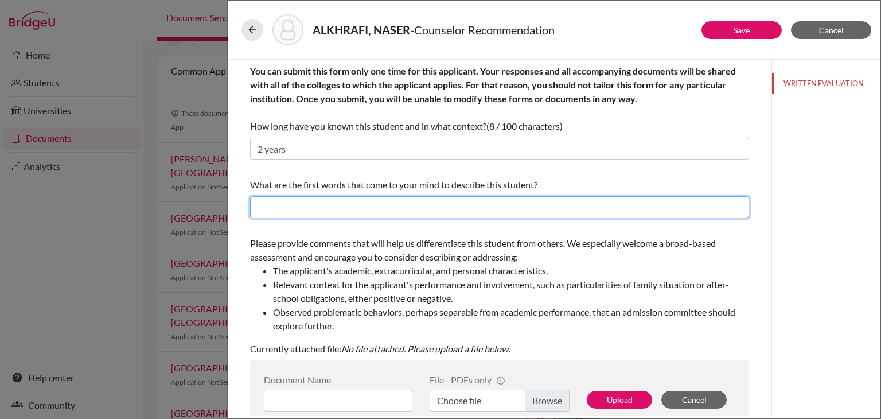
click at [314, 202] on input "text" at bounding box center [499, 207] width 499 height 22
type input "active"
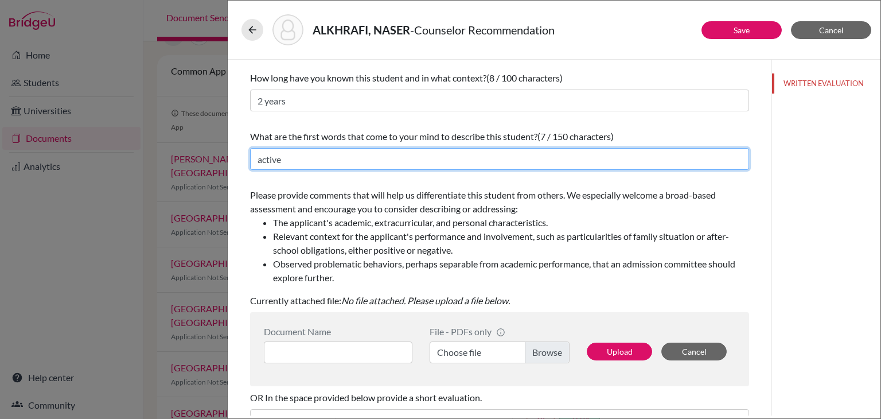
scroll to position [115, 0]
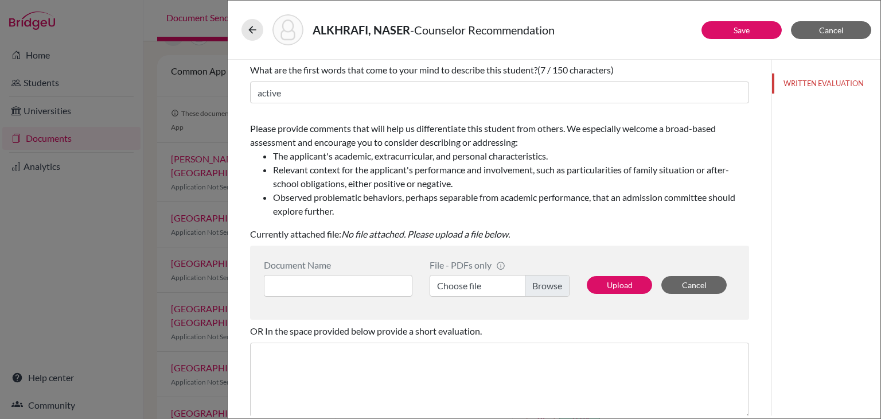
click at [544, 293] on label "Choose file" at bounding box center [499, 286] width 140 height 22
click at [544, 293] on input "Choose file" at bounding box center [499, 286] width 140 height 22
click at [698, 280] on button "Cancel" at bounding box center [693, 285] width 65 height 18
click at [690, 286] on button "Cancel" at bounding box center [693, 285] width 65 height 18
click at [830, 31] on span "Cancel" at bounding box center [831, 30] width 25 height 10
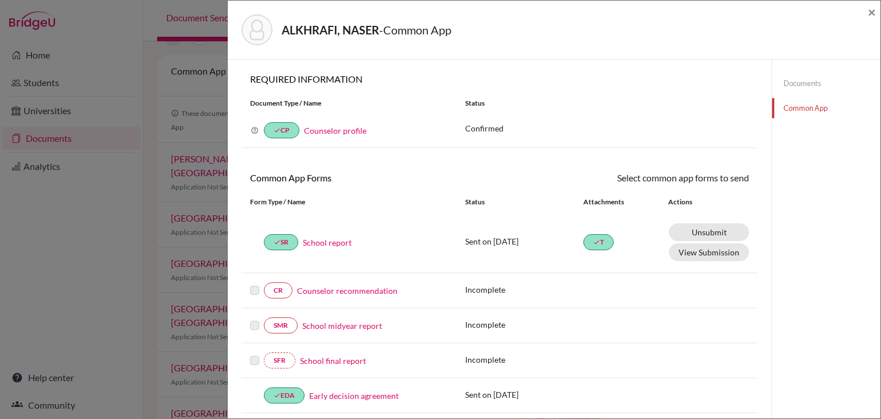
click at [794, 79] on link "Documents" at bounding box center [826, 83] width 108 height 20
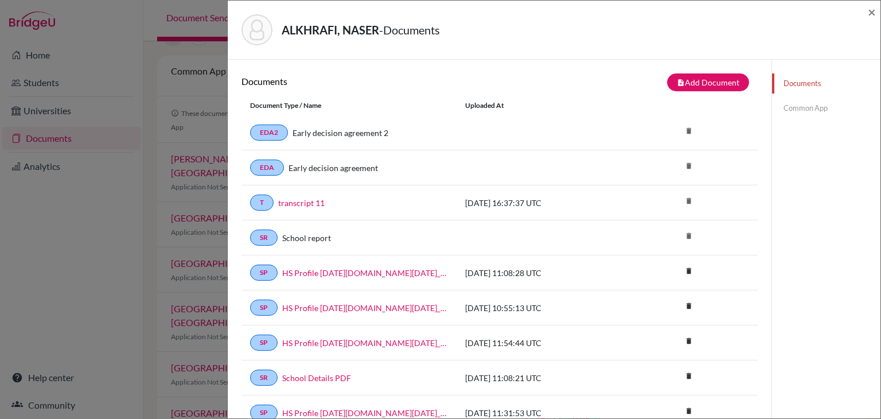
click at [877, 12] on div "ALKHRAFI, NASER - Documents ×" at bounding box center [554, 30] width 652 height 59
click at [872, 13] on span "×" at bounding box center [871, 11] width 8 height 17
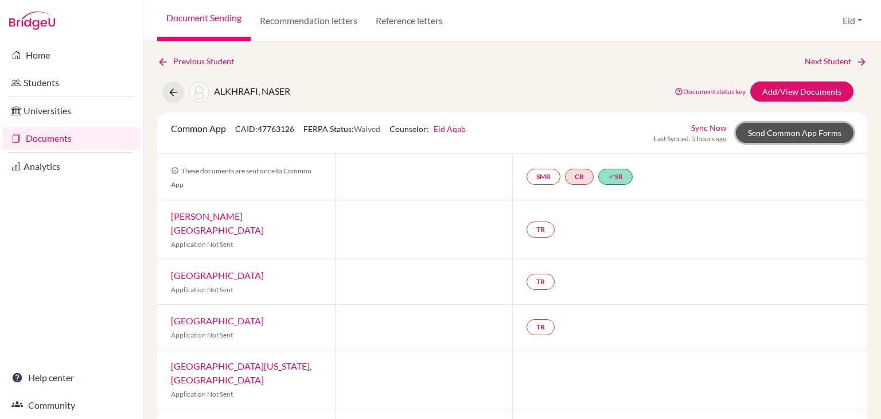
click at [757, 136] on link "Send Common App Forms" at bounding box center [795, 133] width 118 height 20
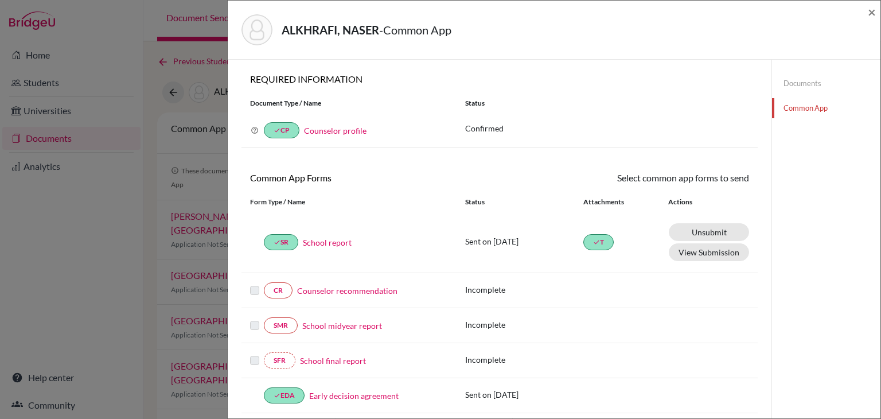
click at [255, 283] on label at bounding box center [254, 283] width 9 height 0
click at [252, 318] on label at bounding box center [254, 318] width 9 height 0
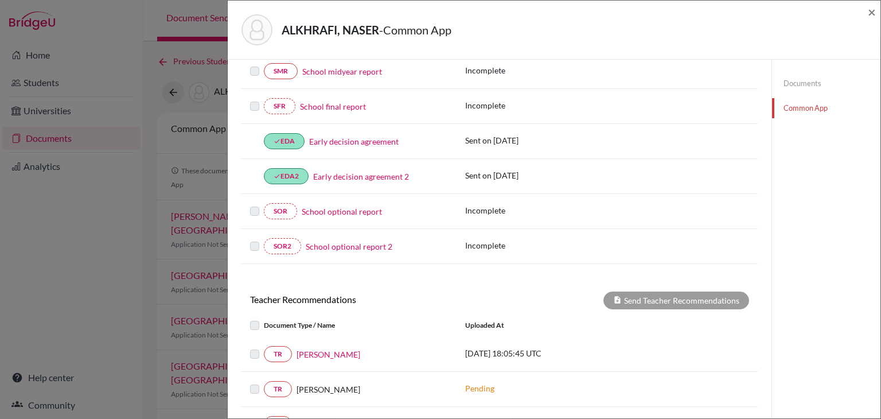
scroll to position [287, 0]
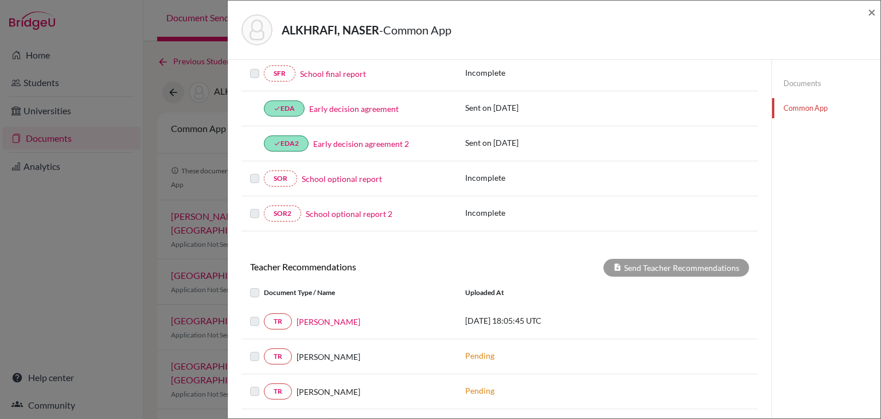
click at [264, 314] on label at bounding box center [264, 314] width 0 height 0
click at [262, 286] on div at bounding box center [257, 293] width 14 height 14
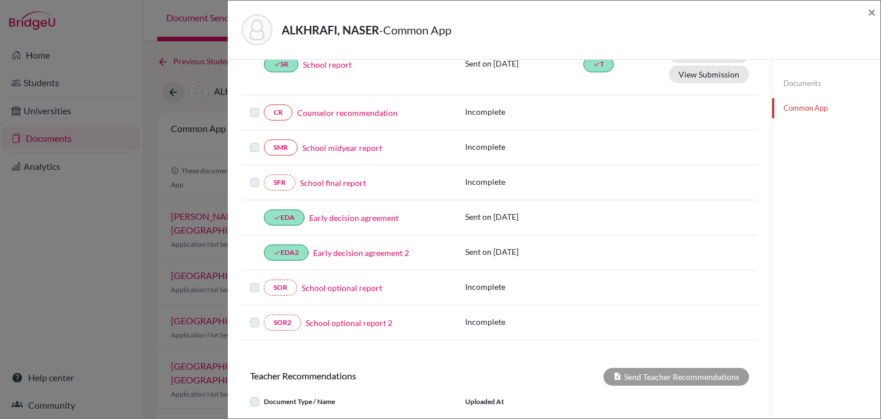
scroll to position [167, 0]
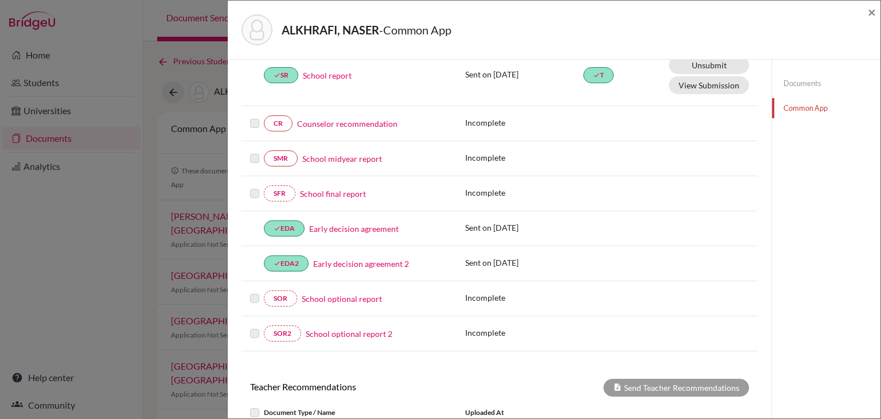
click at [815, 87] on link "Documents" at bounding box center [826, 83] width 108 height 20
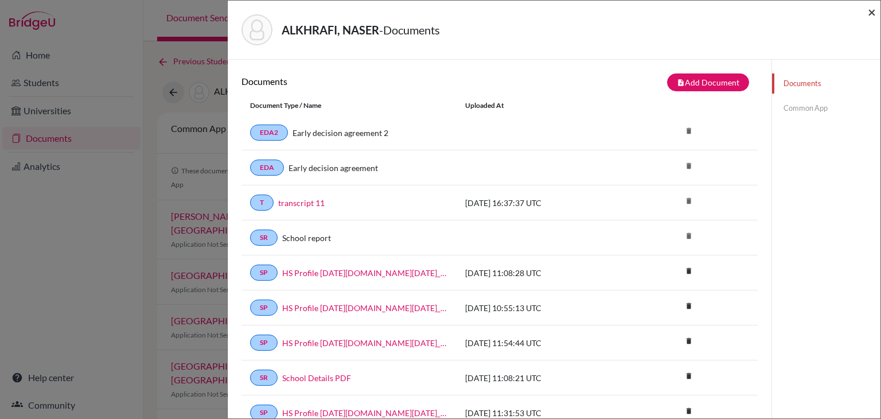
click at [867, 11] on span "×" at bounding box center [871, 11] width 8 height 17
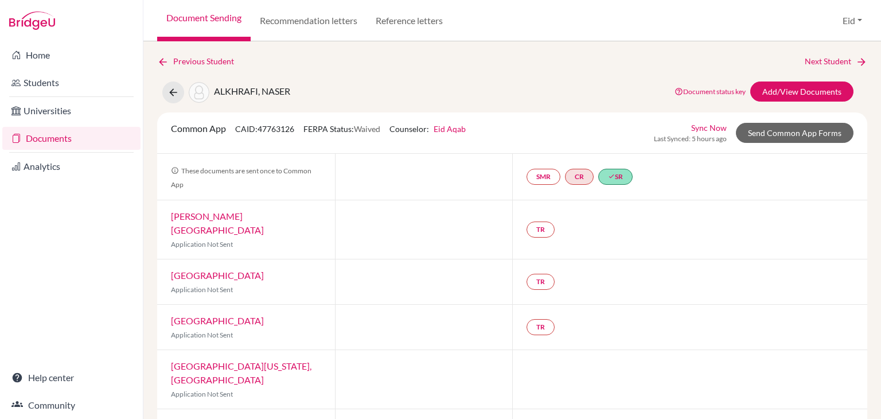
click at [84, 138] on link "Documents" at bounding box center [71, 138] width 138 height 23
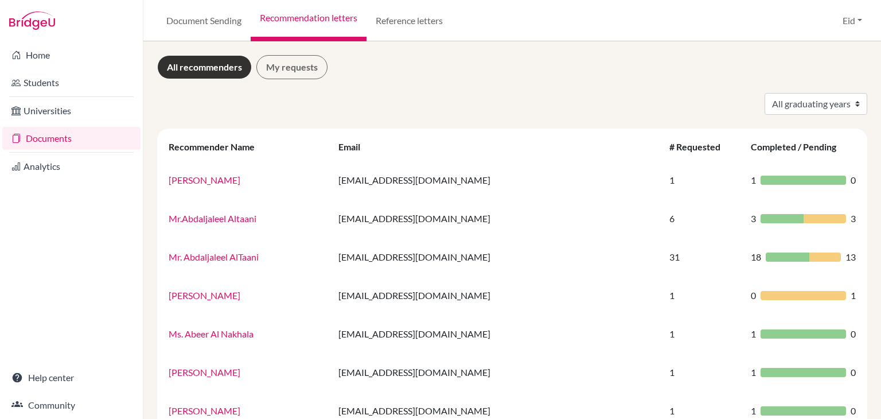
click at [57, 140] on link "Documents" at bounding box center [71, 138] width 138 height 23
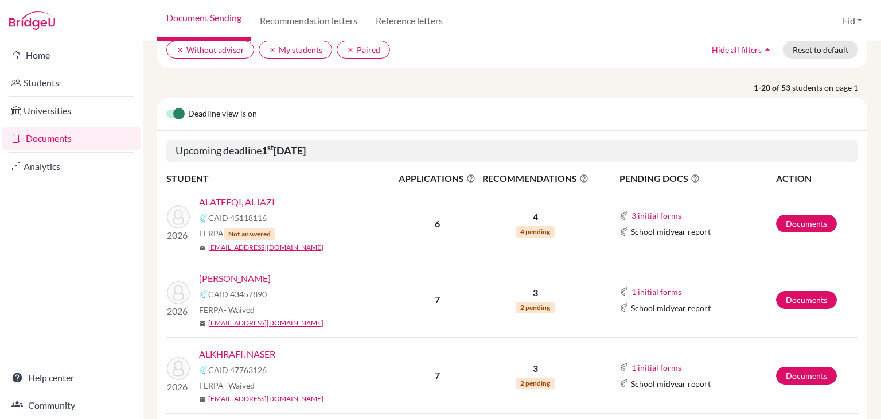
scroll to position [115, 0]
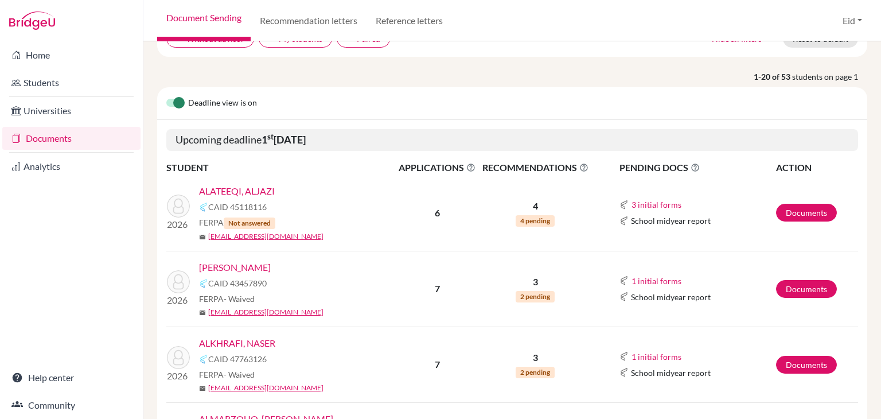
click at [271, 336] on link "ALKHRAFI, NASER" at bounding box center [237, 343] width 76 height 14
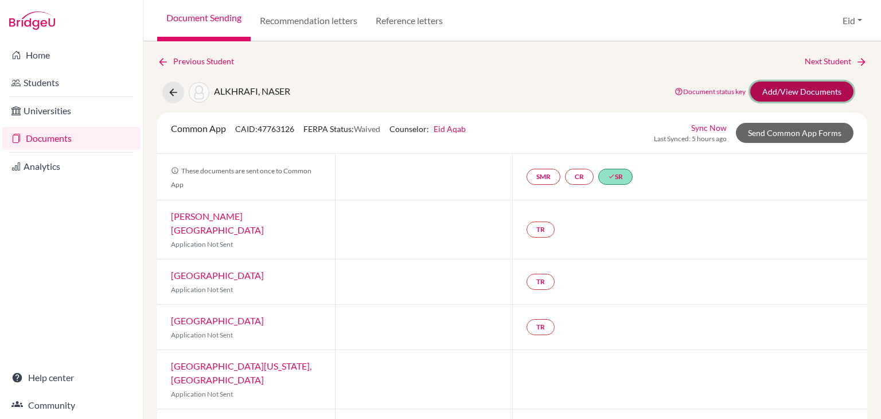
click at [790, 89] on link "Add/View Documents" at bounding box center [801, 91] width 103 height 20
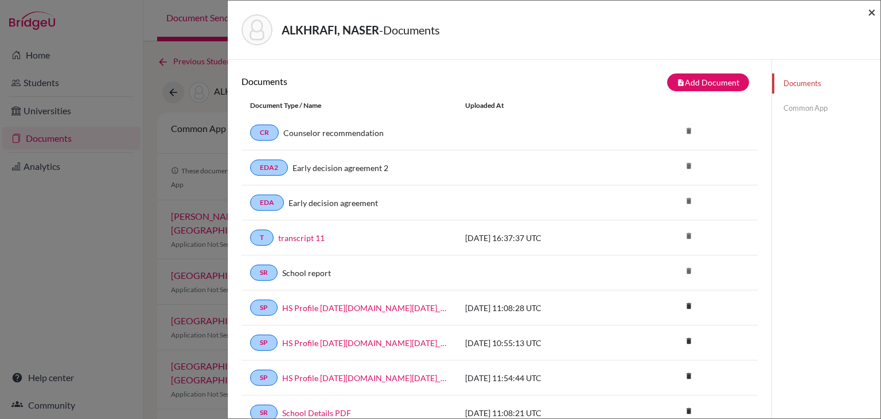
click at [869, 13] on span "×" at bounding box center [871, 11] width 8 height 17
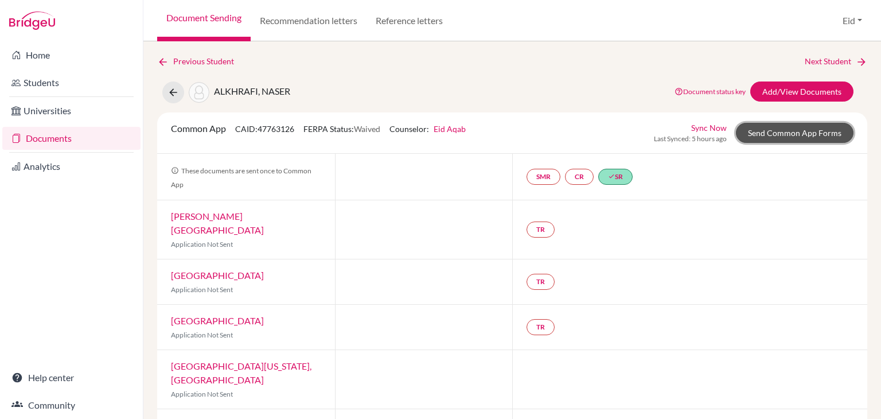
click at [810, 134] on link "Send Common App Forms" at bounding box center [795, 133] width 118 height 20
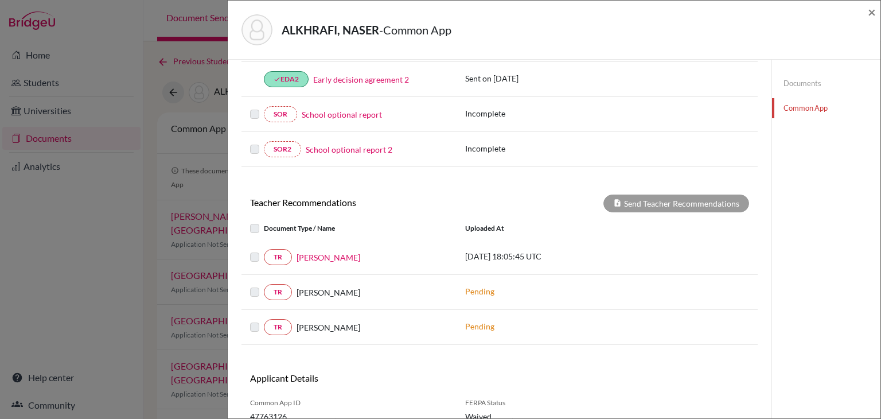
scroll to position [396, 0]
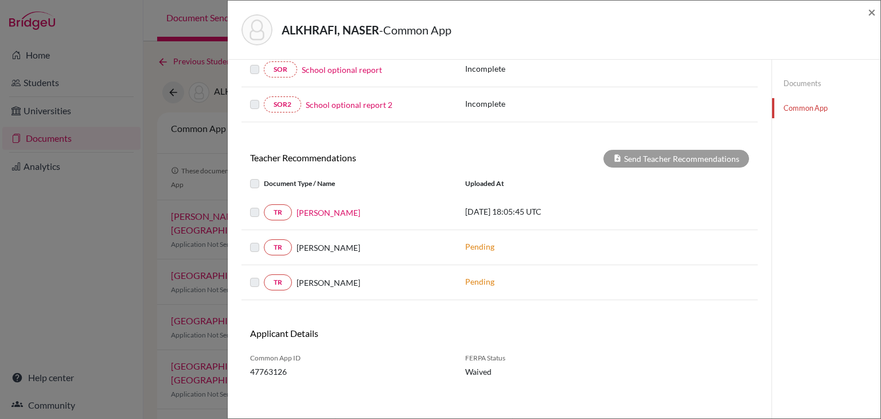
click at [264, 205] on label at bounding box center [264, 205] width 0 height 0
click at [264, 240] on label at bounding box center [264, 240] width 0 height 0
click at [259, 277] on div at bounding box center [257, 282] width 14 height 14
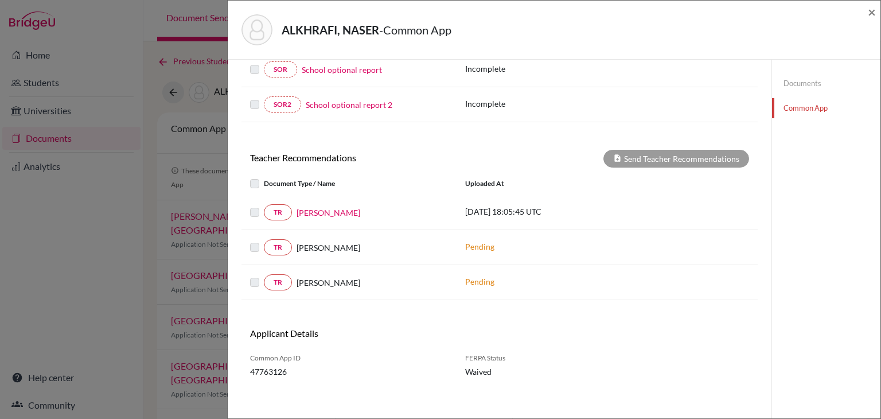
click at [259, 277] on div at bounding box center [257, 282] width 14 height 14
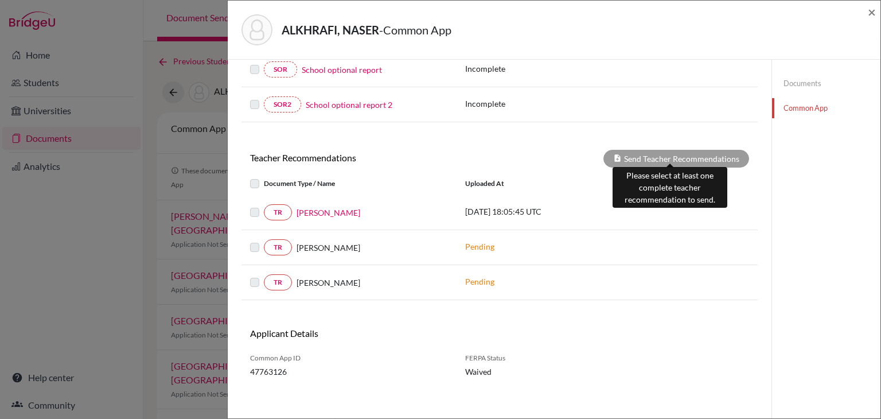
click at [614, 159] on div "Send Teacher Recommendations" at bounding box center [676, 159] width 146 height 18
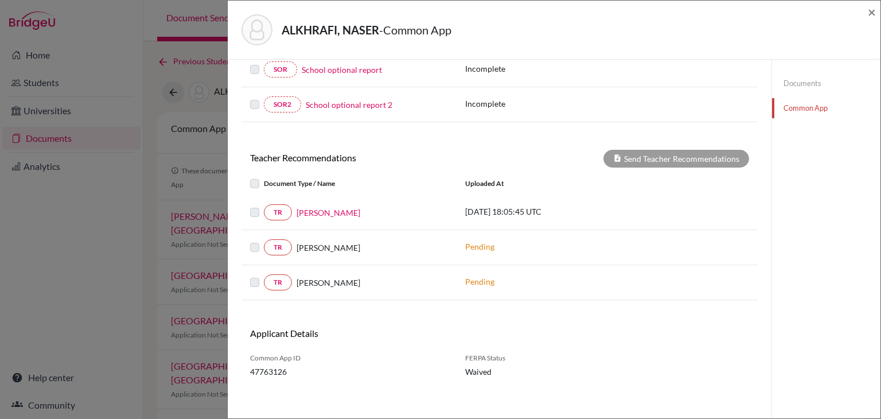
click at [566, 160] on div "Send Teacher Recommendations" at bounding box center [628, 159] width 258 height 18
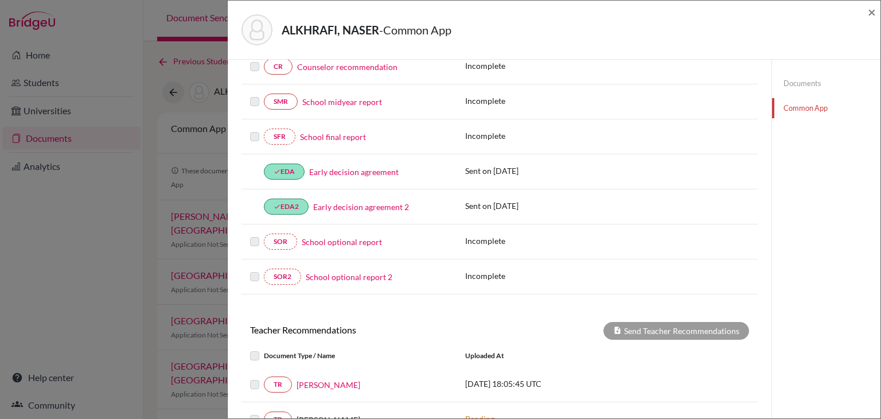
scroll to position [109, 0]
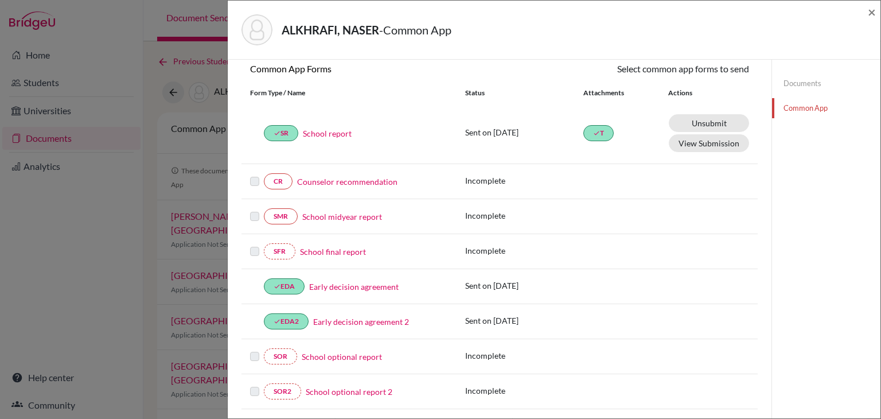
click at [799, 81] on link "Documents" at bounding box center [826, 83] width 108 height 20
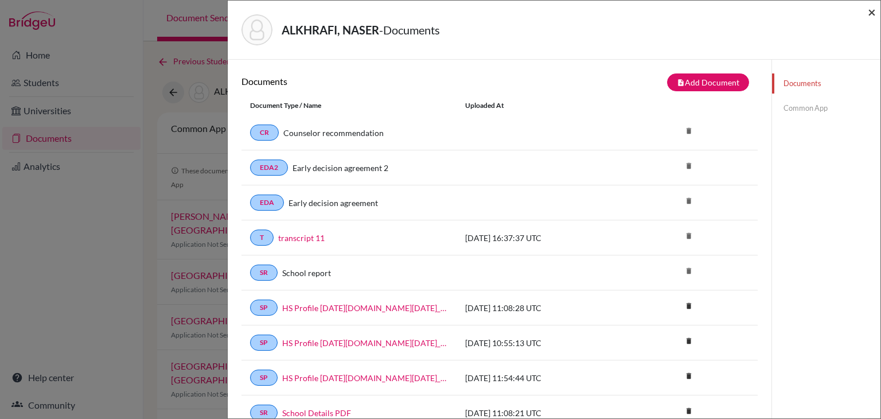
click at [873, 9] on span "×" at bounding box center [871, 11] width 8 height 17
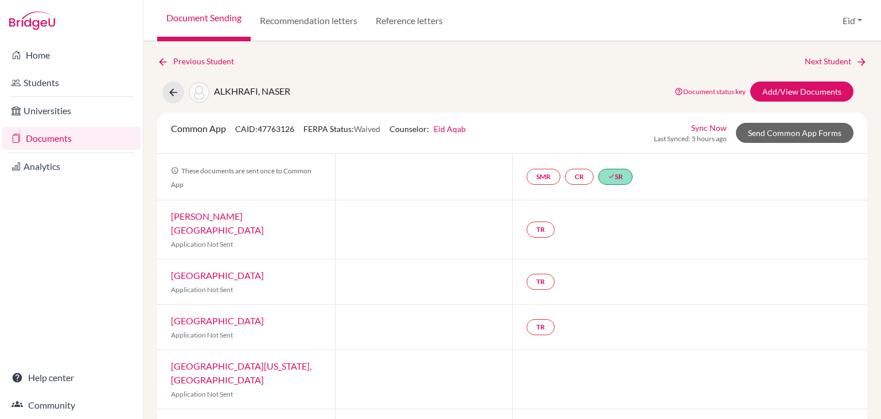
click at [83, 142] on link "Documents" at bounding box center [71, 138] width 138 height 23
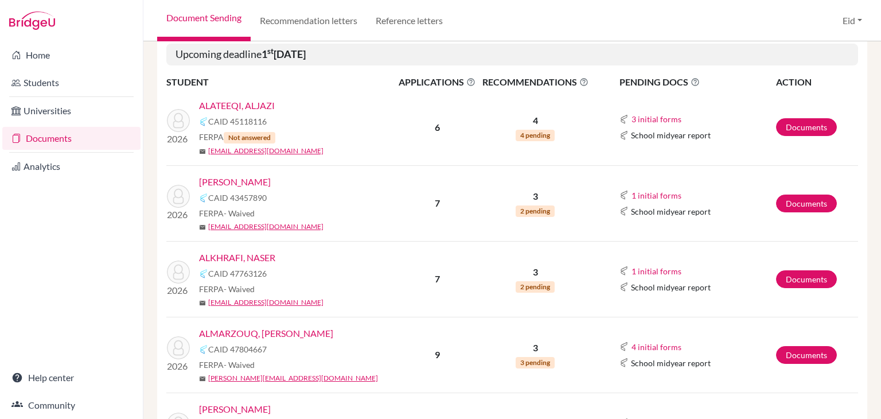
scroll to position [229, 0]
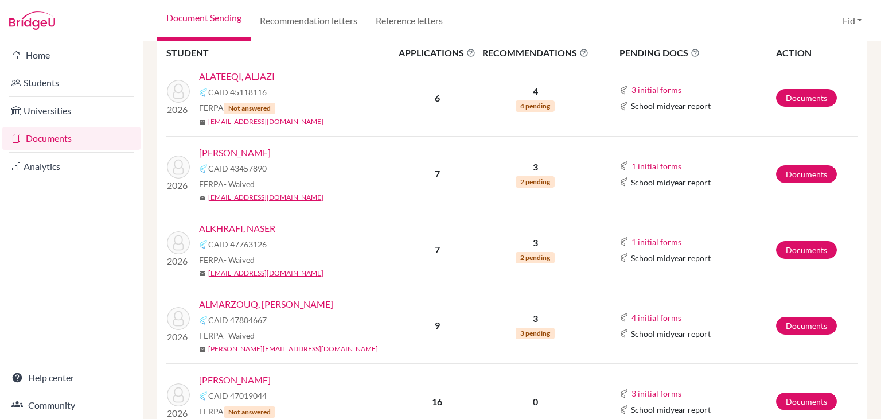
click at [248, 297] on link "ALMARZOUQ, [PERSON_NAME]" at bounding box center [266, 304] width 134 height 14
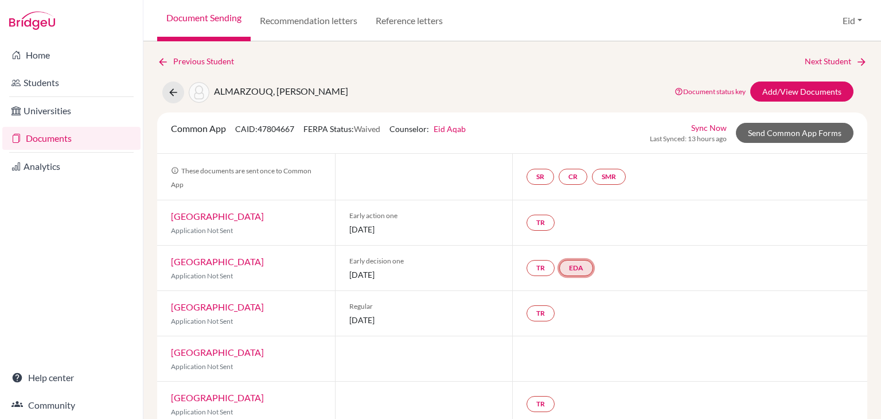
click at [572, 268] on link "EDA" at bounding box center [576, 268] width 34 height 16
click at [557, 232] on link "Early decision agreement" at bounding box center [576, 234] width 89 height 10
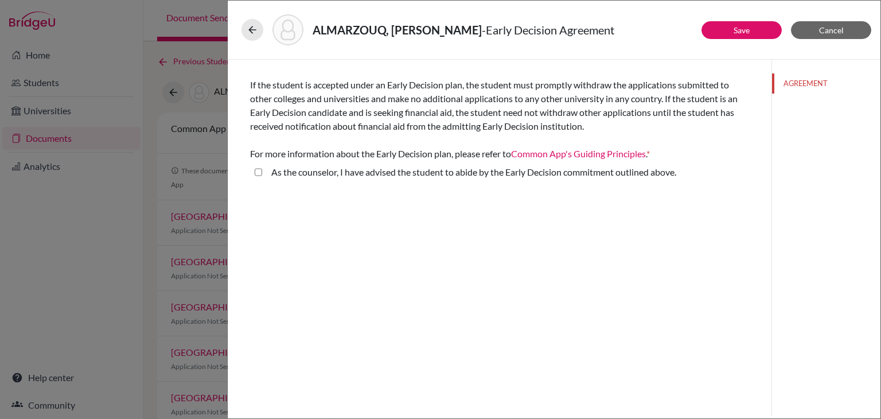
click at [260, 173] on above\ "As the counselor, I have advised the student to abide by the Early Decision com…" at bounding box center [258, 172] width 7 height 14
checkbox above\ "true"
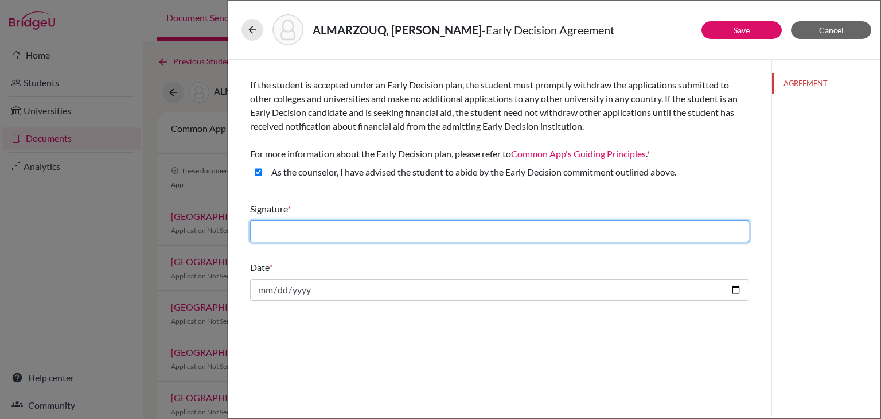
click at [340, 235] on input "text" at bounding box center [499, 231] width 499 height 22
type input "Eid Aqab"
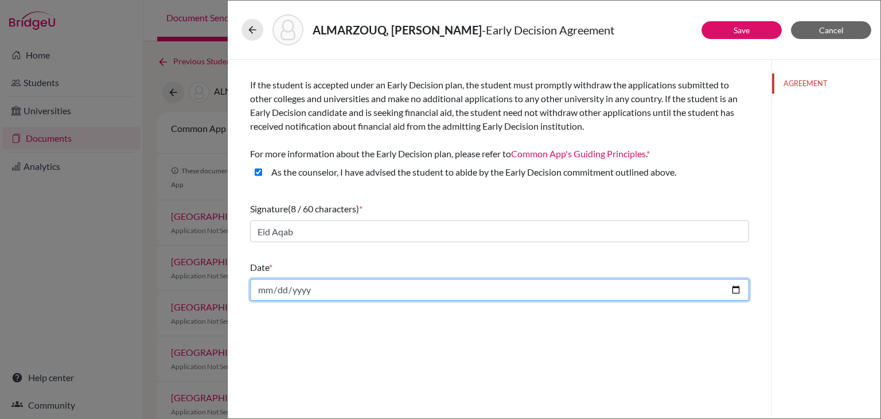
click at [338, 290] on input "date" at bounding box center [499, 290] width 499 height 22
type input "[DATE]"
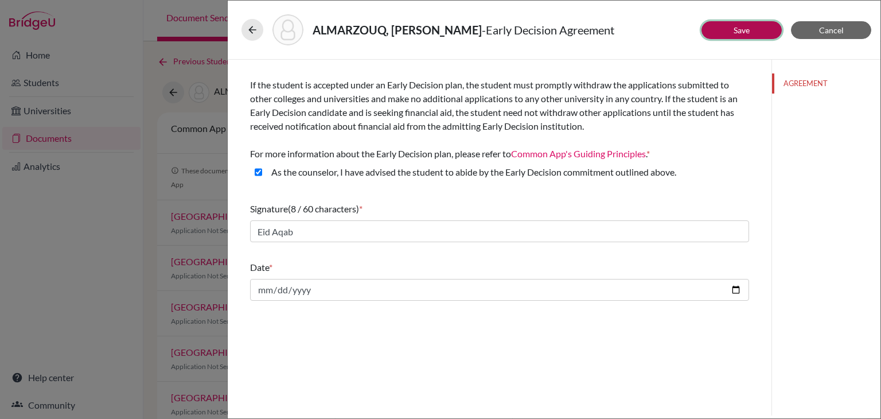
click at [757, 26] on button "Save" at bounding box center [741, 30] width 80 height 18
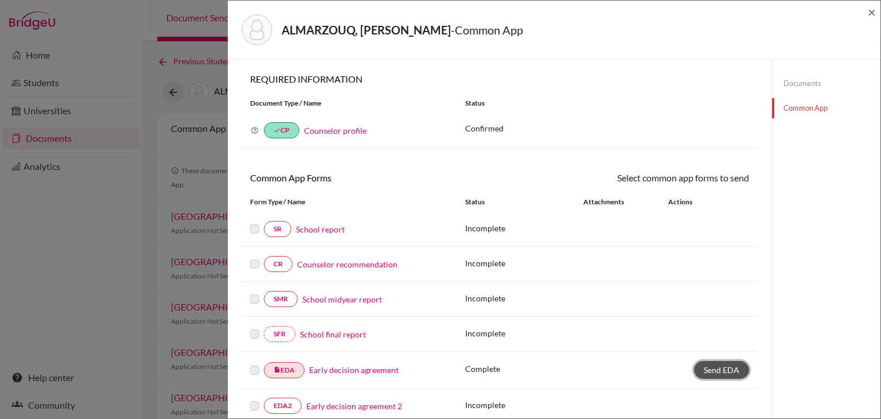
click at [716, 368] on span "Send EDA" at bounding box center [722, 370] width 36 height 10
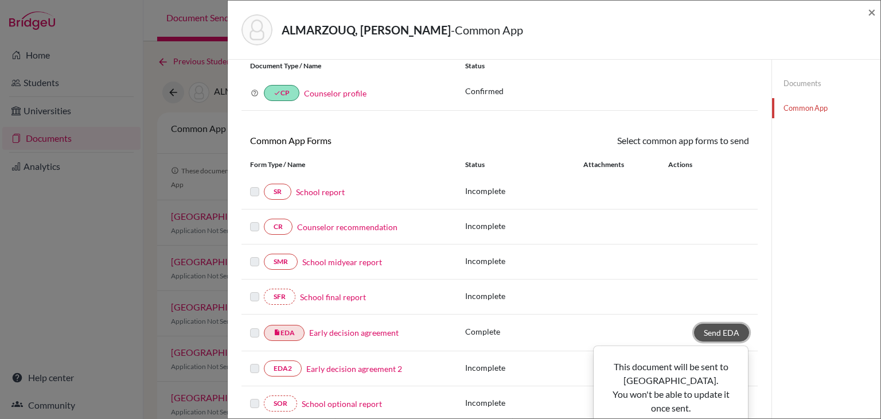
scroll to position [57, 0]
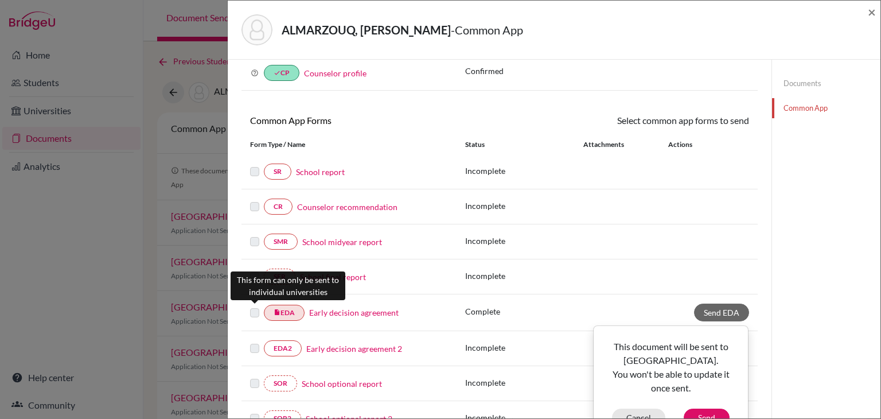
click at [252, 306] on label at bounding box center [254, 306] width 9 height 0
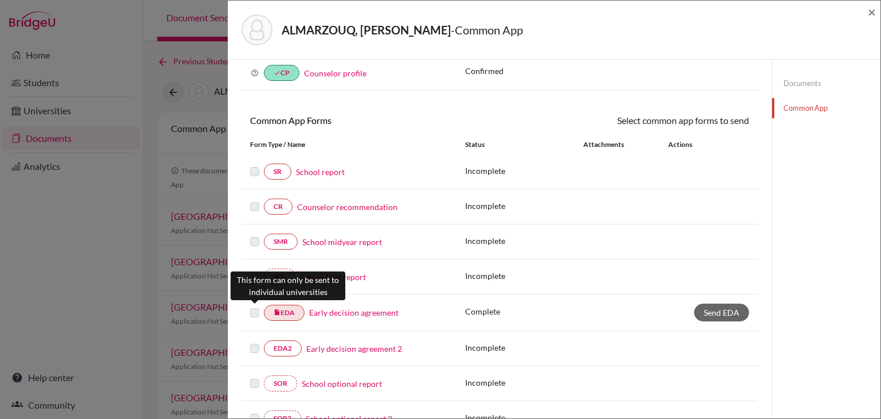
click at [252, 306] on label at bounding box center [254, 306] width 9 height 0
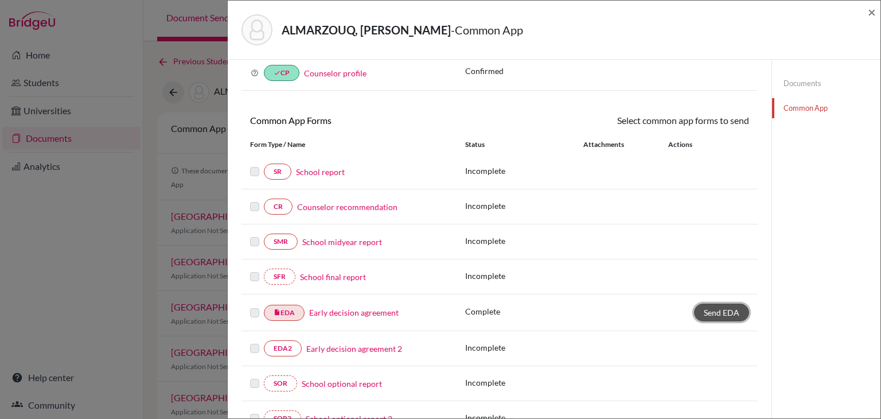
click at [713, 311] on span "Send EDA" at bounding box center [722, 312] width 36 height 10
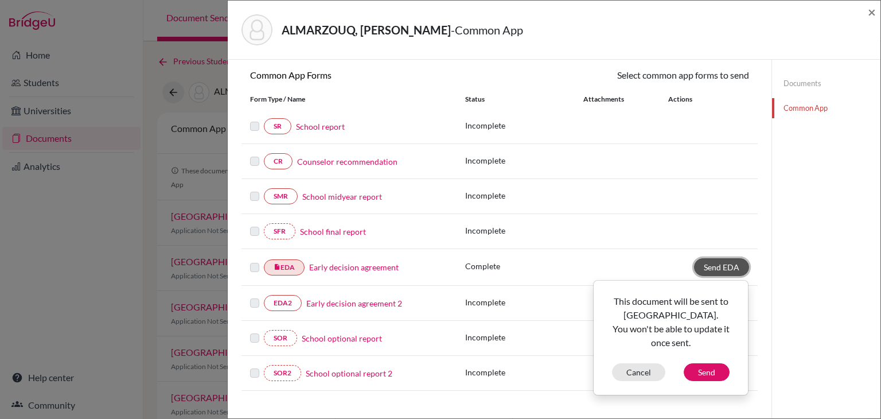
scroll to position [172, 0]
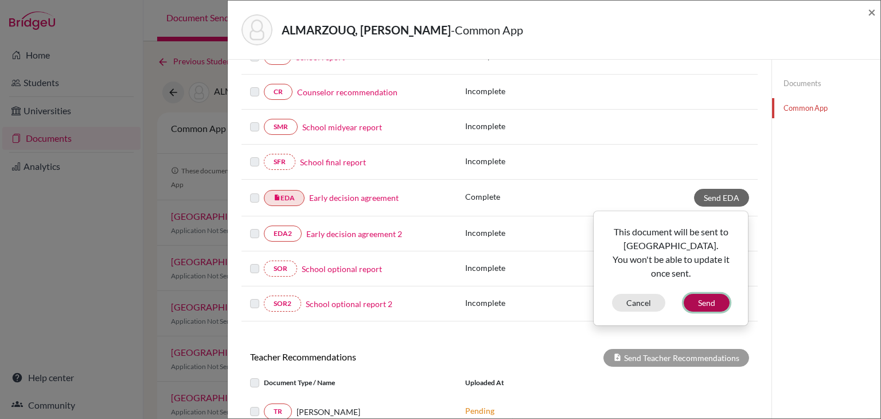
click at [701, 303] on button "Send" at bounding box center [706, 303] width 46 height 18
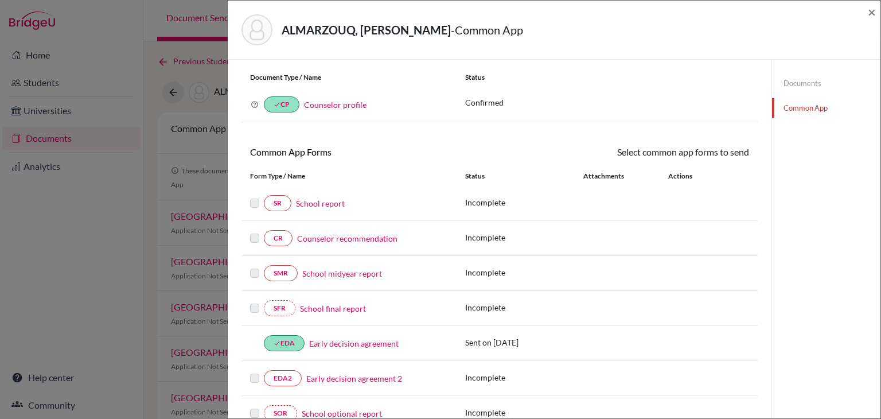
scroll to position [0, 0]
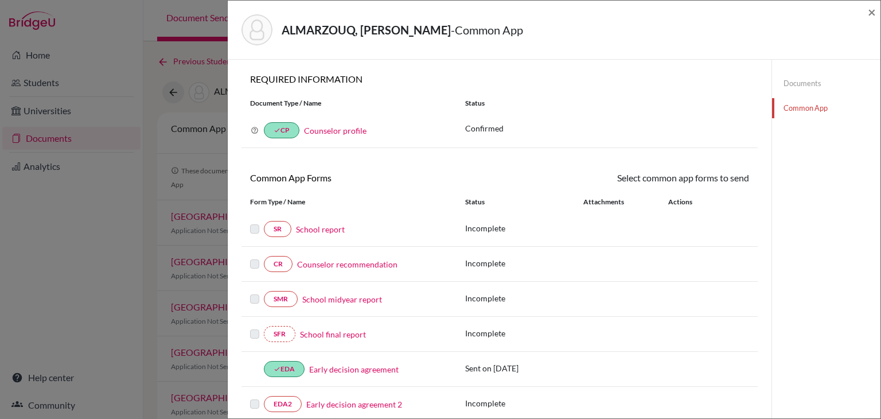
click at [878, 11] on div "ALMARZOUQ, [PERSON_NAME] - Common App ×" at bounding box center [554, 30] width 652 height 59
click at [871, 9] on span "×" at bounding box center [871, 11] width 8 height 17
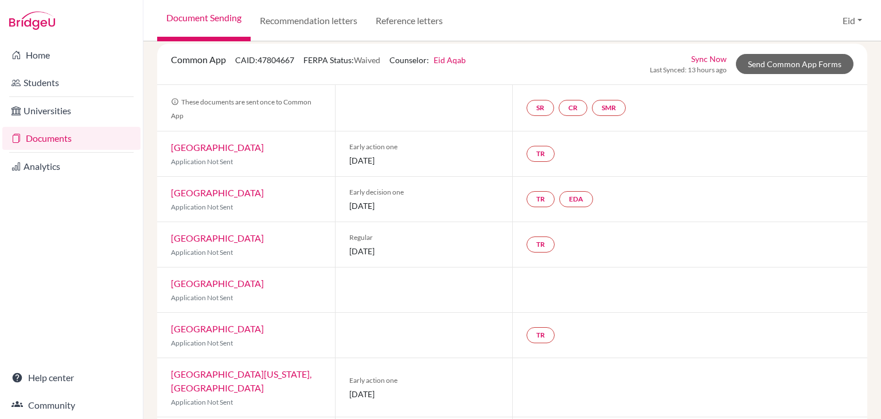
scroll to position [57, 0]
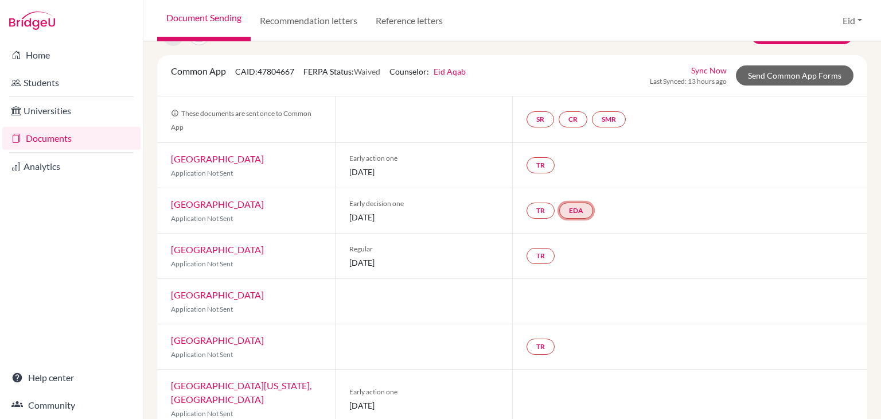
click at [573, 214] on link "EDA" at bounding box center [576, 210] width 34 height 16
click at [581, 173] on link "Early decision agreement" at bounding box center [576, 176] width 89 height 10
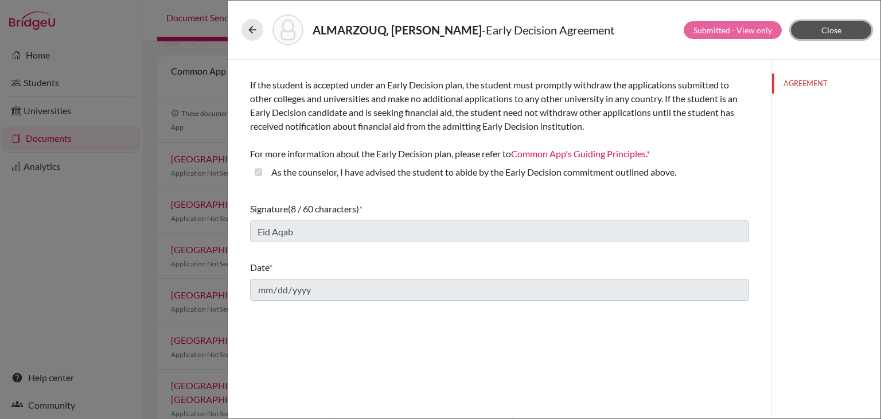
click at [823, 37] on button "Close" at bounding box center [831, 30] width 80 height 18
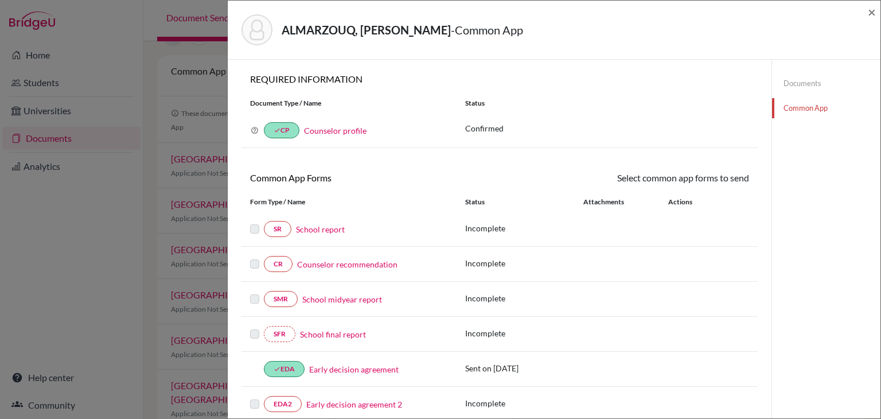
click at [810, 83] on link "Documents" at bounding box center [826, 83] width 108 height 20
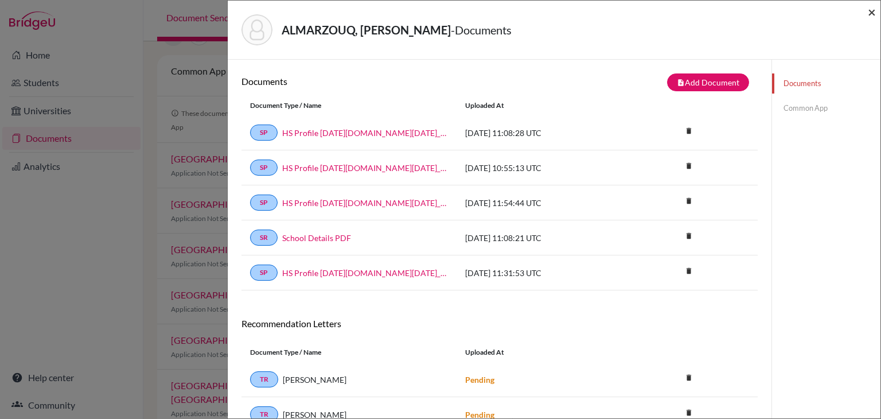
click at [872, 7] on span "×" at bounding box center [871, 11] width 8 height 17
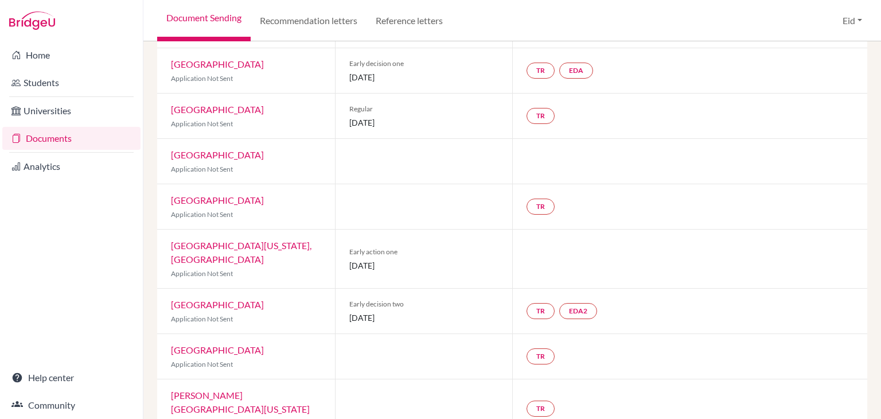
scroll to position [201, 0]
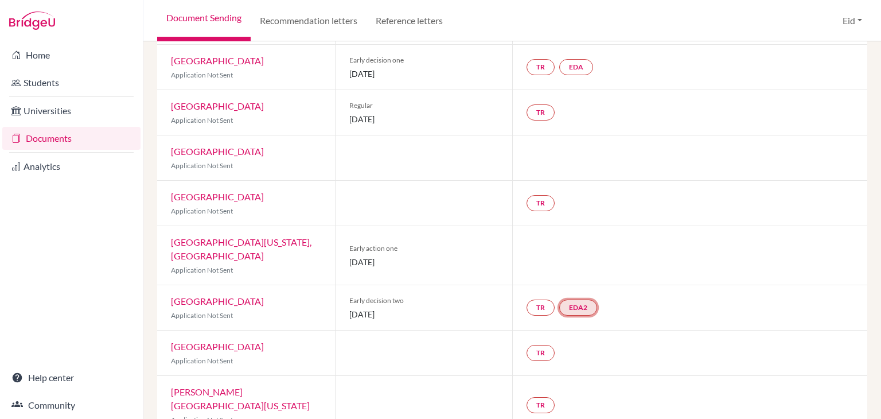
click at [578, 299] on link "EDA2" at bounding box center [578, 307] width 38 height 16
click at [579, 268] on link "Early decision agreement 2" at bounding box center [578, 273] width 96 height 10
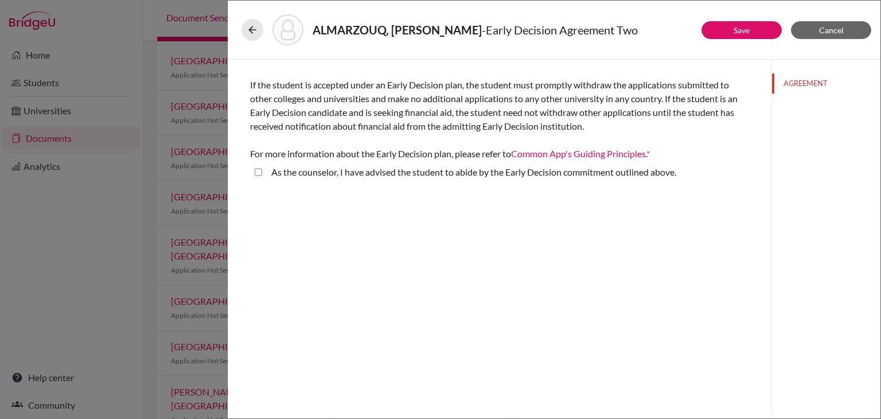
click at [257, 170] on above\ "As the counselor, I have advised the student to abide by the Early Decision com…" at bounding box center [258, 172] width 7 height 14
checkbox above\ "true"
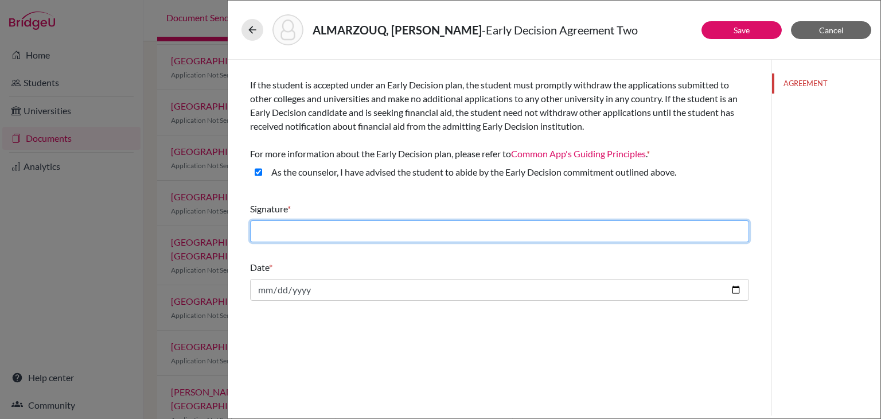
click at [388, 224] on input "text" at bounding box center [499, 231] width 499 height 22
type input "Eid Aqab"
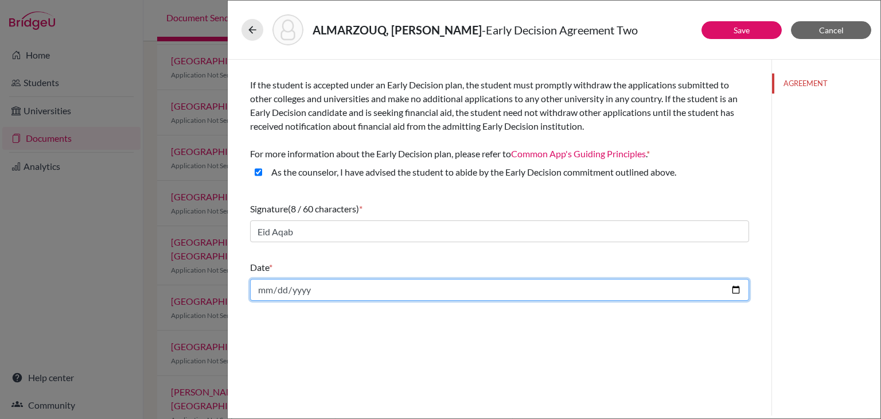
click at [339, 280] on input "date" at bounding box center [499, 290] width 499 height 22
click at [335, 290] on input "date" at bounding box center [499, 290] width 499 height 22
type input "2025-10-11"
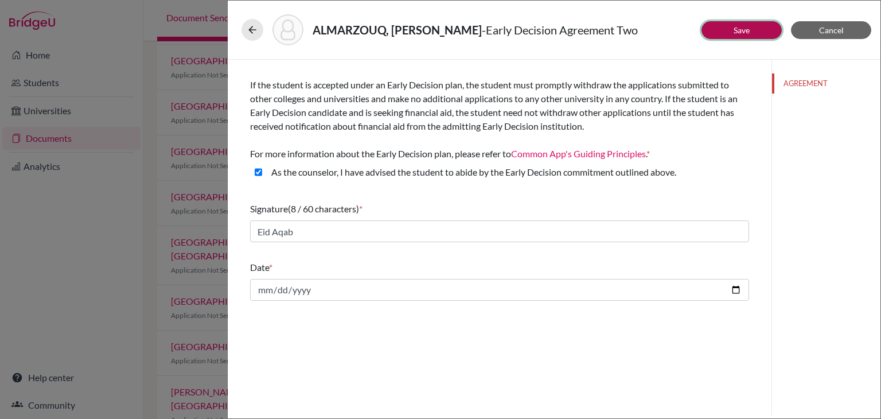
click at [723, 34] on button "Save" at bounding box center [741, 30] width 80 height 18
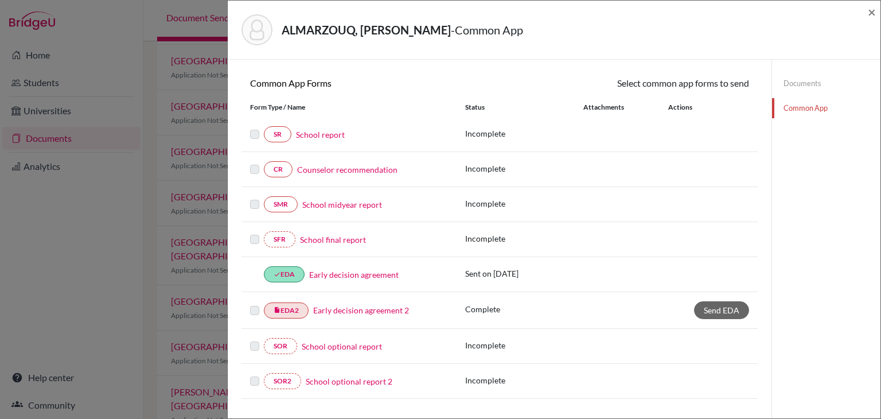
scroll to position [115, 0]
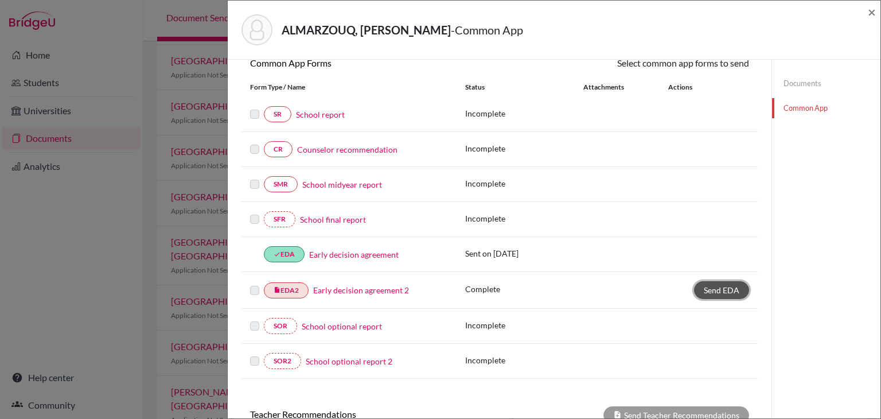
click at [718, 288] on span "Send EDA" at bounding box center [722, 290] width 36 height 10
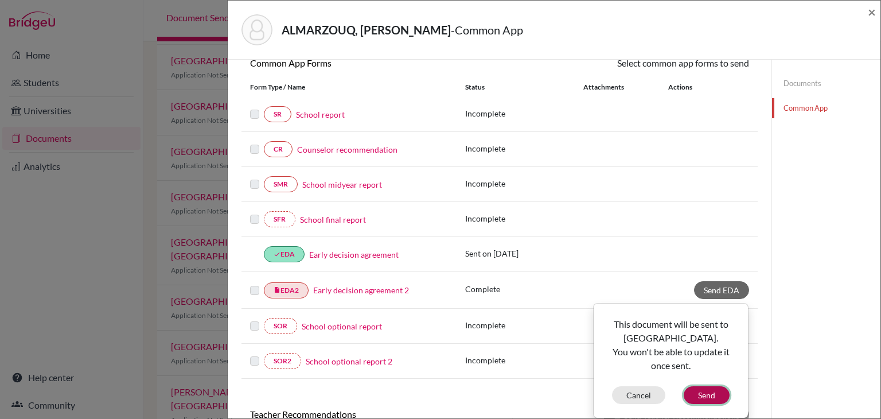
click at [699, 394] on button "Send" at bounding box center [706, 395] width 46 height 18
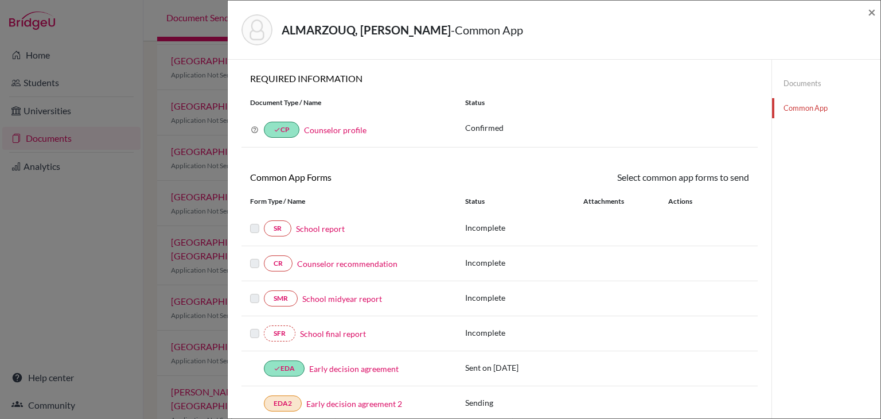
scroll to position [0, 0]
click at [874, 13] on span "×" at bounding box center [871, 11] width 8 height 17
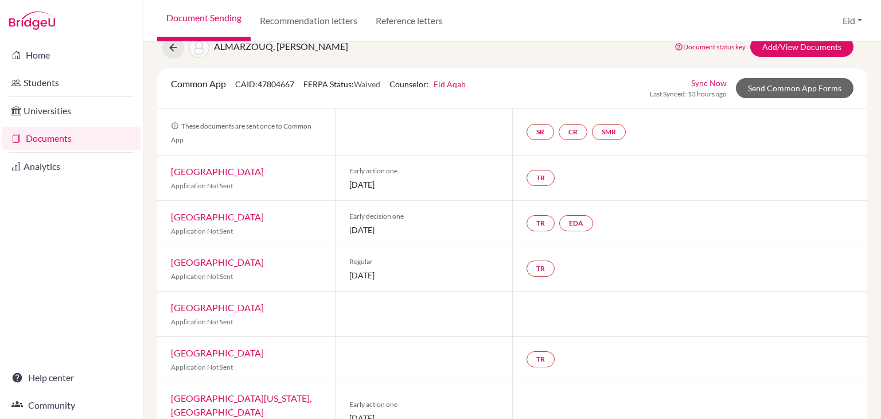
scroll to position [29, 0]
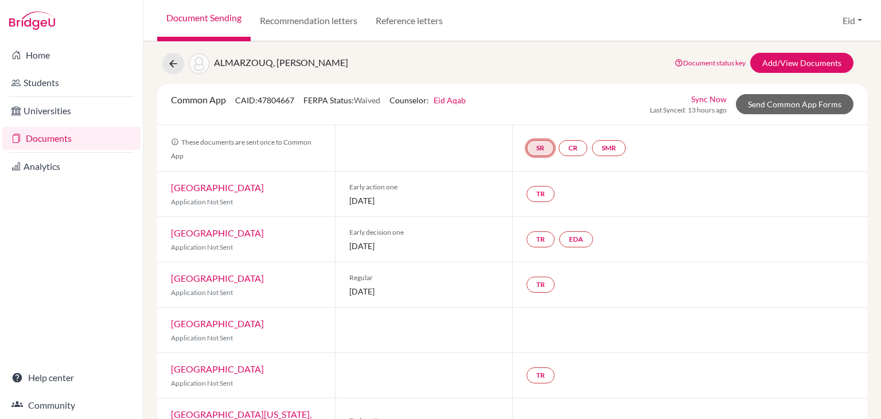
click at [538, 147] on link "SR" at bounding box center [540, 148] width 28 height 16
click at [542, 110] on link "School report" at bounding box center [540, 114] width 49 height 10
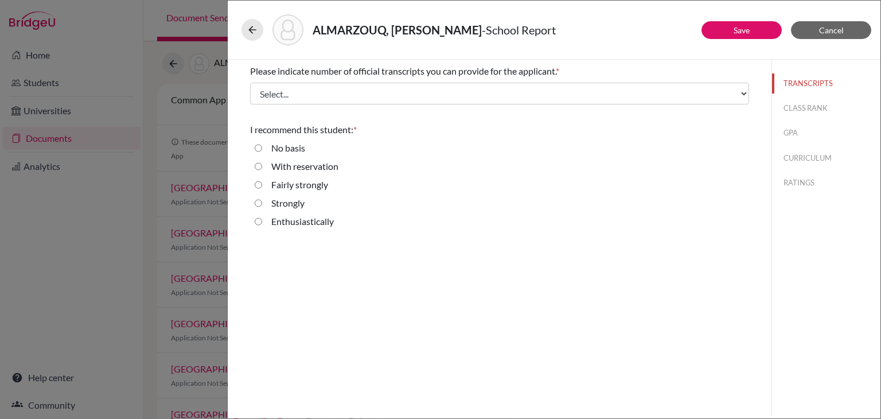
click at [250, 185] on div "Fairly strongly" at bounding box center [499, 187] width 499 height 18
click at [257, 184] on strongly "Fairly strongly" at bounding box center [258, 185] width 7 height 14
radio strongly "true"
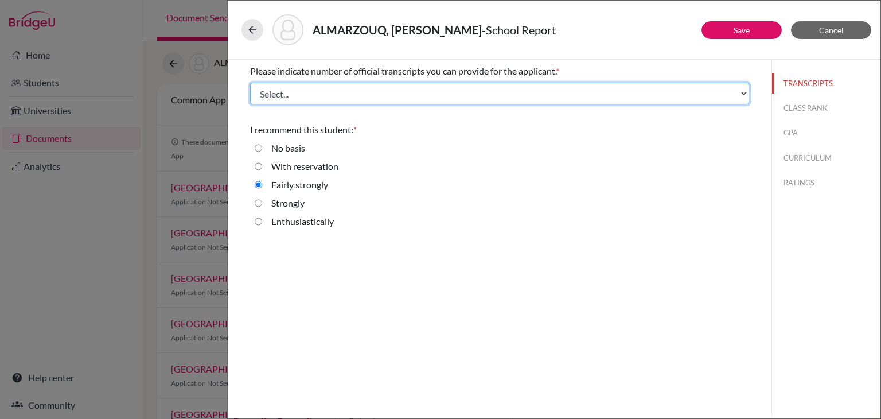
click at [429, 97] on select "Select... 1 2 3 4" at bounding box center [499, 94] width 499 height 22
select select "1"
click at [250, 83] on select "Select... 1 2 3 4" at bounding box center [499, 94] width 499 height 22
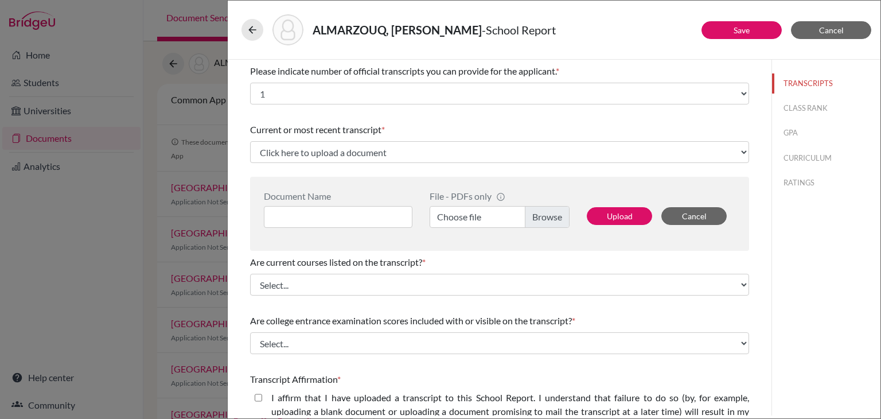
click at [552, 218] on label "Choose file" at bounding box center [499, 217] width 140 height 22
click at [552, 218] on input "Choose file" at bounding box center [499, 217] width 140 height 22
click at [330, 217] on input at bounding box center [338, 217] width 148 height 22
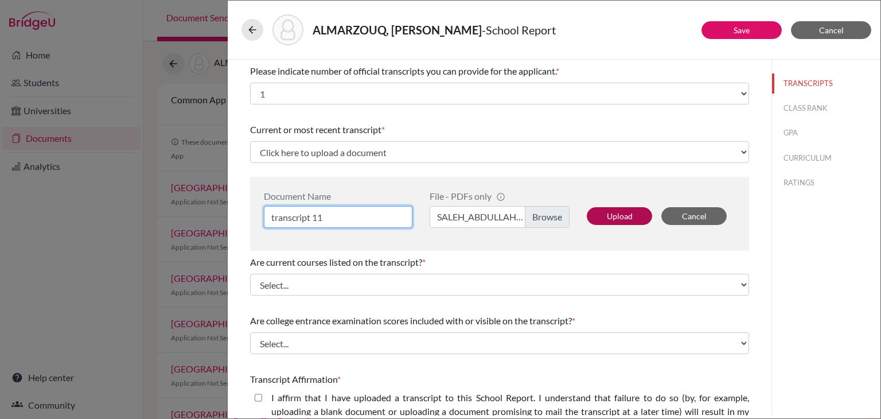
type input "transcript 11"
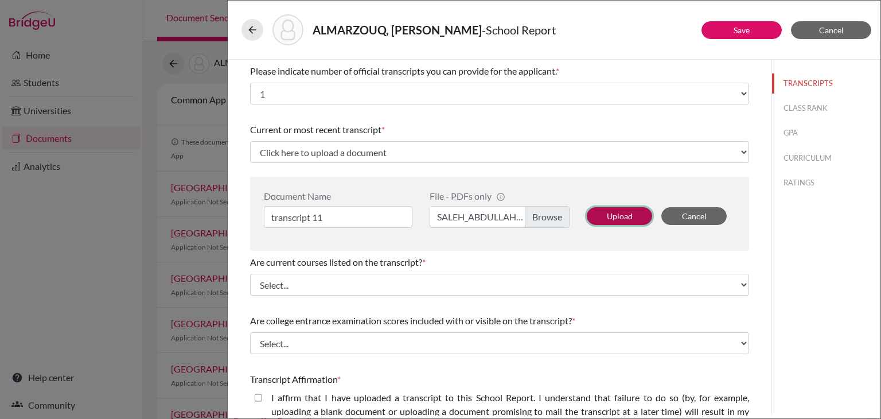
click at [609, 216] on button "Upload" at bounding box center [619, 216] width 65 height 18
select select "686125"
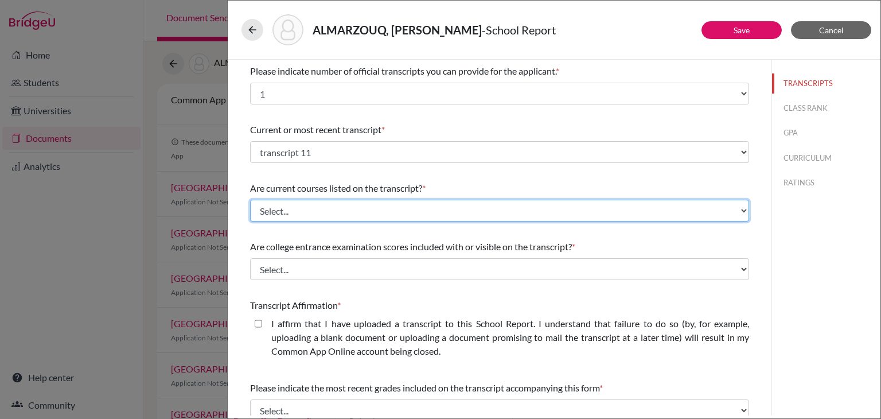
click at [371, 213] on select "Select... Yes No" at bounding box center [499, 211] width 499 height 22
select select "0"
click at [250, 200] on select "Select... Yes No" at bounding box center [499, 211] width 499 height 22
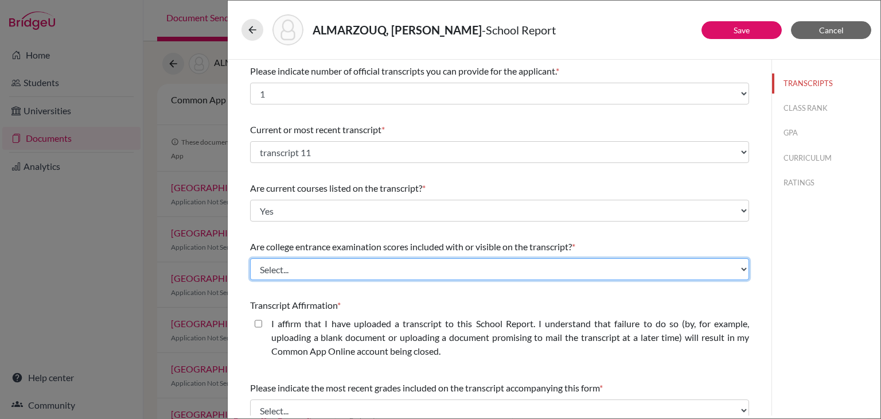
click at [355, 267] on select "Select... Yes No" at bounding box center [499, 269] width 499 height 22
select select "1"
click at [250, 258] on select "Select... Yes No" at bounding box center [499, 269] width 499 height 22
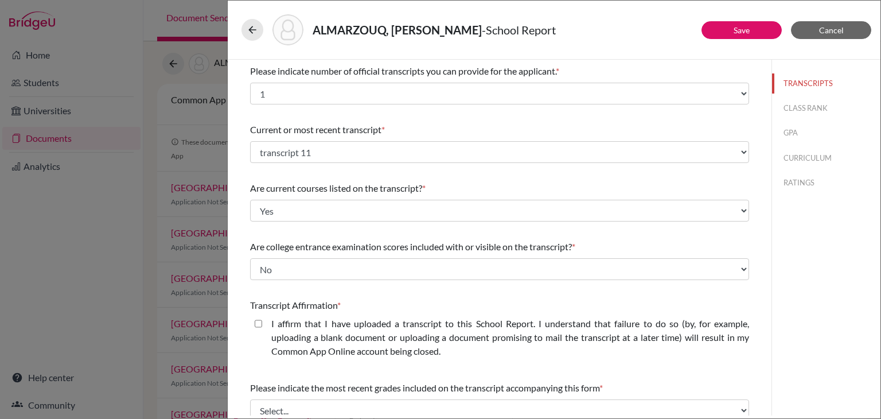
click at [260, 324] on closed\ "I affirm that I have uploaded a transcript to this School Report. I understand …" at bounding box center [258, 323] width 7 height 14
checkbox closed\ "true"
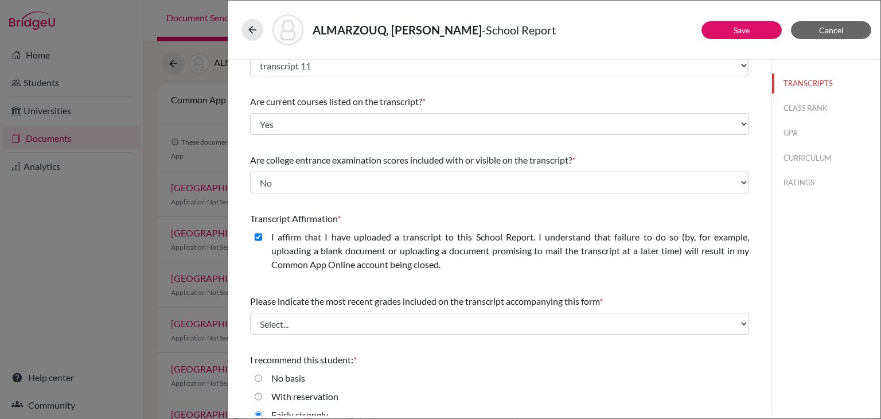
scroll to position [115, 0]
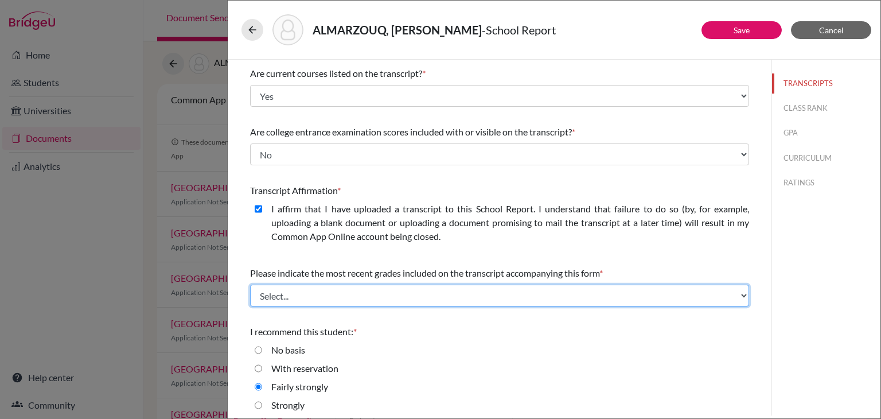
click at [293, 300] on select "Select... Final junior year grades 1st Quarter senior year grades 2nd Quarter/1…" at bounding box center [499, 295] width 499 height 22
select select "0"
click at [250, 284] on select "Select... Final junior year grades 1st Quarter senior year grades 2nd Quarter/1…" at bounding box center [499, 295] width 499 height 22
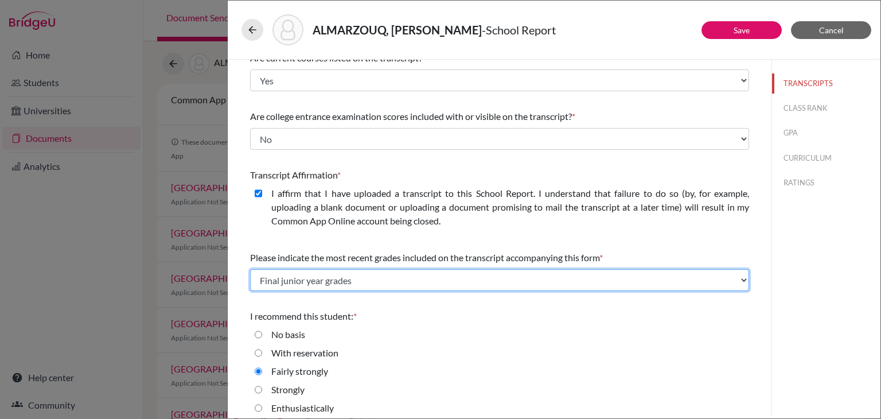
scroll to position [139, 0]
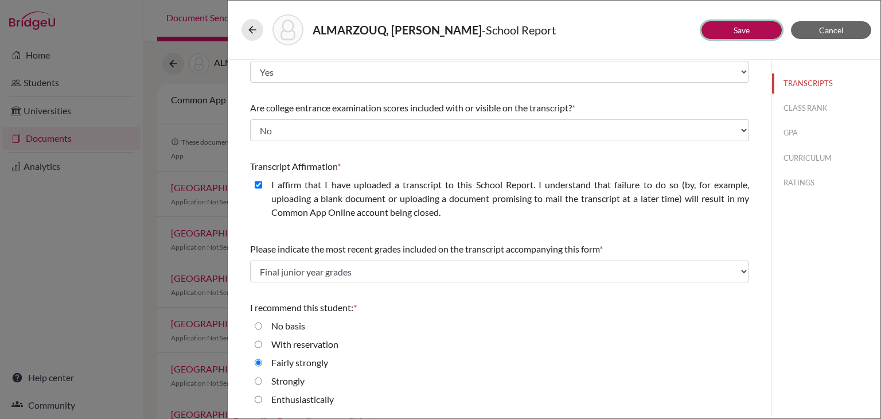
click at [716, 36] on button "Save" at bounding box center [741, 30] width 80 height 18
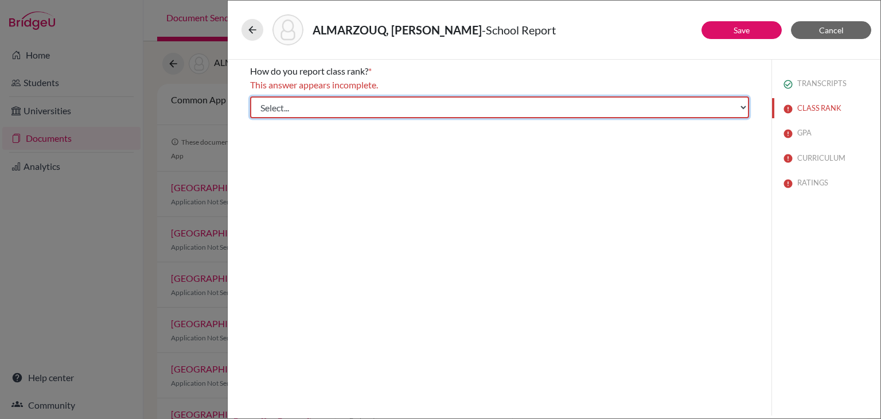
click at [659, 111] on select "Select... Exact Decile Quintile Quartile None" at bounding box center [499, 107] width 499 height 22
select select "1"
click at [250, 96] on select "Select... Exact Decile Quintile Quartile None" at bounding box center [499, 107] width 499 height 22
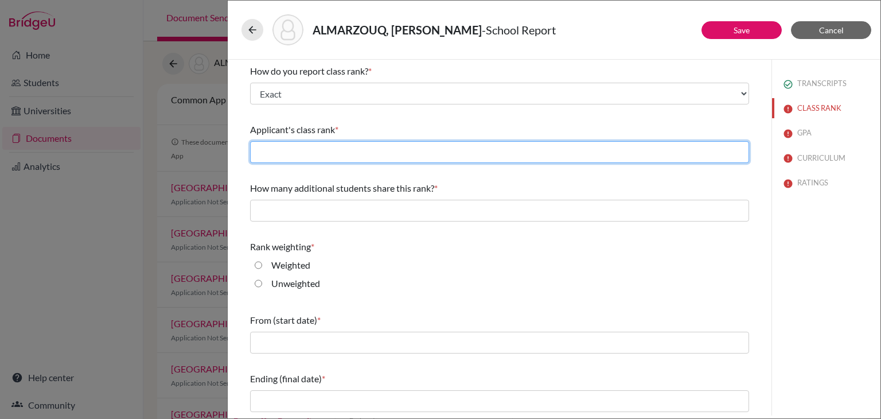
click at [361, 157] on input "text" at bounding box center [499, 152] width 499 height 22
type input "112"
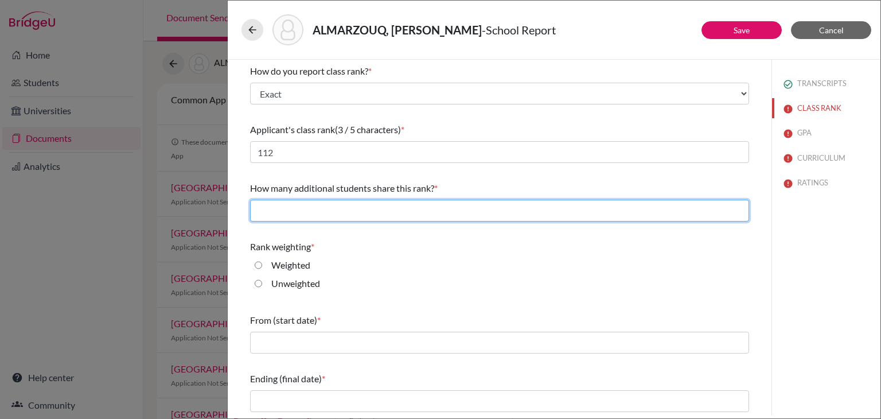
click at [334, 206] on input "text" at bounding box center [499, 211] width 499 height 22
type input "0"
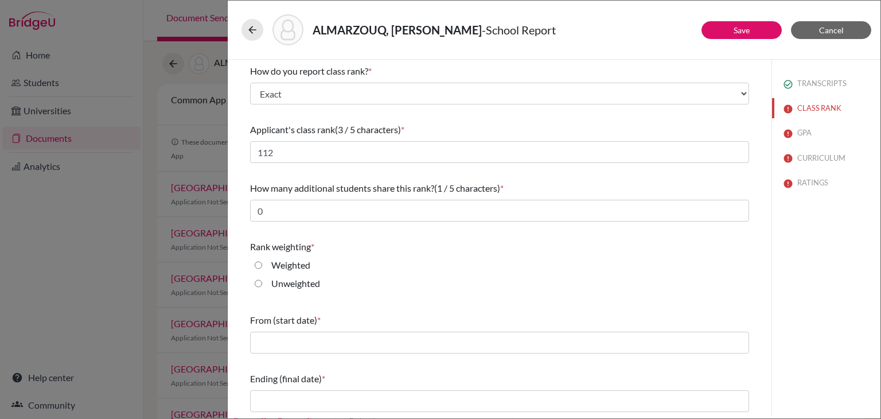
click at [280, 260] on label "Weighted" at bounding box center [290, 265] width 39 height 14
click at [262, 260] on input "Weighted" at bounding box center [258, 265] width 7 height 14
radio input "true"
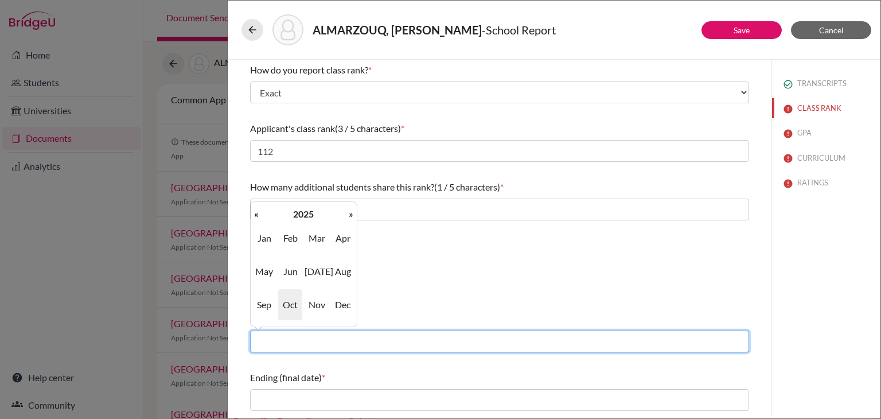
click at [303, 339] on input "text" at bounding box center [499, 341] width 499 height 22
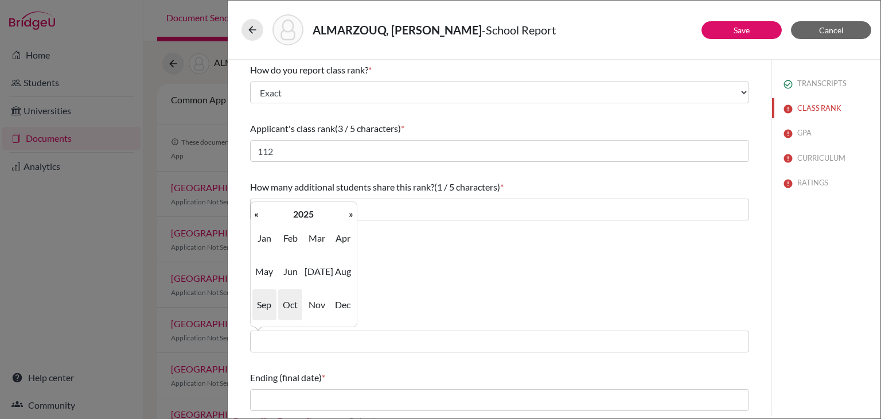
click at [270, 308] on span "Sep" at bounding box center [264, 304] width 24 height 31
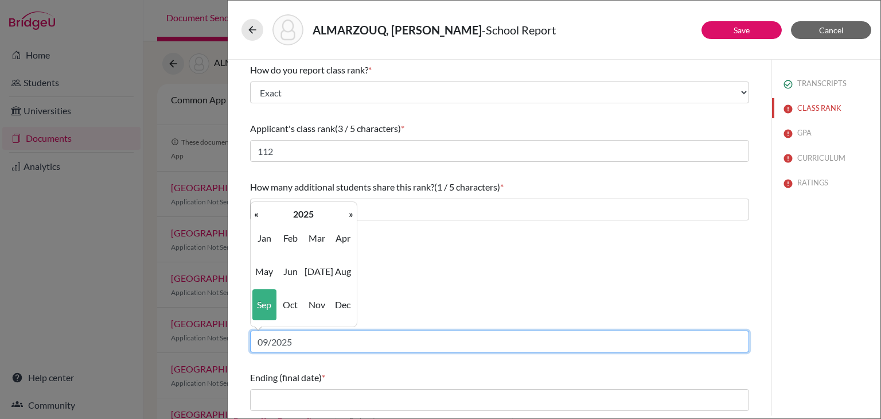
click at [296, 338] on input "09/2025" at bounding box center [499, 341] width 499 height 22
type input "09/2022"
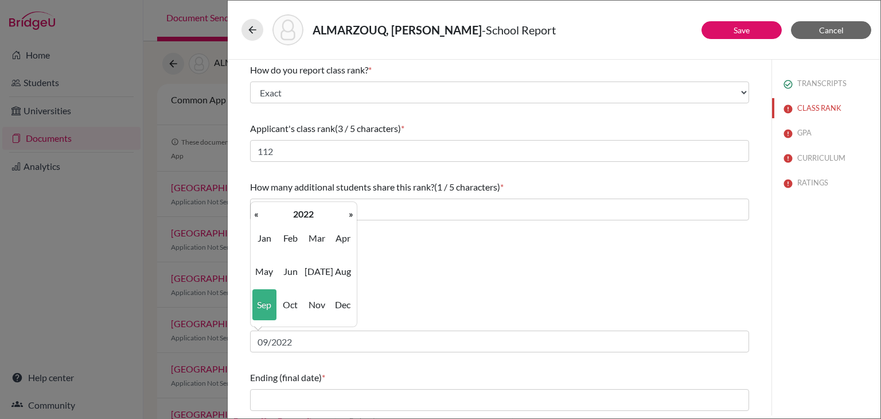
click at [415, 290] on div "Unweighted" at bounding box center [499, 284] width 499 height 18
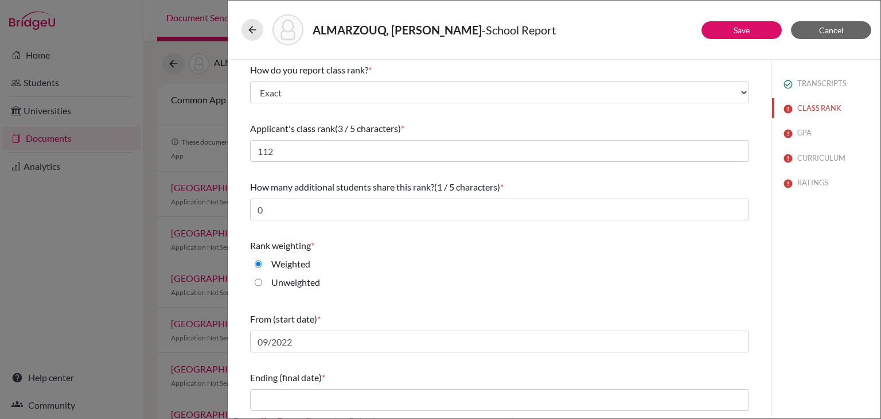
click at [280, 388] on div "Ending (final date) *" at bounding box center [499, 390] width 499 height 49
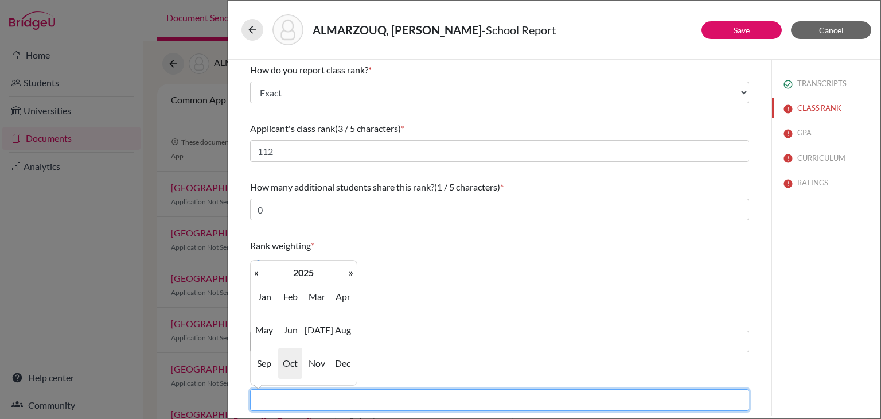
click at [280, 398] on input "text" at bounding box center [499, 400] width 499 height 22
type input "06/2026"
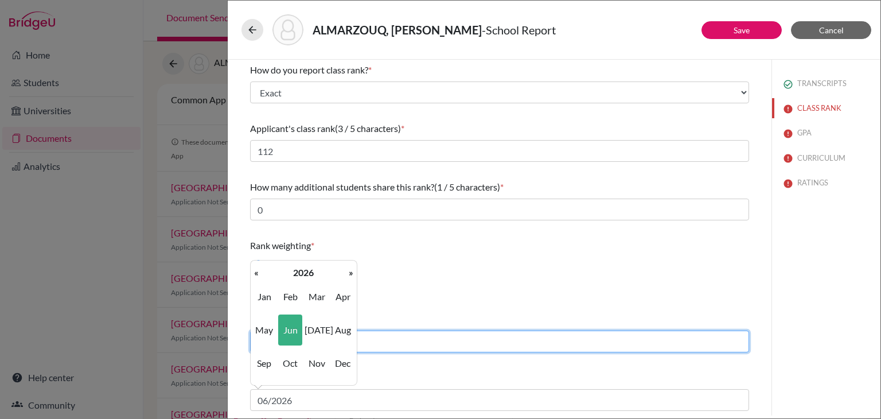
click at [509, 351] on input "09/2022" at bounding box center [499, 341] width 499 height 22
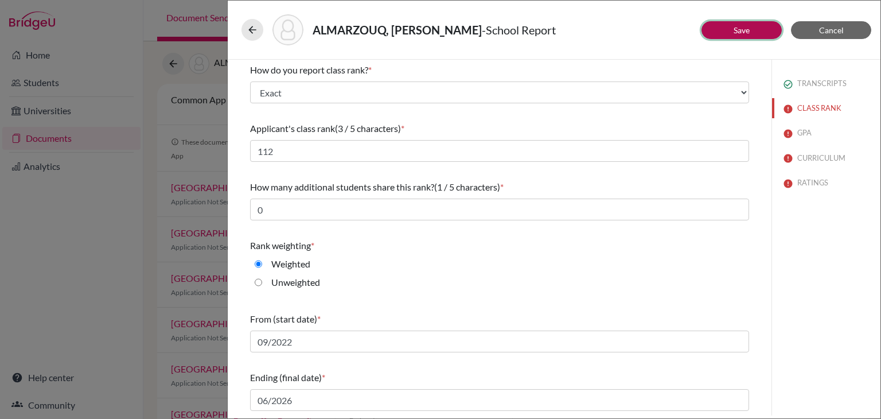
click at [732, 37] on button "Save" at bounding box center [741, 30] width 80 height 18
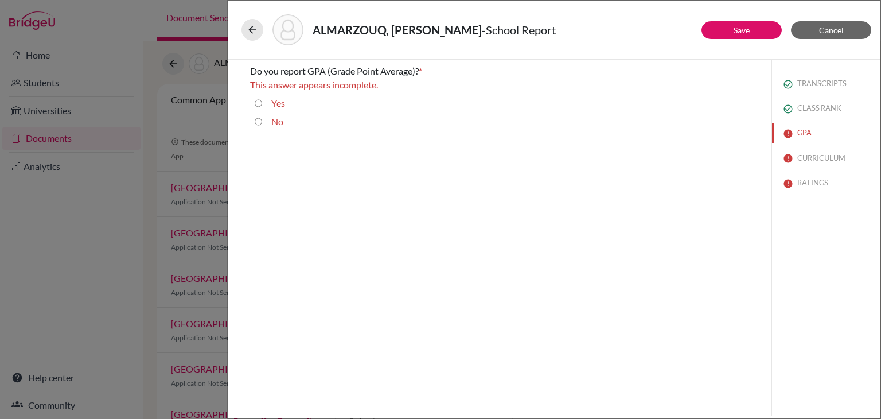
scroll to position [0, 0]
click at [261, 101] on input "Yes" at bounding box center [258, 103] width 7 height 14
radio input "true"
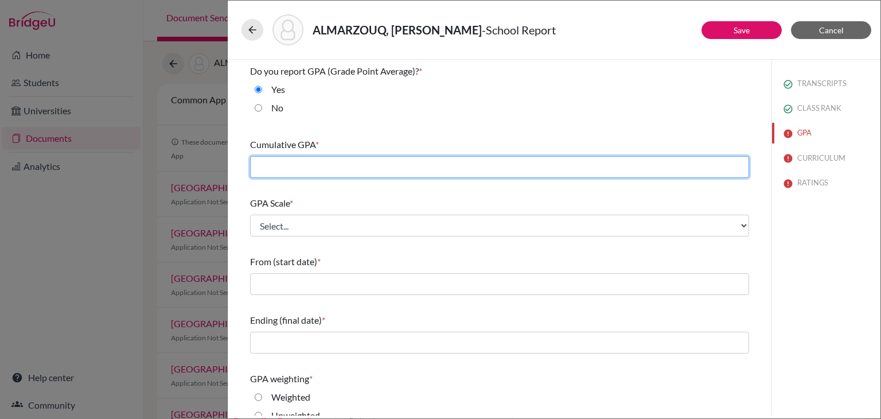
click at [404, 165] on input "text" at bounding box center [499, 167] width 499 height 22
paste input "3.017"
type input "3.017"
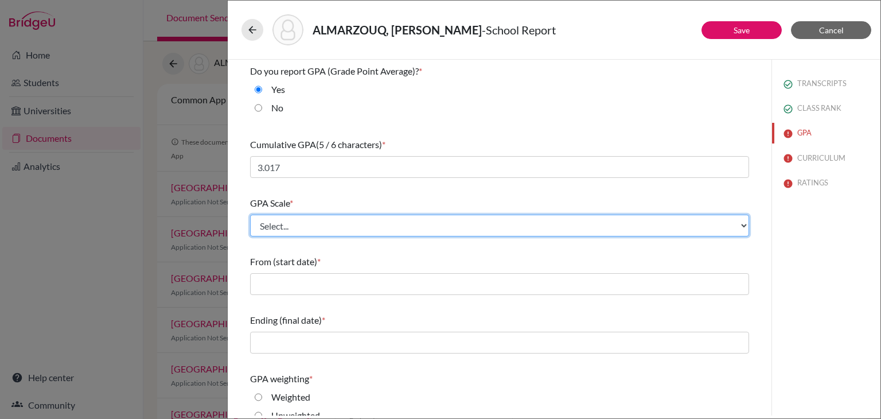
click at [345, 228] on select "Select... 4 5 6 7 8 9 10 11 12 13 14 15 16 17 18 19 20 100" at bounding box center [499, 225] width 499 height 22
select select "4"
click at [250, 214] on select "Select... 4 5 6 7 8 9 10 11 12 13 14 15 16 17 18 19 20 100" at bounding box center [499, 225] width 499 height 22
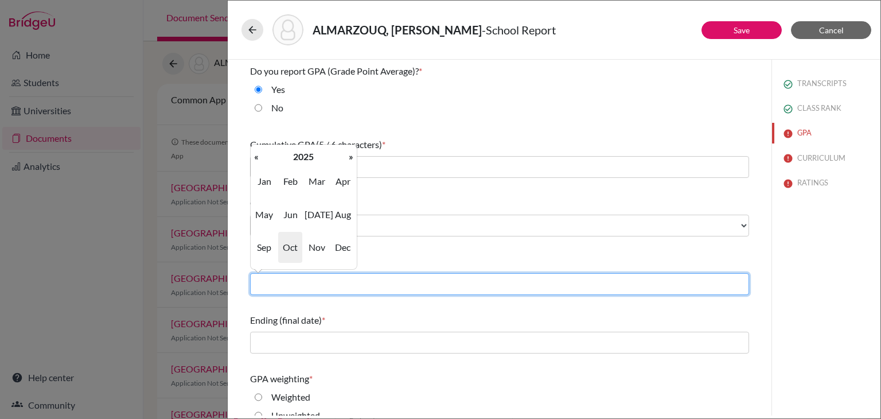
click at [320, 288] on input "text" at bounding box center [499, 284] width 499 height 22
type input "09/2022"
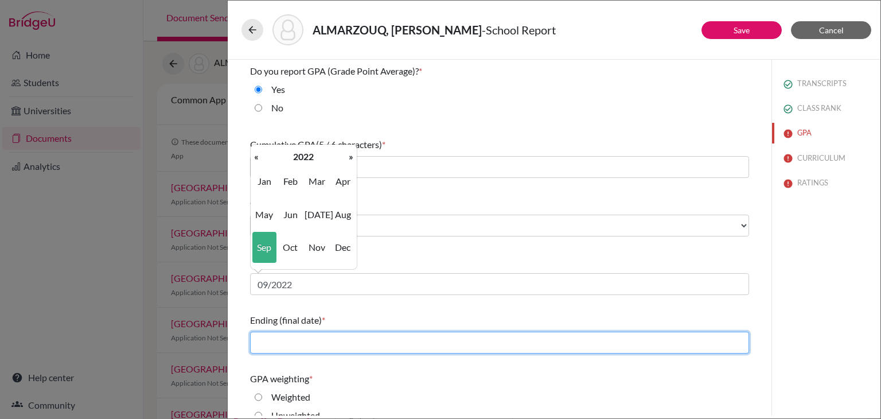
click at [317, 333] on input "text" at bounding box center [499, 342] width 499 height 22
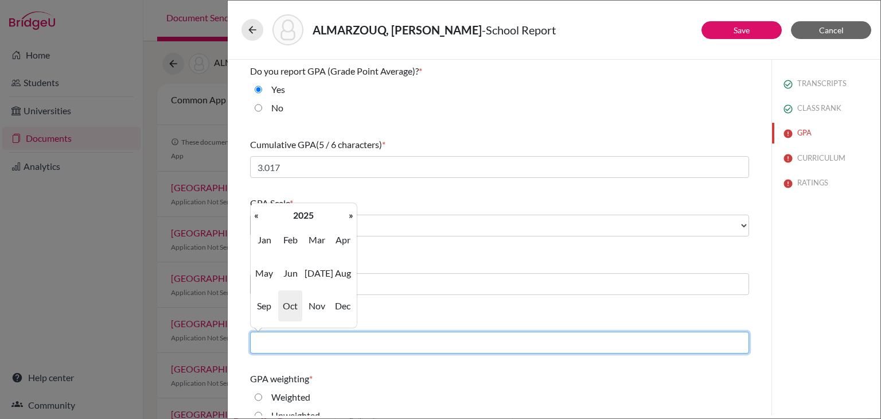
type input "06/2025"
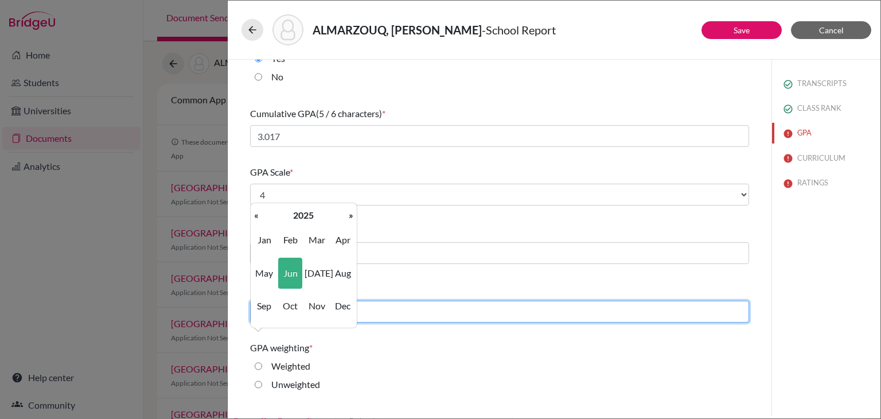
scroll to position [57, 0]
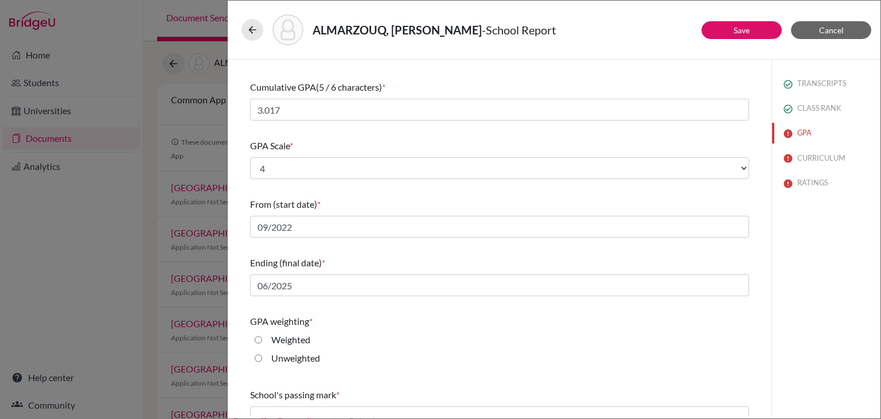
click at [265, 337] on div "Weighted" at bounding box center [286, 342] width 48 height 18
click at [253, 339] on div "Weighted" at bounding box center [499, 342] width 499 height 18
click at [259, 335] on input "Weighted" at bounding box center [258, 340] width 7 height 14
radio input "true"
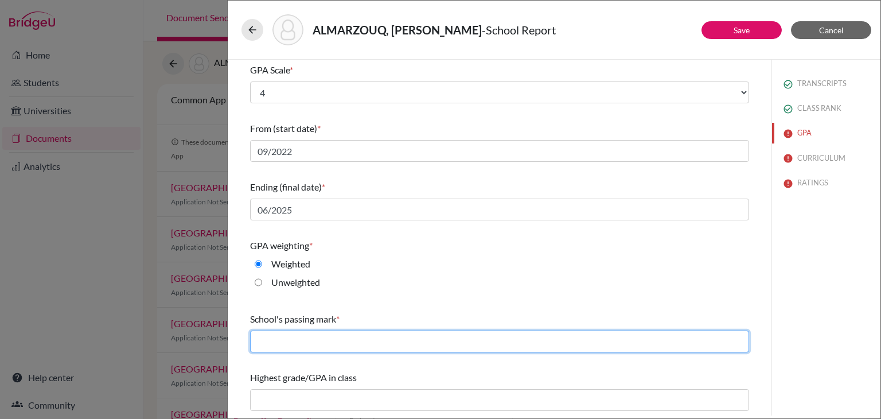
click at [312, 345] on input "text" at bounding box center [499, 341] width 499 height 22
type input "60"
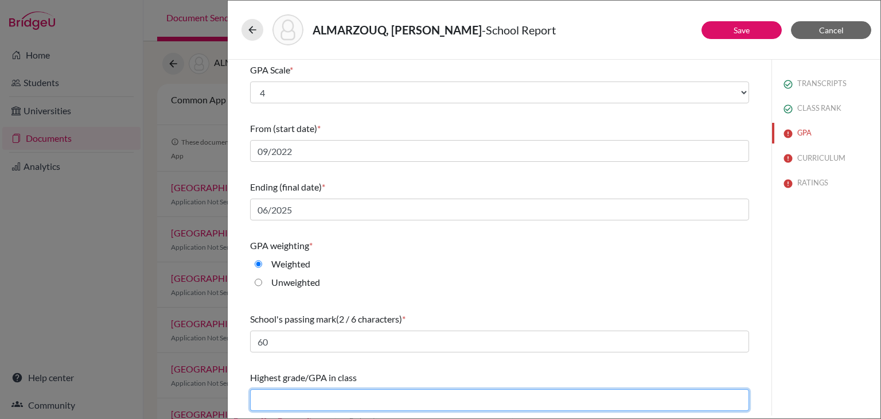
click at [315, 396] on input "text" at bounding box center [499, 400] width 499 height 22
type input "4.26"
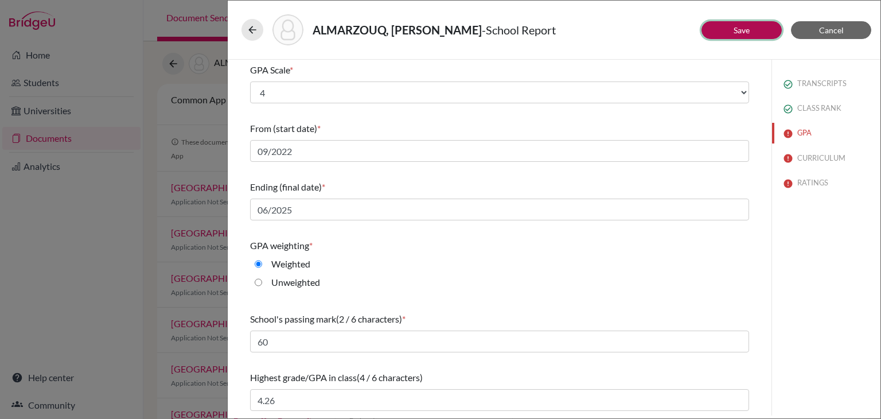
click at [708, 26] on button "Save" at bounding box center [741, 30] width 80 height 18
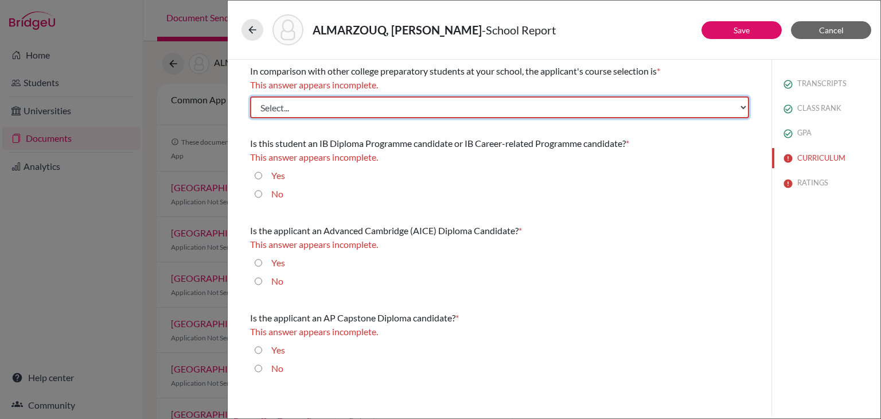
click at [410, 106] on select "Select... Less than demanding Average Demanding Very demanding Most demanding P…" at bounding box center [499, 107] width 499 height 22
select select "2"
click at [250, 96] on select "Select... Less than demanding Average Demanding Very demanding Most demanding P…" at bounding box center [499, 107] width 499 height 22
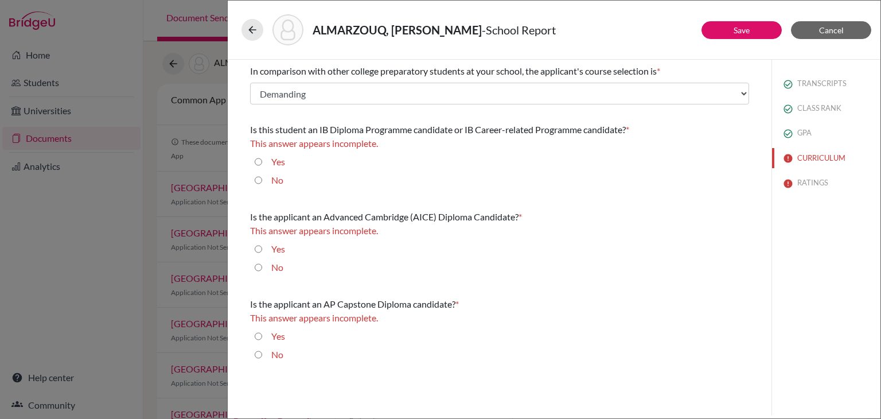
click at [255, 177] on input "No" at bounding box center [258, 180] width 7 height 14
radio input "true"
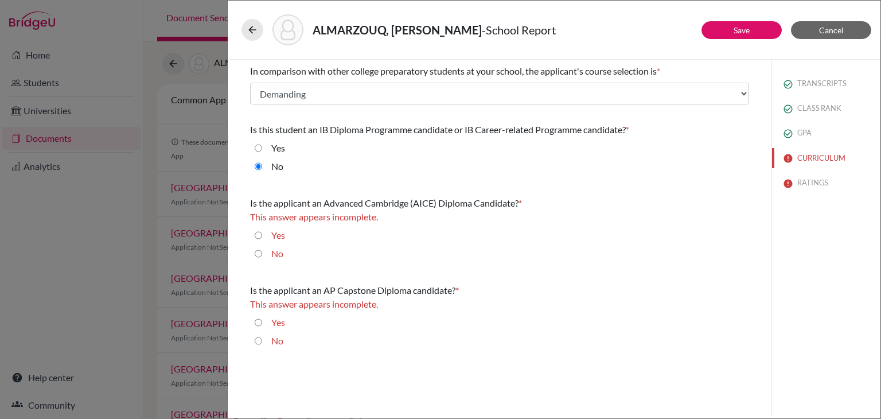
click at [256, 255] on input "No" at bounding box center [258, 254] width 7 height 14
radio input "true"
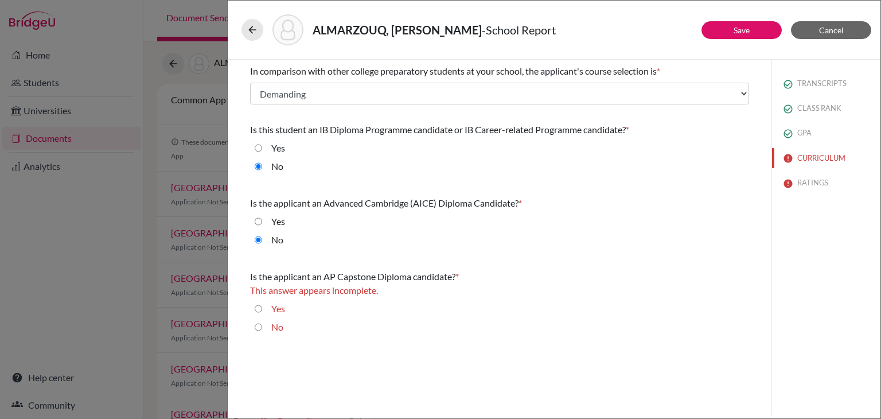
click at [260, 324] on input "No" at bounding box center [258, 327] width 7 height 14
radio input "true"
click at [748, 36] on button "Save" at bounding box center [741, 30] width 80 height 18
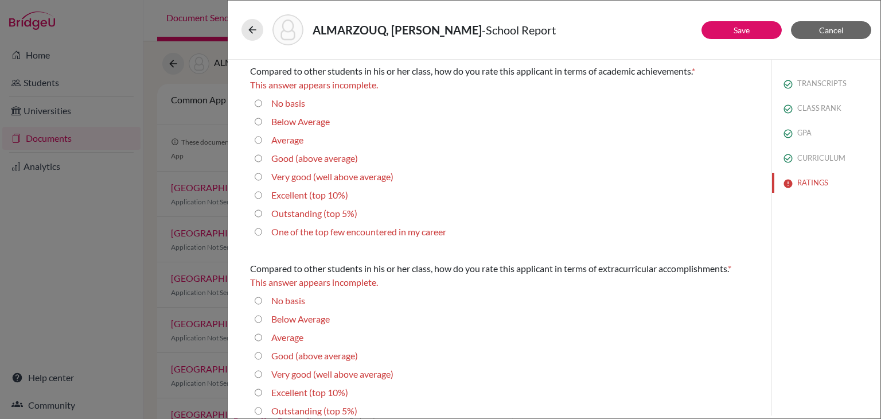
click at [258, 159] on average\) "Good (above average)" at bounding box center [258, 158] width 7 height 14
radio average\) "true"
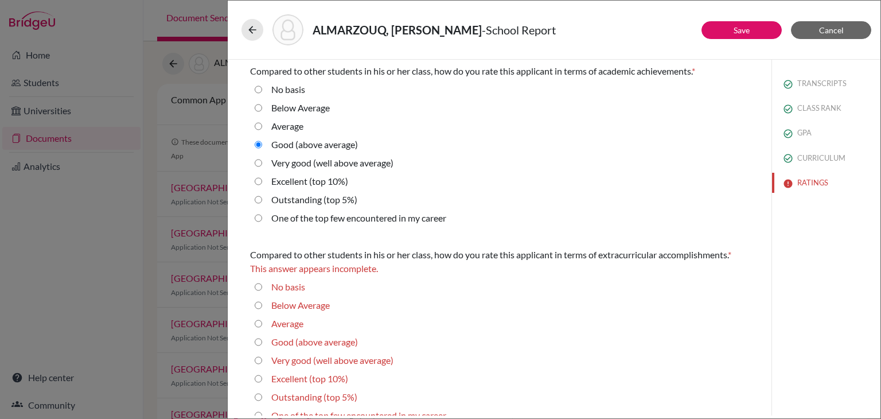
click at [265, 340] on div "Good (above average)" at bounding box center [310, 344] width 96 height 18
click at [262, 337] on div "Good (above average)" at bounding box center [310, 344] width 96 height 18
click at [259, 342] on average\) "Good (above average)" at bounding box center [258, 342] width 7 height 14
radio average\) "true"
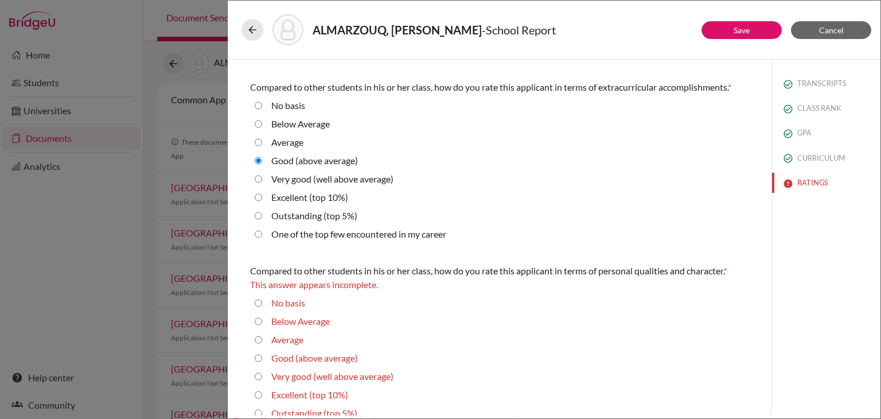
scroll to position [172, 0]
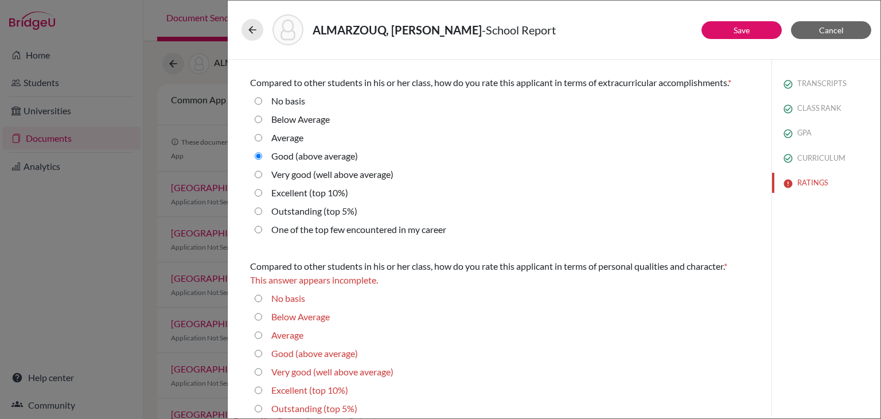
click at [261, 351] on average\) "Good (above average)" at bounding box center [258, 353] width 7 height 14
radio average\) "true"
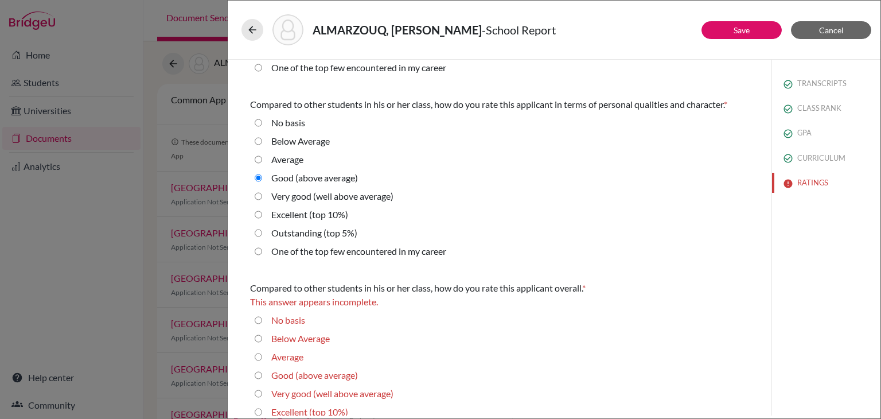
scroll to position [344, 0]
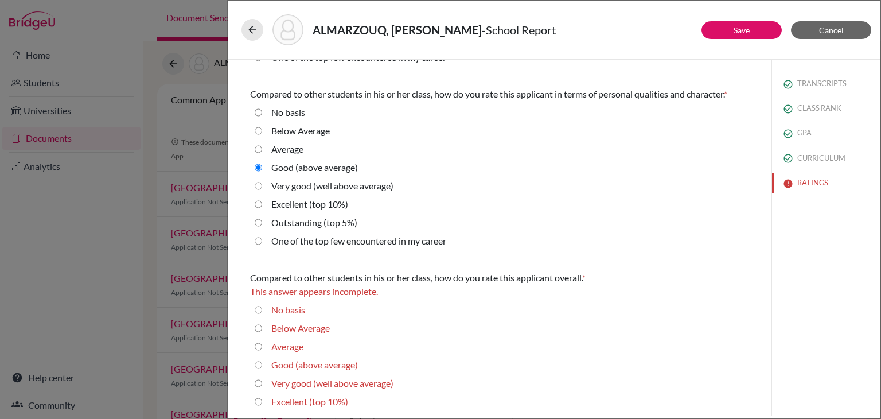
click at [257, 362] on average\) "Good (above average)" at bounding box center [258, 365] width 7 height 14
radio average\) "true"
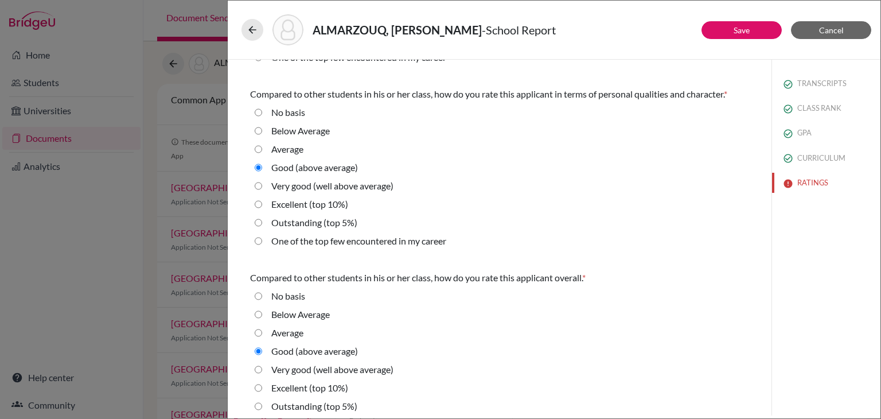
scroll to position [369, 0]
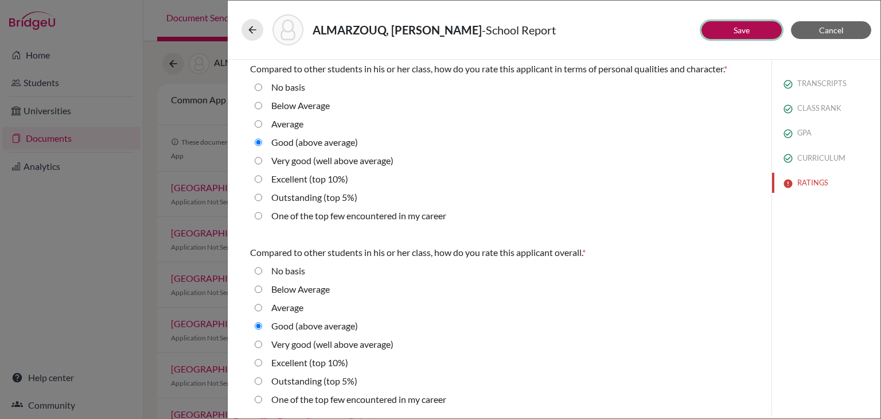
click at [729, 29] on button "Save" at bounding box center [741, 30] width 80 height 18
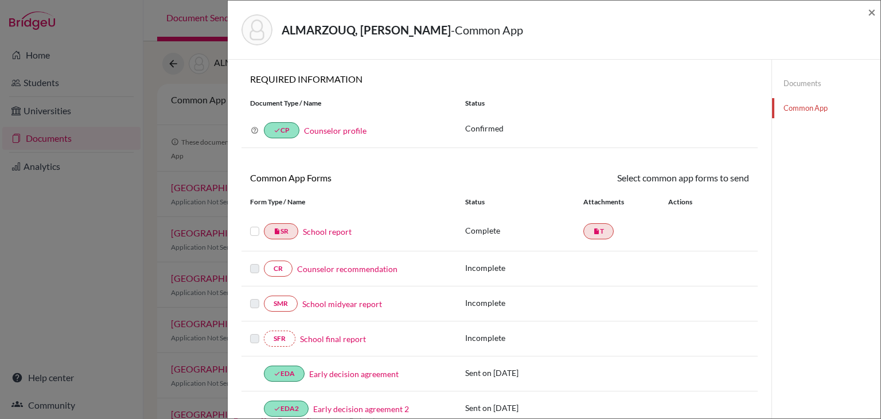
click at [252, 224] on label at bounding box center [254, 224] width 9 height 0
click at [0, 0] on input "checkbox" at bounding box center [0, 0] width 0 height 0
click at [717, 175] on link "Send" at bounding box center [725, 180] width 48 height 18
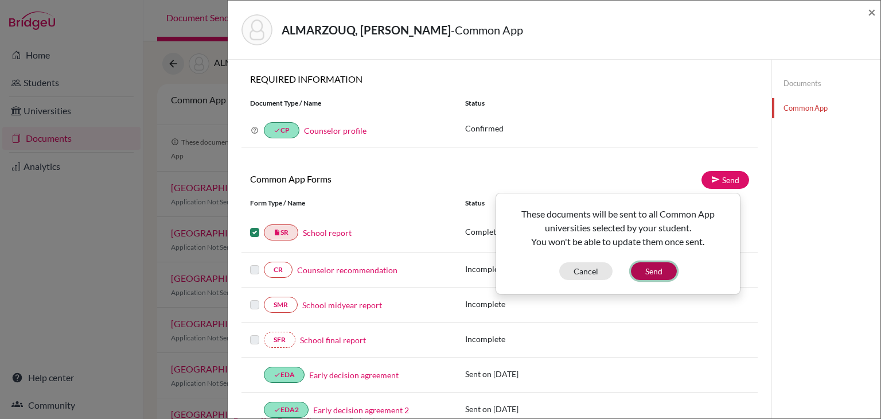
click at [667, 269] on button "Send" at bounding box center [654, 271] width 46 height 18
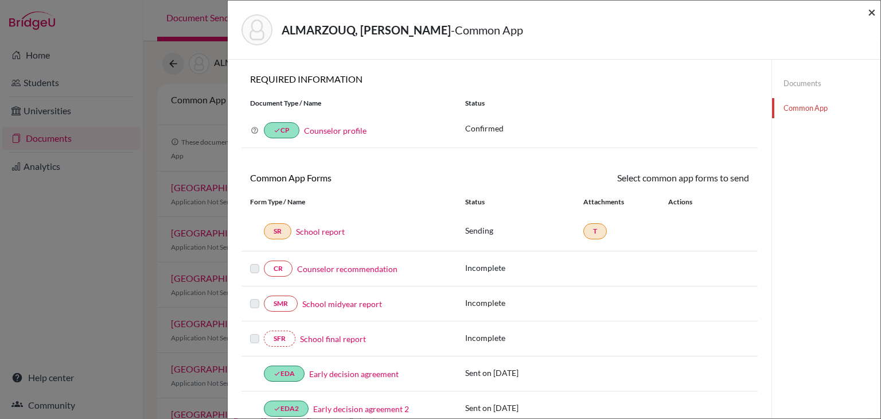
click at [868, 7] on span "×" at bounding box center [871, 11] width 8 height 17
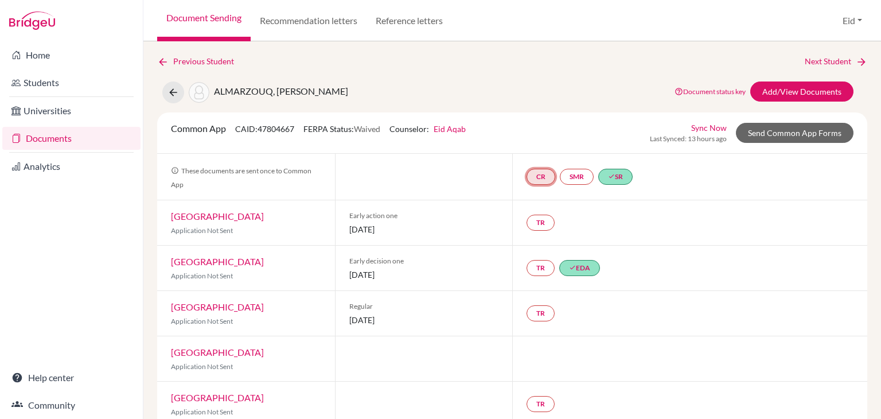
click at [540, 178] on link "CR" at bounding box center [540, 177] width 29 height 16
click at [521, 142] on link "Counselor recommendation" at bounding box center [540, 143] width 100 height 10
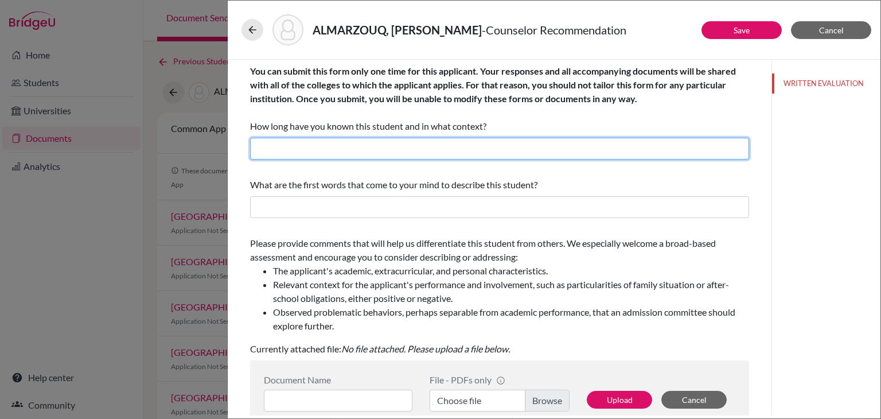
click at [447, 151] on input "text" at bounding box center [499, 149] width 499 height 22
type input "2 years"
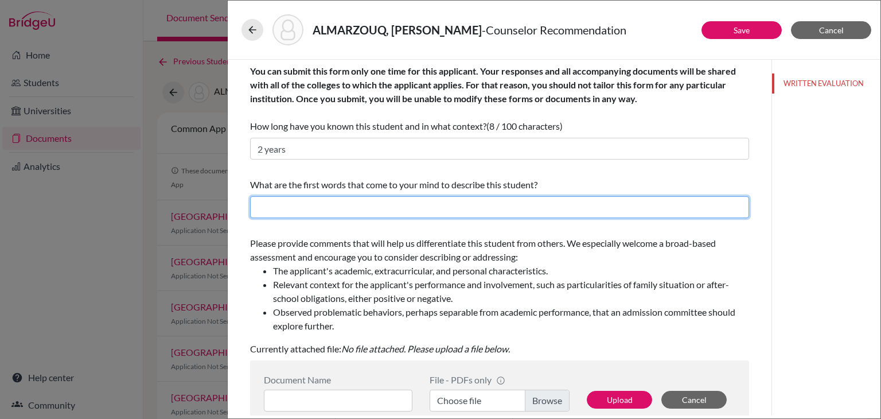
click at [325, 200] on input "text" at bounding box center [499, 207] width 499 height 22
type input "motivated"
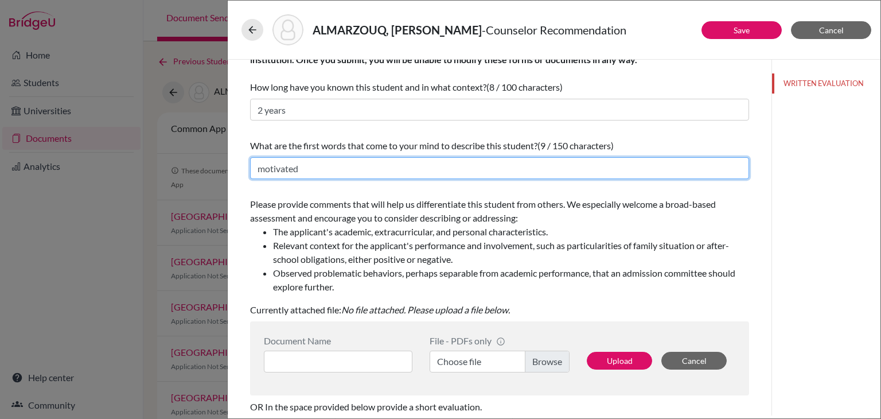
scroll to position [57, 0]
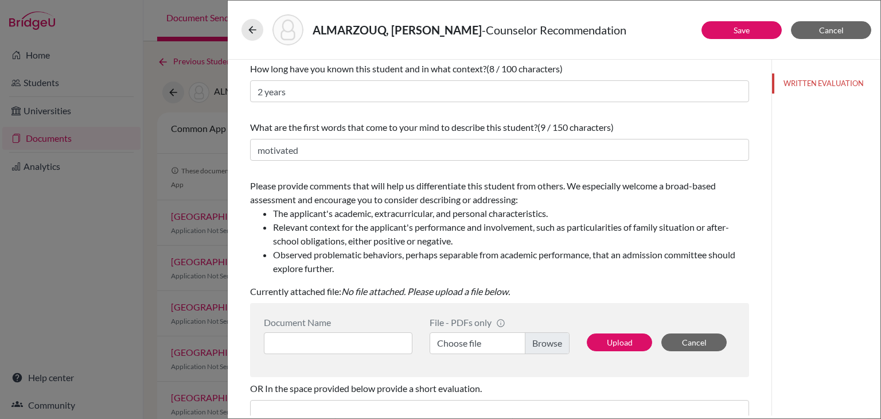
click at [538, 338] on label "Choose file" at bounding box center [499, 343] width 140 height 22
click at [538, 338] on input "Choose file" at bounding box center [499, 343] width 140 height 22
click at [704, 339] on button "Cancel" at bounding box center [693, 342] width 65 height 18
click at [841, 25] on span "Cancel" at bounding box center [831, 30] width 25 height 10
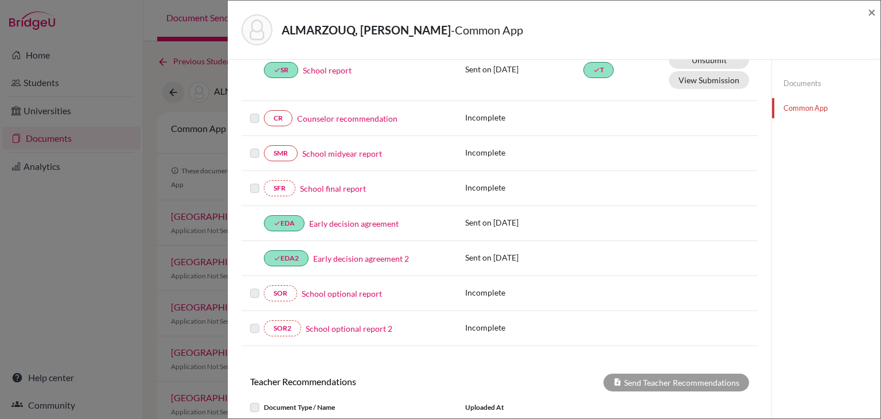
scroll to position [115, 0]
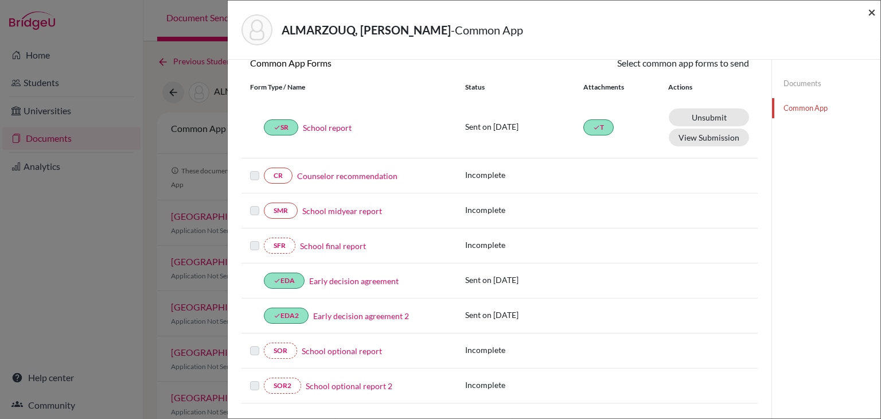
click at [871, 10] on span "×" at bounding box center [871, 11] width 8 height 17
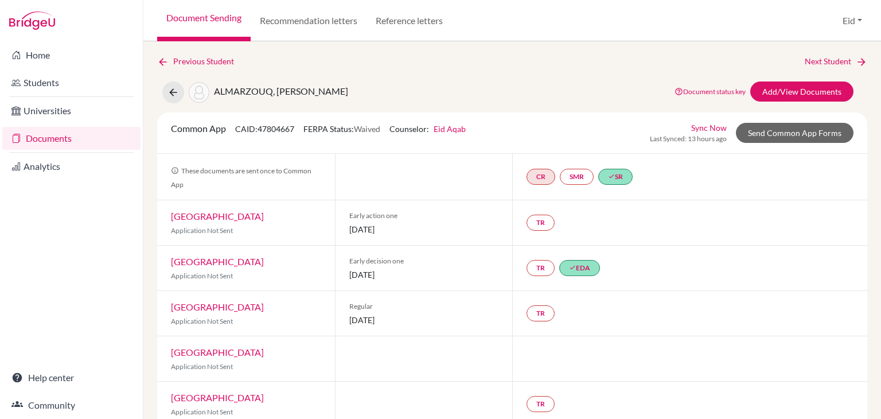
click at [29, 138] on link "Documents" at bounding box center [71, 138] width 138 height 23
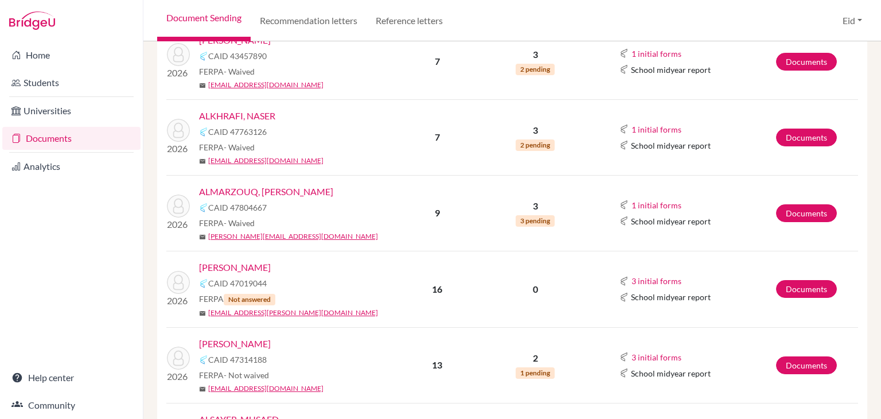
scroll to position [344, 0]
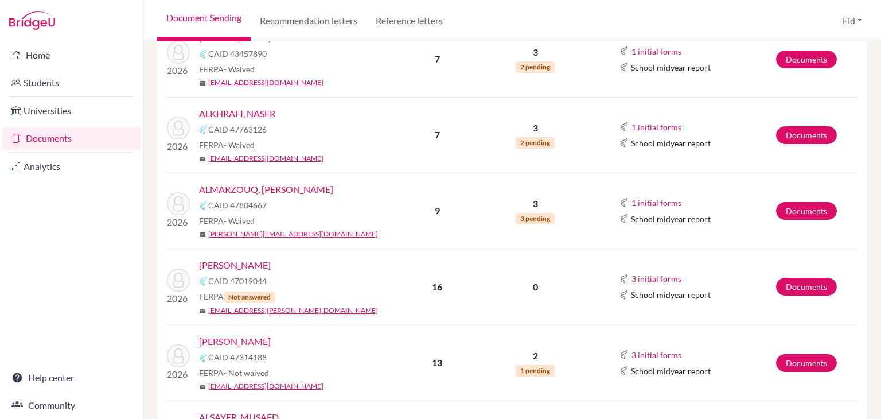
click at [260, 258] on link "[PERSON_NAME]" at bounding box center [235, 265] width 72 height 14
